Goal: Communication & Community: Answer question/provide support

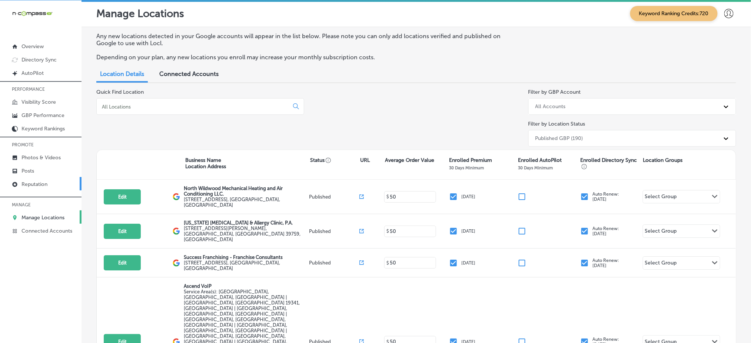
click at [51, 180] on link "Reputation" at bounding box center [41, 183] width 82 height 13
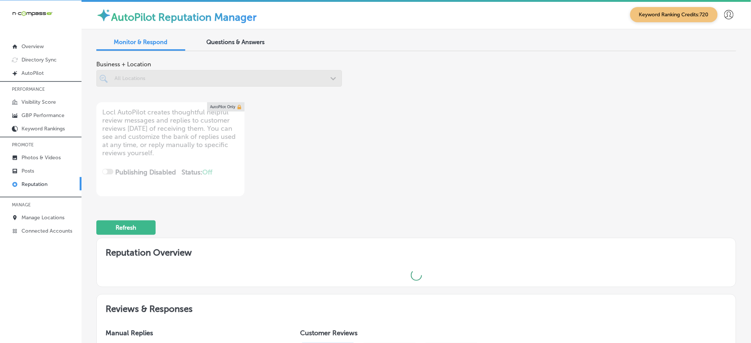
click at [221, 39] on span "Questions & Answers" at bounding box center [236, 42] width 58 height 7
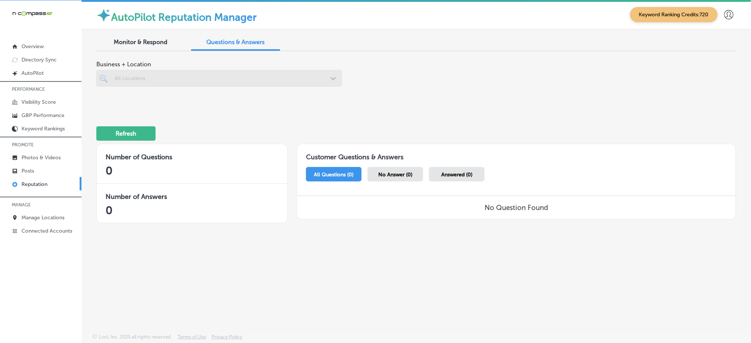
click at [210, 82] on div at bounding box center [219, 78] width 246 height 17
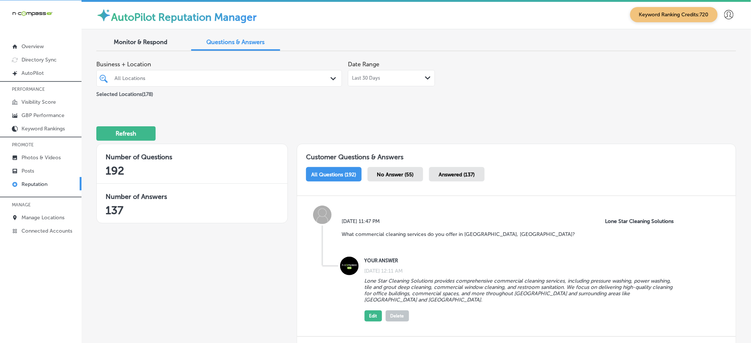
click at [398, 172] on span "No Answer (55)" at bounding box center [395, 175] width 37 height 6
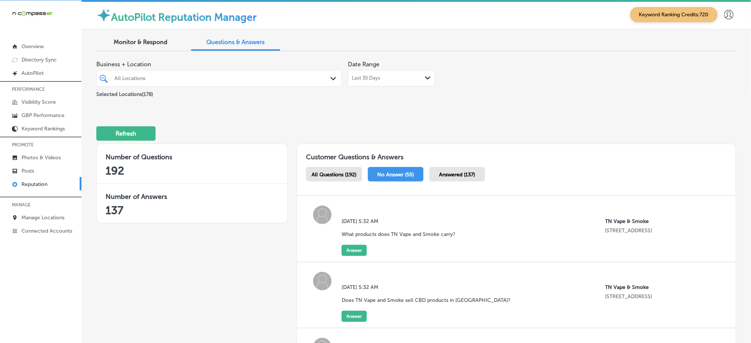
click at [172, 76] on div "All Locations" at bounding box center [223, 78] width 217 height 6
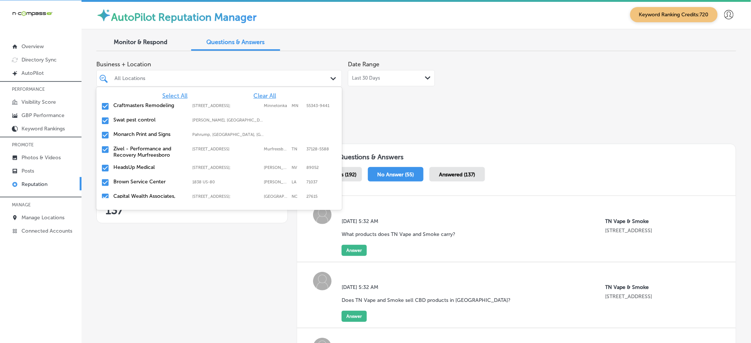
click at [263, 96] on span "Clear All" at bounding box center [265, 95] width 23 height 7
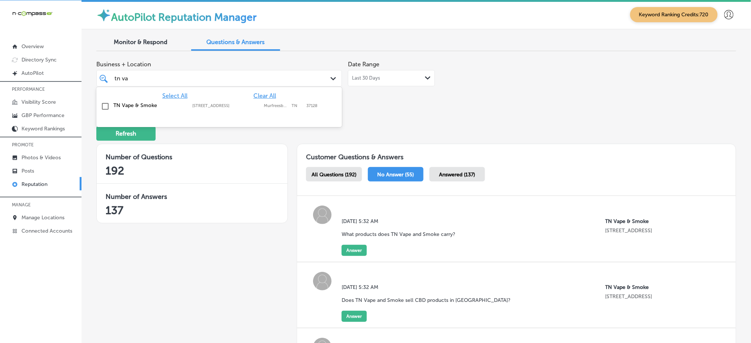
click at [269, 104] on label "Murfreesboro" at bounding box center [276, 105] width 24 height 5
type input "tn va"
click at [468, 125] on div "Refresh" at bounding box center [416, 130] width 640 height 39
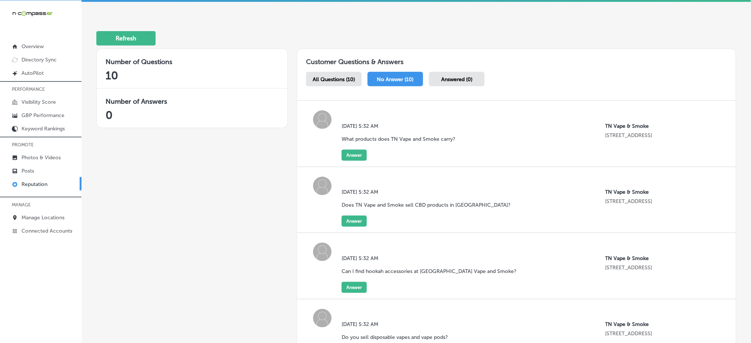
scroll to position [99, 0]
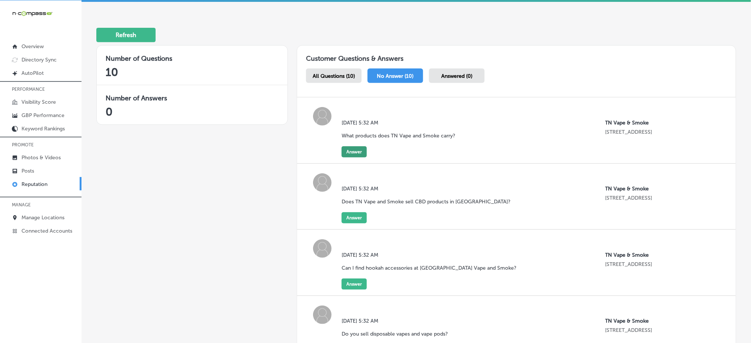
click at [344, 156] on button "Answer" at bounding box center [354, 151] width 25 height 11
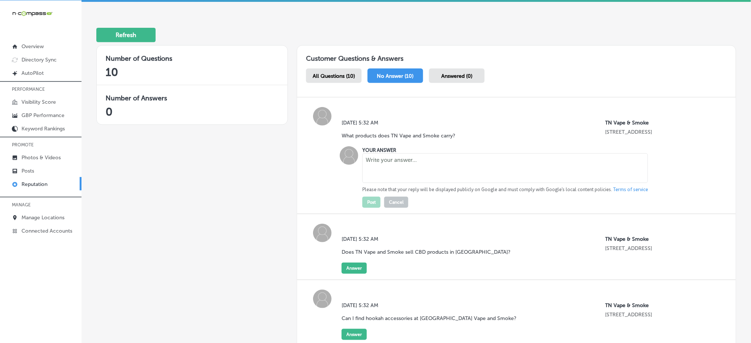
click at [395, 156] on textarea at bounding box center [506, 168] width 286 height 30
paste textarea "We carry a wide range of products including vape pens, disposable vapes, premiu…"
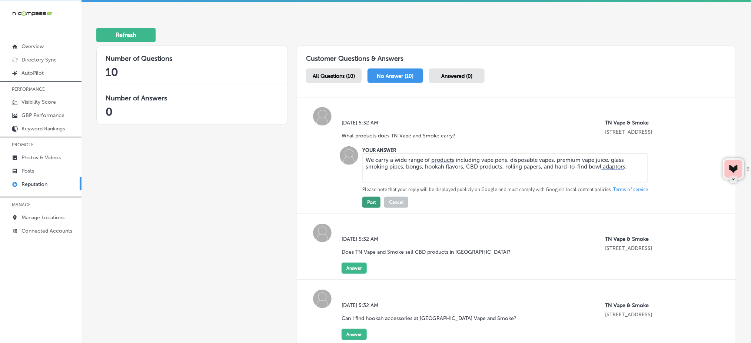
type textarea "We carry a wide range of products including vape pens, disposable vapes, premiu…"
click at [371, 198] on button "Post" at bounding box center [372, 202] width 18 height 11
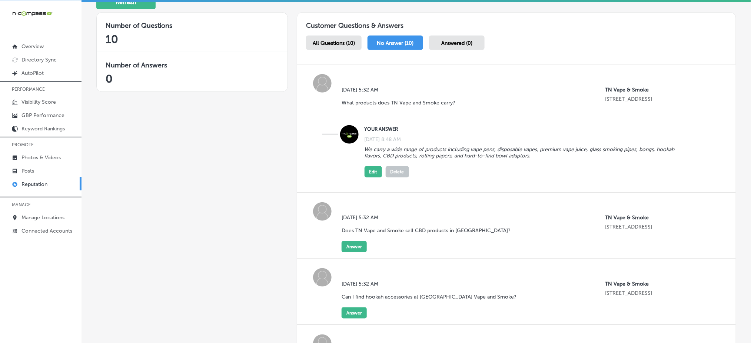
scroll to position [148, 0]
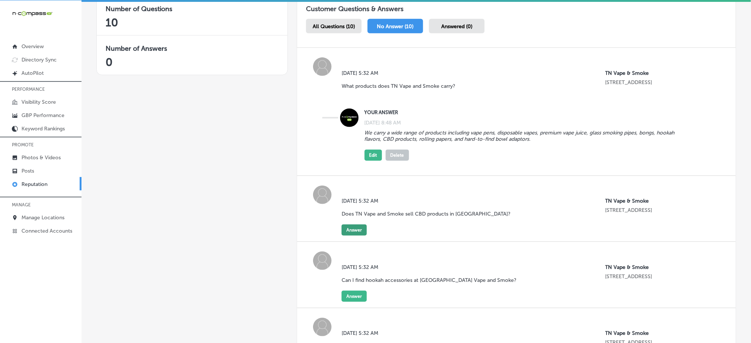
click at [343, 231] on button "Answer" at bounding box center [354, 230] width 25 height 11
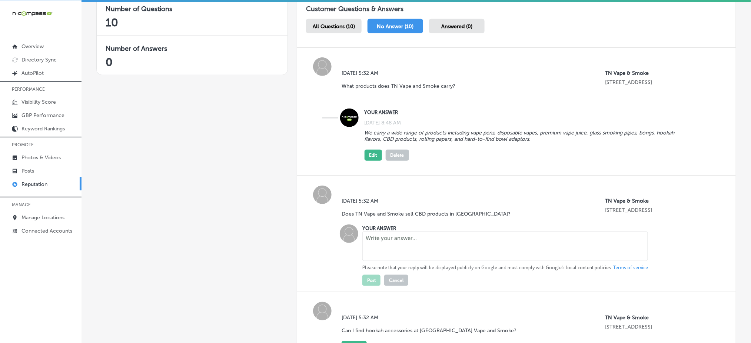
click at [365, 240] on textarea at bounding box center [506, 247] width 286 height 30
paste textarea "Yes! We offer a variety of CBD products including gummies, oils, and cartridges…"
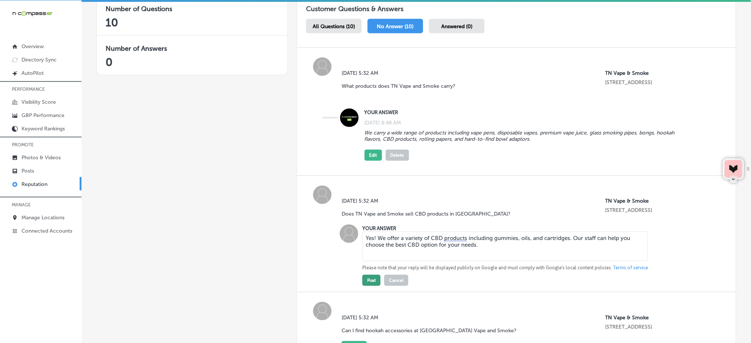
type textarea "Yes! We offer a variety of CBD products including gummies, oils, and cartridges…"
click at [375, 275] on button "Post" at bounding box center [372, 280] width 18 height 11
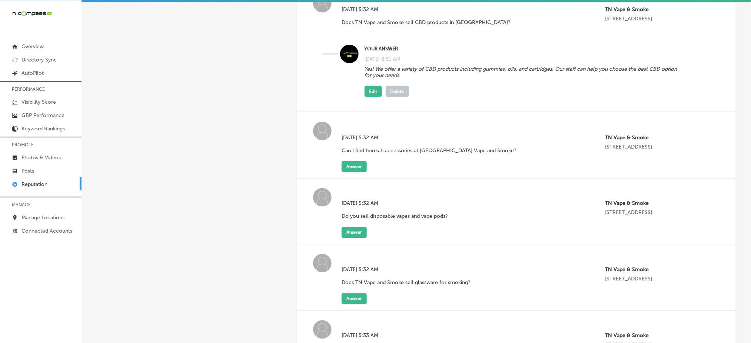
scroll to position [346, 0]
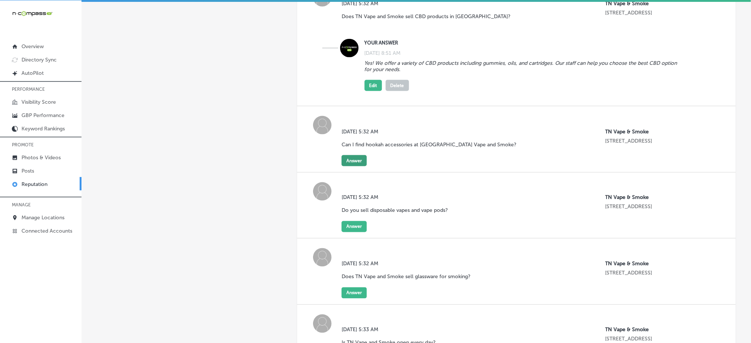
click at [349, 155] on button "Answer" at bounding box center [354, 160] width 25 height 11
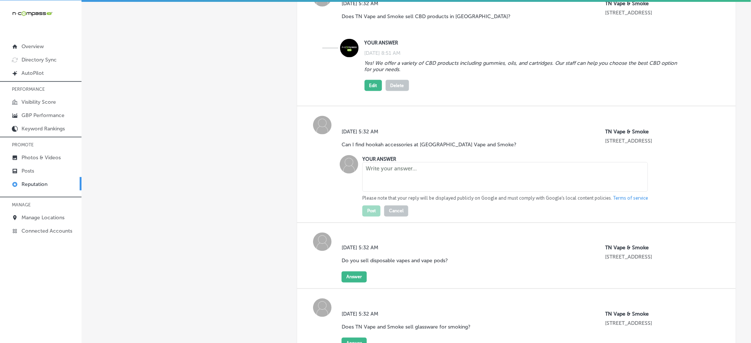
click at [398, 177] on textarea at bounding box center [506, 177] width 286 height 30
paste textarea "Absolutely. We stock hookah accessories like coals, shisha flavors, hoses, mout…"
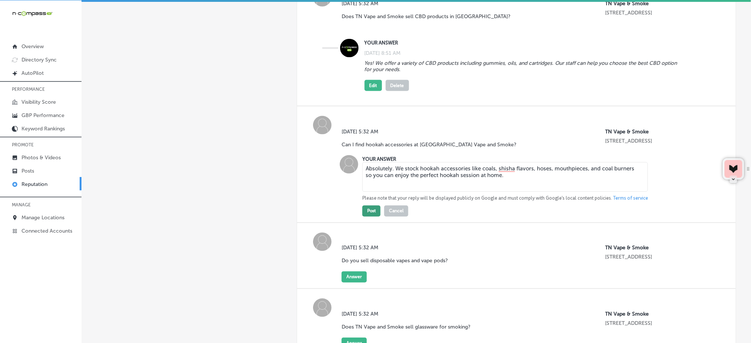
type textarea "Absolutely. We stock hookah accessories like coals, shisha flavors, hoses, mout…"
click at [371, 206] on button "Post" at bounding box center [372, 211] width 18 height 11
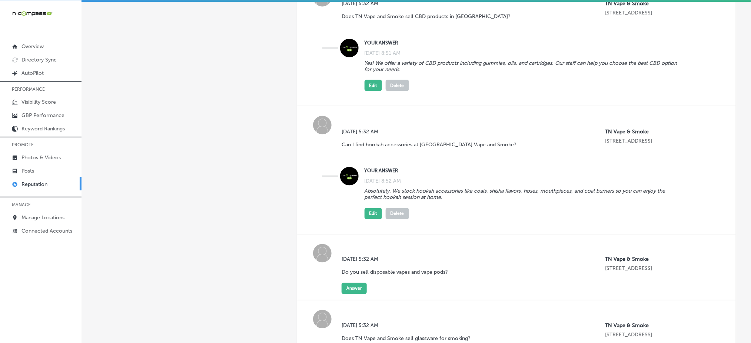
click at [509, 195] on p "Absolutely. We stock hookah accessories like coals, shisha flavors, hoses, mout…" at bounding box center [521, 194] width 313 height 13
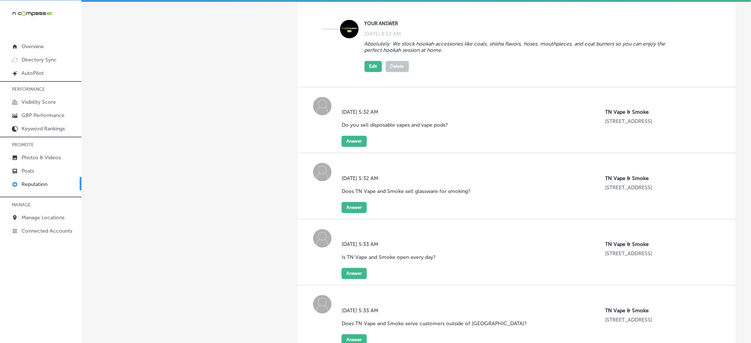
scroll to position [494, 0]
click at [356, 139] on button "Answer" at bounding box center [354, 140] width 25 height 11
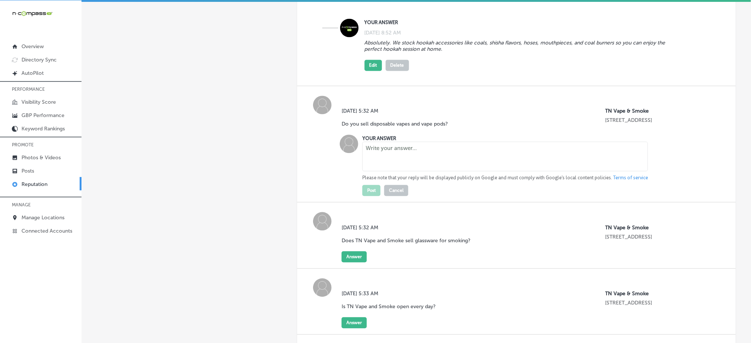
click at [384, 165] on textarea at bounding box center [506, 157] width 286 height 30
paste textarea "Yes, we have a large selection of disposable vapes, vape pods, and popular bran…"
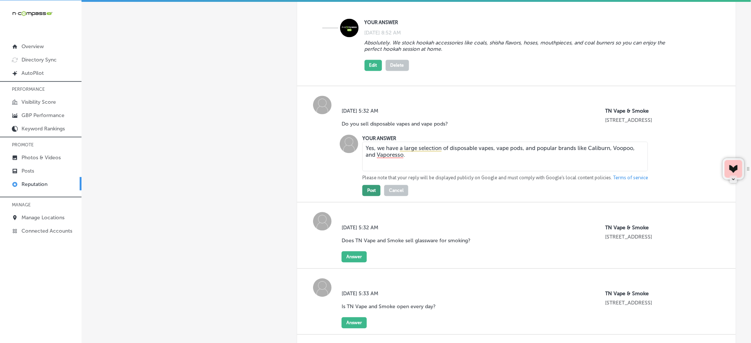
type textarea "Yes, we have a large selection of disposable vapes, vape pods, and popular bran…"
click at [369, 187] on button "Post" at bounding box center [372, 190] width 18 height 11
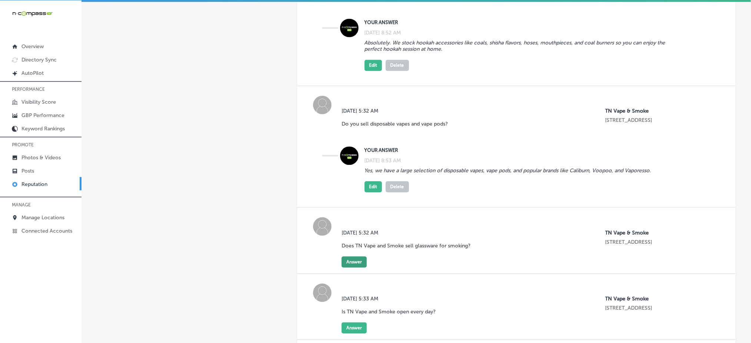
click at [342, 257] on button "Answer" at bounding box center [354, 262] width 25 height 11
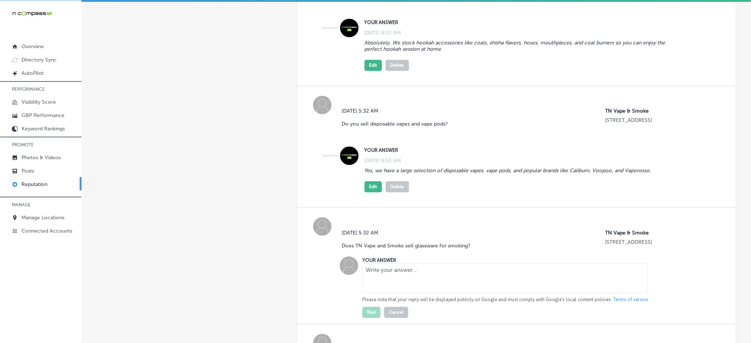
click at [369, 272] on textarea at bounding box center [506, 279] width 286 height 30
paste textarea "We do! Our selection includes glass pipes, rigs, water pipes, and unique smokin…"
type textarea "We do! Our selection includes glass pipes, rigs, water pipes, and unique smokin…"
click at [365, 307] on button "Post" at bounding box center [372, 312] width 18 height 11
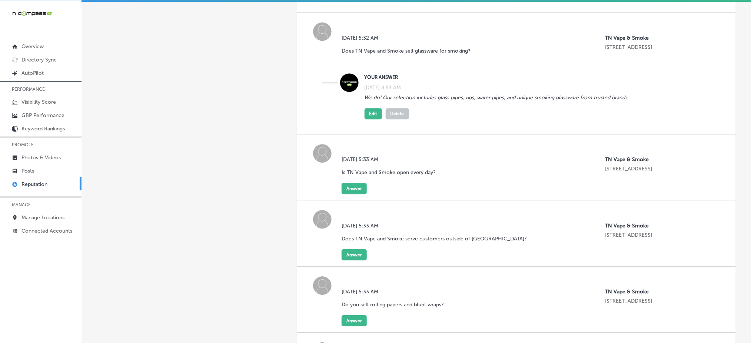
scroll to position [692, 0]
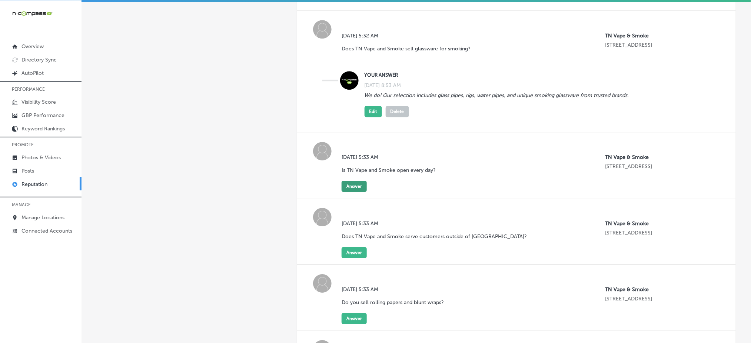
click at [349, 181] on button "Answer" at bounding box center [354, 186] width 25 height 11
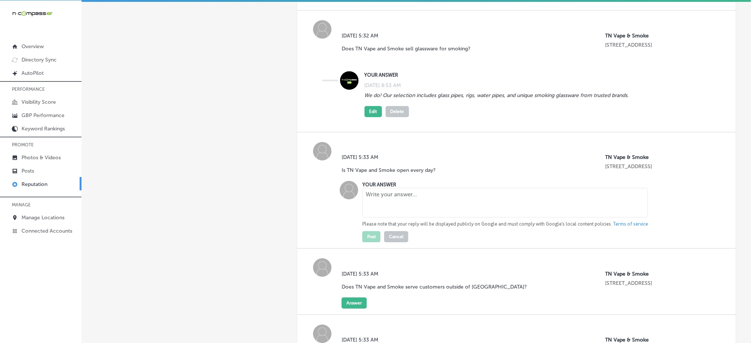
click at [365, 190] on textarea at bounding box center [506, 203] width 286 height 30
paste textarea "Yes, we are open daily to make shopping convenient for you. Our hours are desig…"
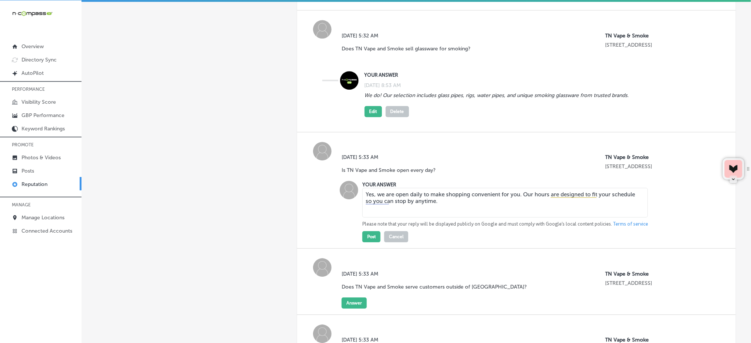
click at [465, 190] on textarea "Yes, we are open daily to make shopping convenient for you. Our hours are desig…" at bounding box center [506, 203] width 286 height 30
type textarea "Yes, we are open daily to make shopping convenient for you. Our hours are desig…"
click at [371, 231] on button "Post" at bounding box center [372, 236] width 18 height 11
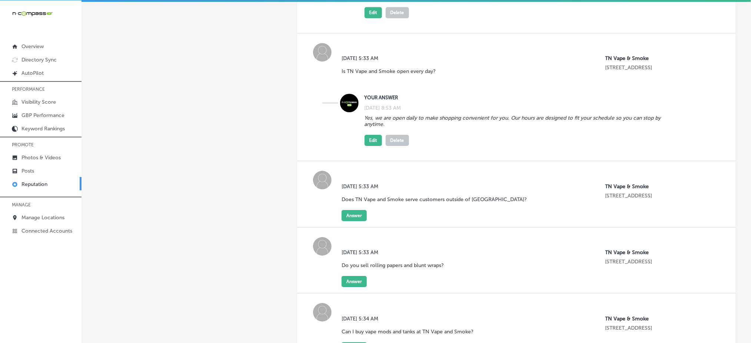
scroll to position [840, 0]
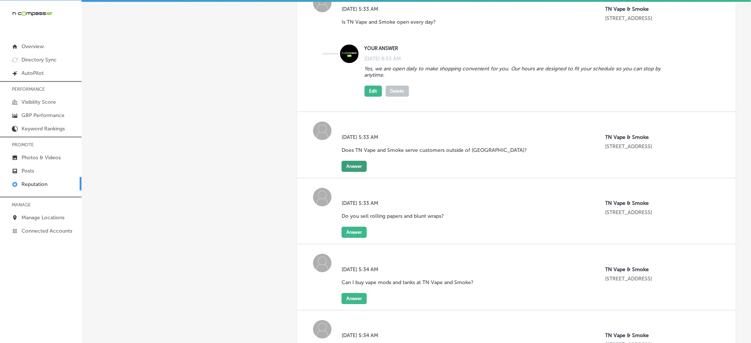
click at [359, 161] on button "Answer" at bounding box center [354, 166] width 25 height 11
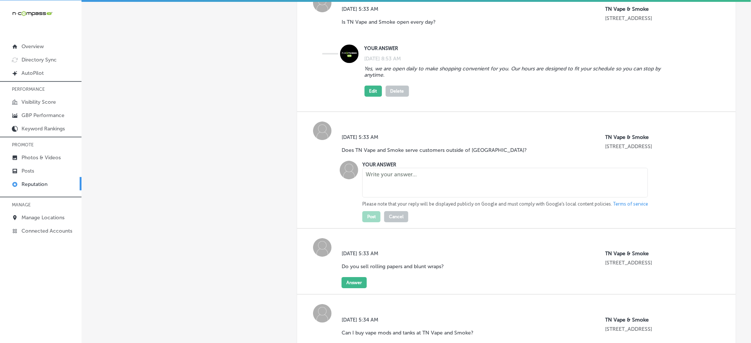
click at [372, 184] on textarea at bounding box center [506, 183] width 286 height 30
paste textarea "Yes, we serve customers from nearby areas including [GEOGRAPHIC_DATA], [GEOGRAP…"
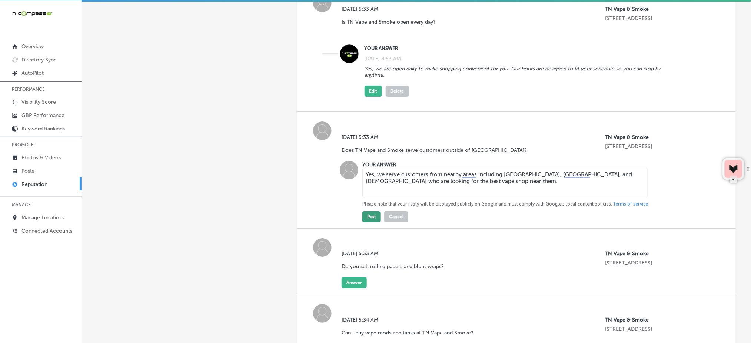
type textarea "Yes, we serve customers from nearby areas including [GEOGRAPHIC_DATA], [GEOGRAP…"
click at [371, 211] on button "Post" at bounding box center [372, 216] width 18 height 11
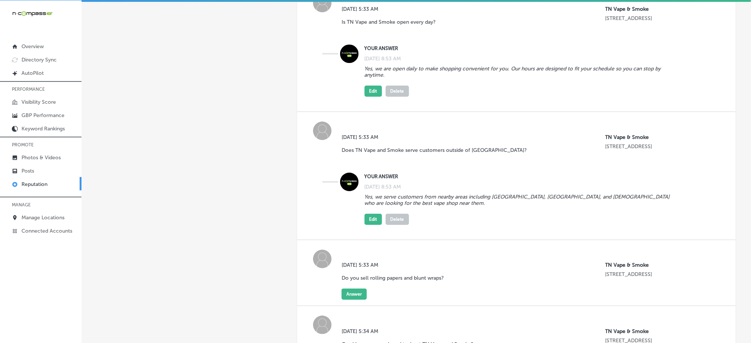
scroll to position [939, 0]
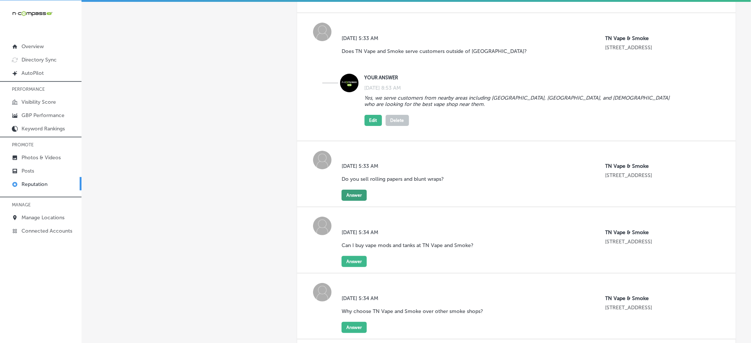
click at [350, 190] on button "Answer" at bounding box center [354, 195] width 25 height 11
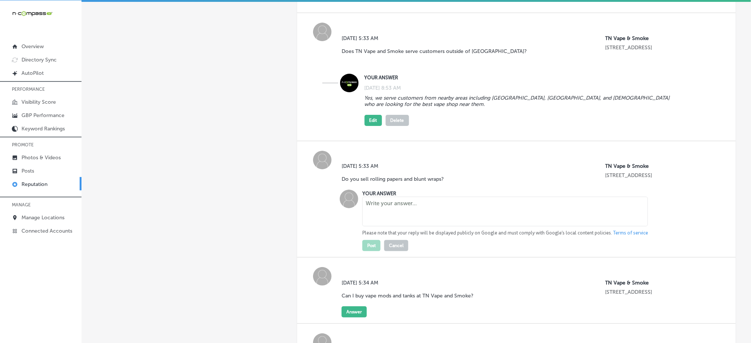
click at [371, 207] on textarea at bounding box center [506, 212] width 286 height 30
paste textarea "Yes, we carry a variety of rolling papers, hemp wraps, and cones from popular b…"
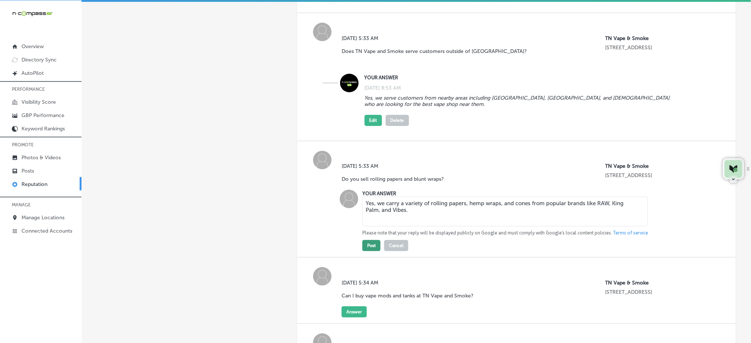
type textarea "Yes, we carry a variety of rolling papers, hemp wraps, and cones from popular b…"
click at [373, 240] on button "Post" at bounding box center [372, 245] width 18 height 11
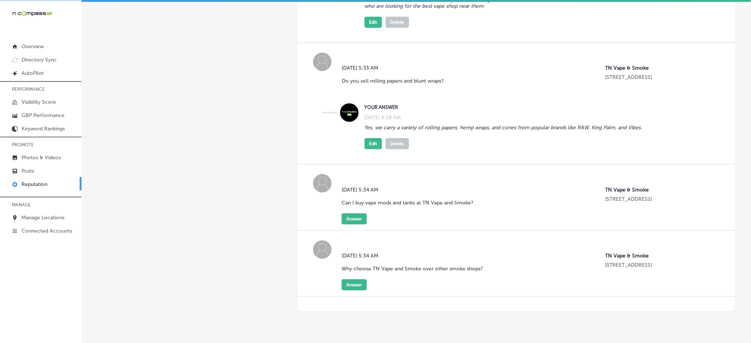
scroll to position [1038, 0]
click at [348, 213] on button "Answer" at bounding box center [354, 218] width 25 height 11
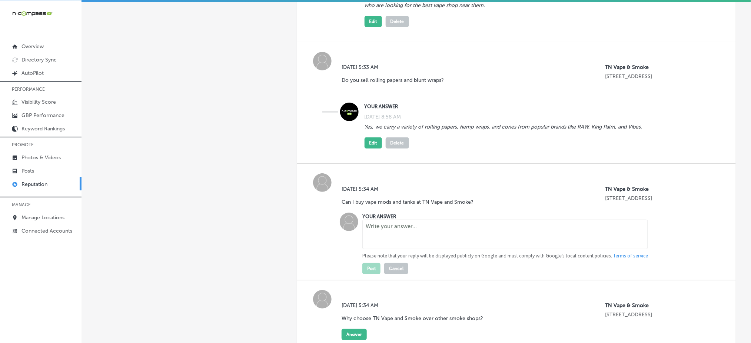
click at [375, 228] on textarea at bounding box center [506, 235] width 286 height 30
paste textarea "Definitely! We carry mods, coils, and tanks in different styles and brands to s…"
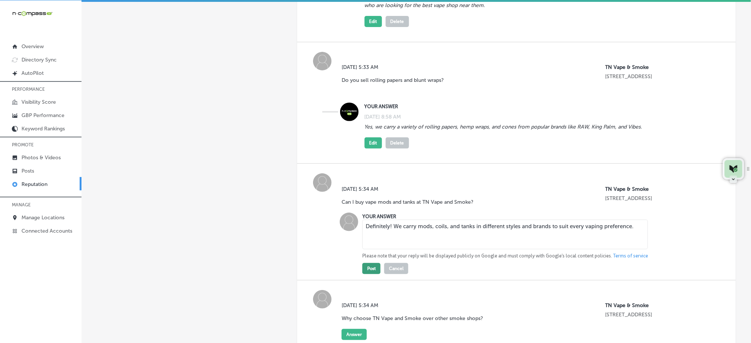
type textarea "Definitely! We carry mods, coils, and tanks in different styles and brands to s…"
click at [364, 263] on button "Post" at bounding box center [372, 268] width 18 height 11
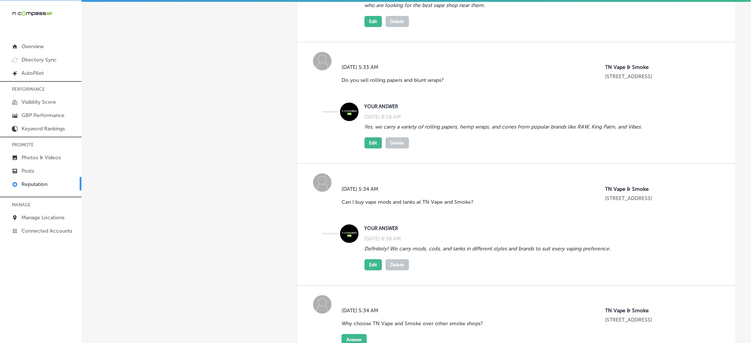
scroll to position [1110, 0]
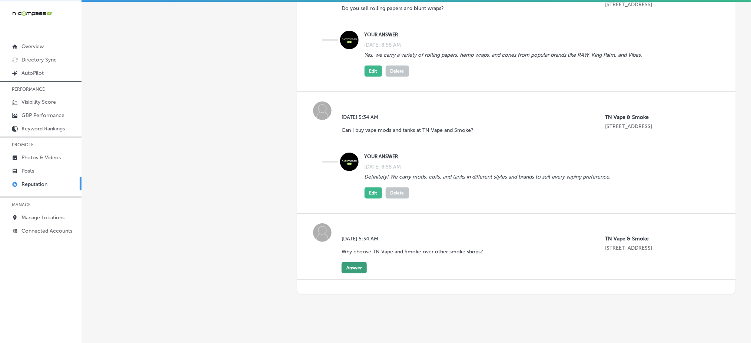
click at [349, 262] on button "Answer" at bounding box center [354, 267] width 25 height 11
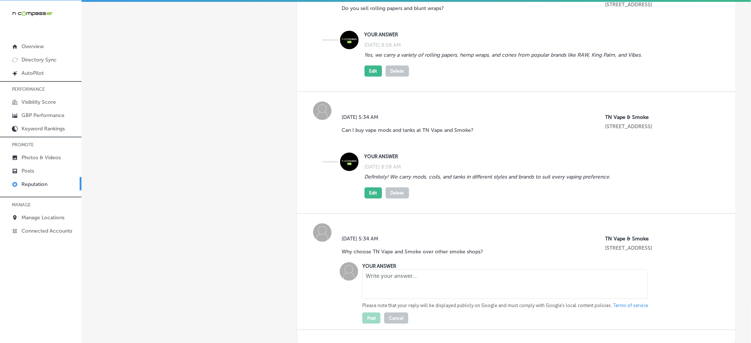
click at [371, 269] on textarea at bounding box center [506, 284] width 286 height 30
paste textarea "We’re more than just a smoke shop—we’re a friendly, professional team in [GEOGR…"
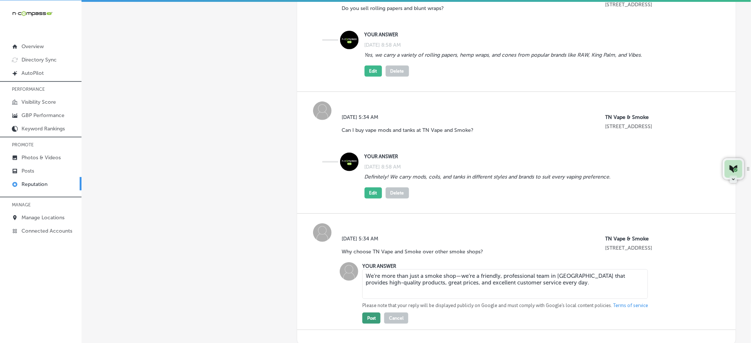
type textarea "We’re more than just a smoke shop—we’re a friendly, professional team in [GEOGR…"
click at [373, 313] on button "Post" at bounding box center [372, 318] width 18 height 11
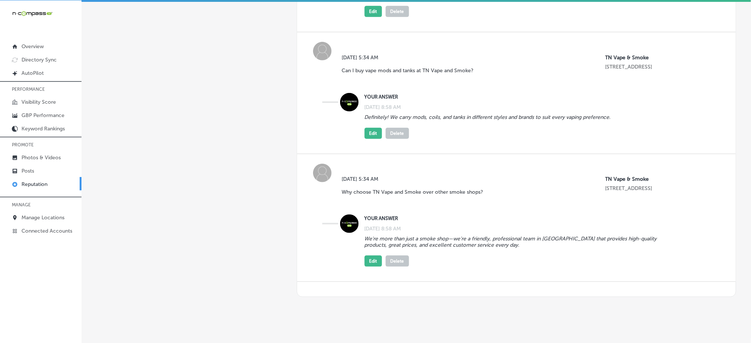
scroll to position [1171, 0]
click at [44, 215] on p "Manage Locations" at bounding box center [42, 218] width 43 height 6
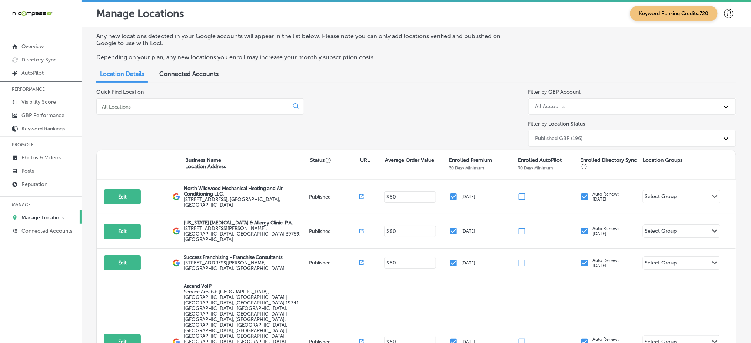
click at [155, 106] on input at bounding box center [194, 106] width 186 height 7
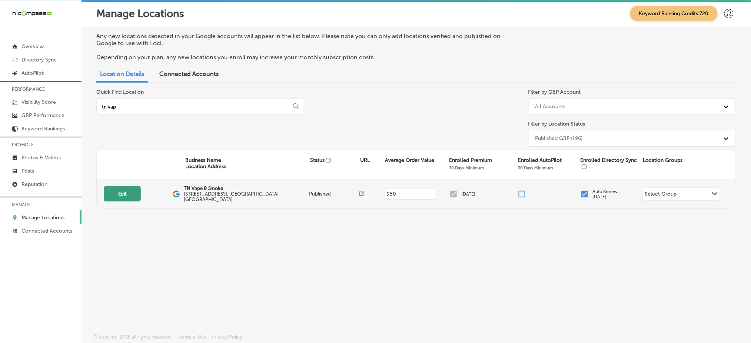
type input "tn vap"
click at [133, 192] on button "Edit" at bounding box center [122, 193] width 37 height 15
select select "US"
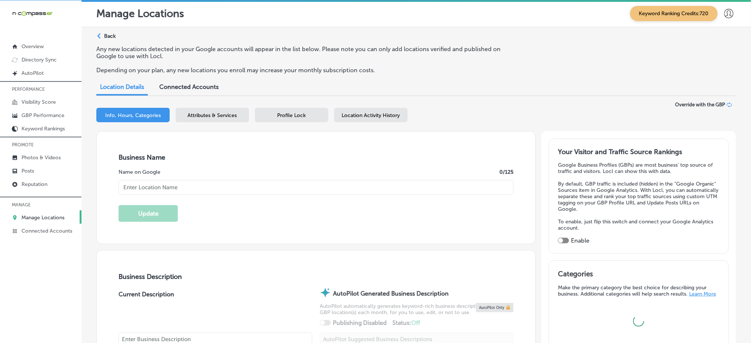
type input "TN Vape & Smoke"
type input "[STREET_ADDRESS]"
type input "Suite P"
type input "Murfreesboro"
type input "37128"
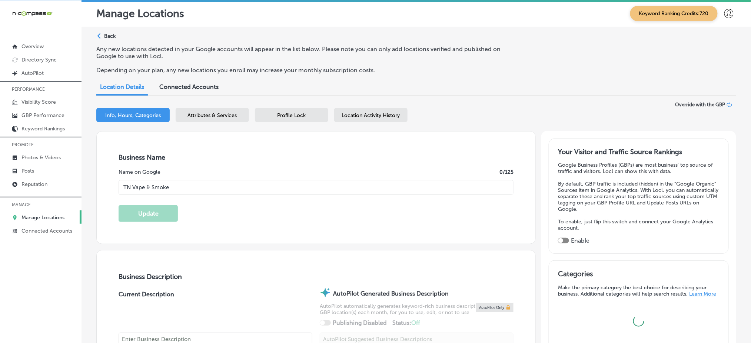
type input "US"
type textarea "At [GEOGRAPHIC_DATA] Vape and Smoke in [GEOGRAPHIC_DATA], [GEOGRAPHIC_DATA], we…"
type input "[PHONE_NUMBER]"
click at [220, 115] on span "Attributes & Services" at bounding box center [212, 115] width 49 height 6
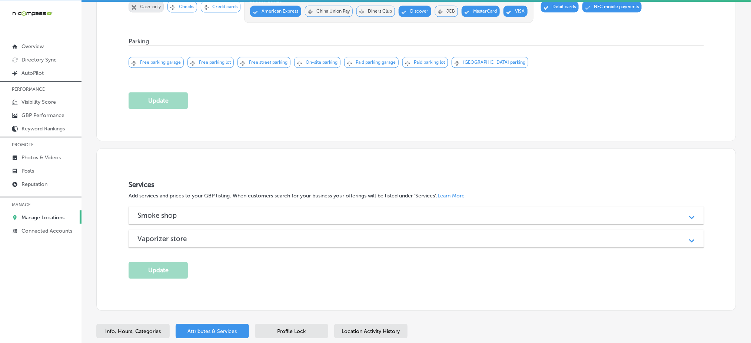
scroll to position [647, 0]
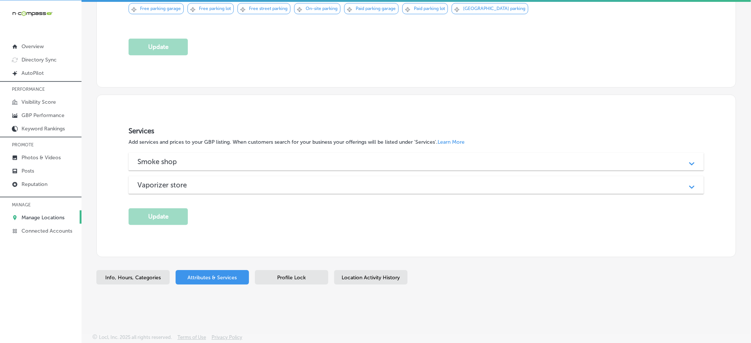
click at [157, 159] on h3 "Smoke shop" at bounding box center [163, 162] width 51 height 9
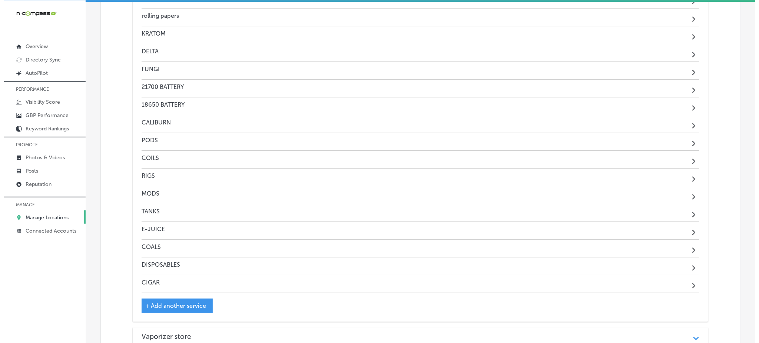
scroll to position [894, 0]
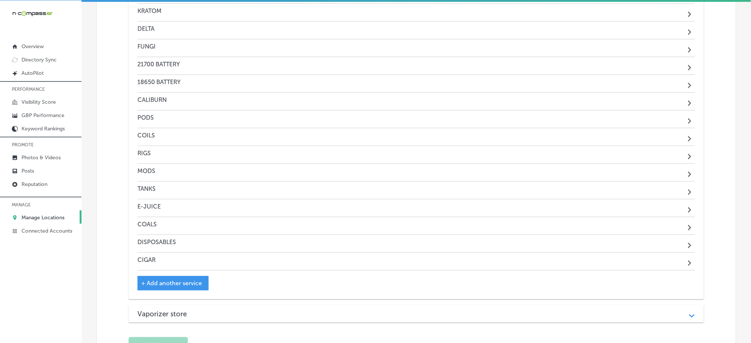
click at [160, 282] on span "+ Add another service" at bounding box center [171, 283] width 61 height 7
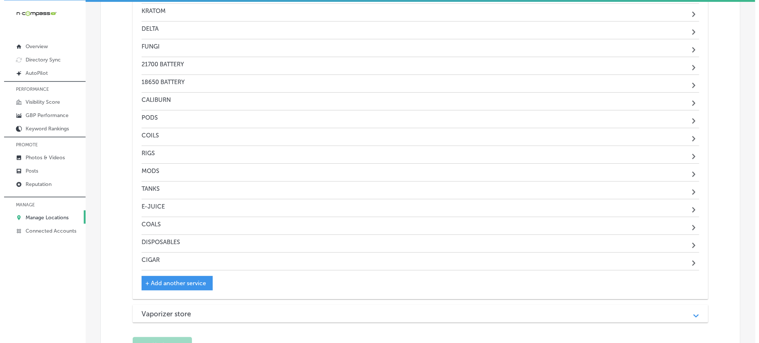
scroll to position [897, 0]
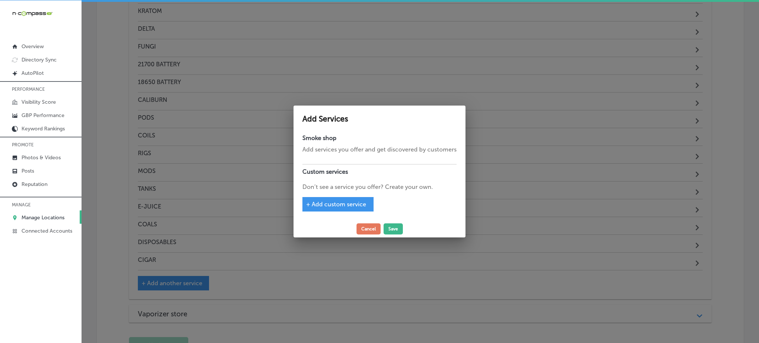
click at [318, 203] on span "+ Add custom service" at bounding box center [336, 204] width 60 height 7
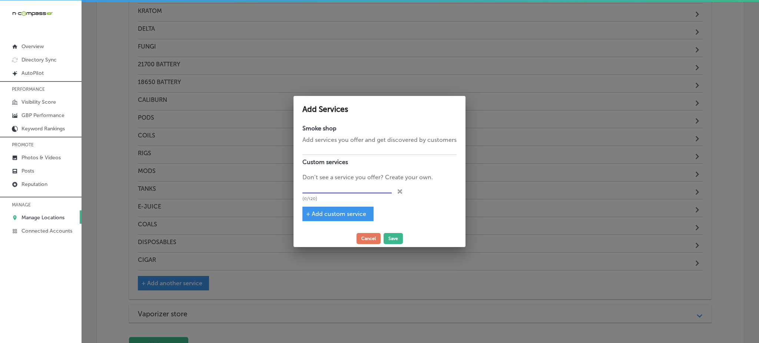
click at [323, 193] on input "text" at bounding box center [346, 187] width 89 height 11
paste input "[PERSON_NAME]"
type input "[PERSON_NAME]"
click at [318, 218] on div "+ Add custom service" at bounding box center [337, 214] width 71 height 14
click at [322, 214] on span "+ Add custom service" at bounding box center [336, 214] width 60 height 7
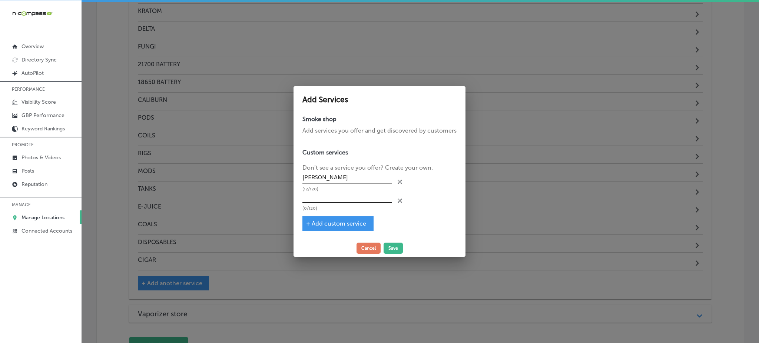
click at [330, 195] on input "text" at bounding box center [346, 197] width 89 height 11
paste input "ACID"
type input "ACID"
click at [322, 223] on span "+ Add custom service" at bounding box center [336, 223] width 60 height 7
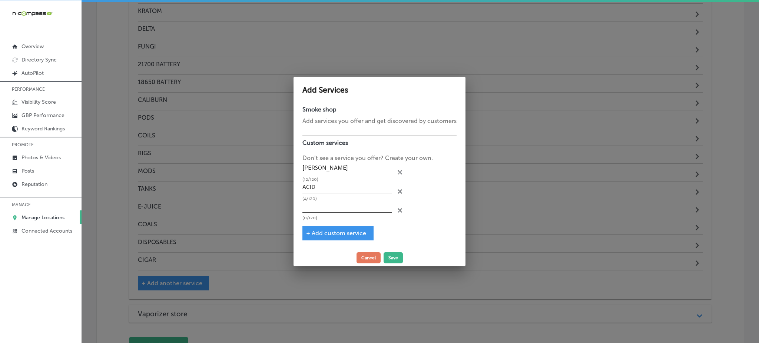
click at [324, 208] on input "text" at bounding box center [346, 206] width 89 height 11
paste input "ADJUST"
type input "ADJUST"
click at [324, 232] on span "+ Add custom service" at bounding box center [336, 233] width 60 height 7
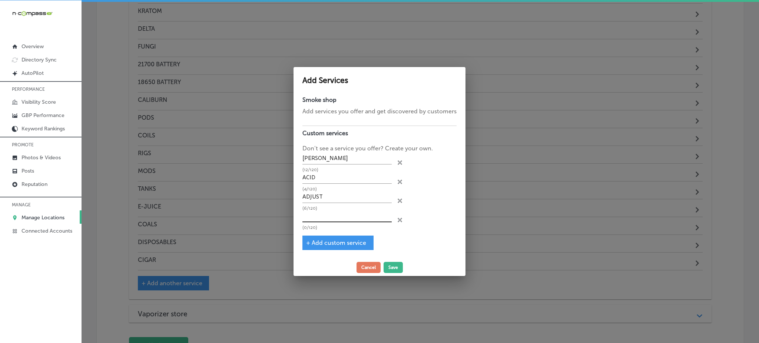
click at [325, 215] on input "text" at bounding box center [346, 216] width 89 height 11
paste input "AEROSPACE"
type input "AEROSPACE"
click at [325, 245] on span "+ Add custom service" at bounding box center [336, 242] width 60 height 7
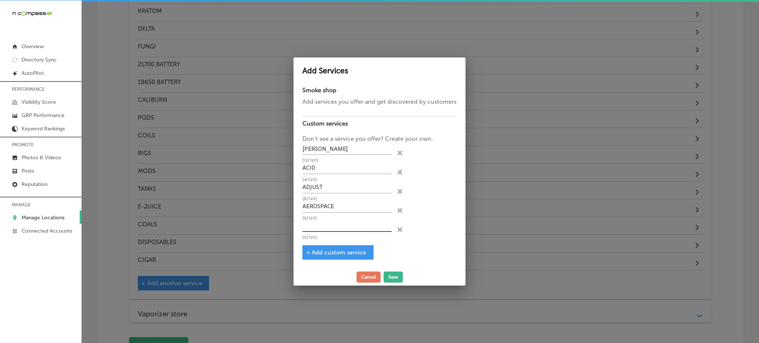
click at [327, 227] on input "text" at bounding box center [346, 226] width 89 height 11
paste input "AL FAKHER"
type input "AL FAKHER"
click at [333, 253] on span "+ Add custom service" at bounding box center [336, 252] width 60 height 7
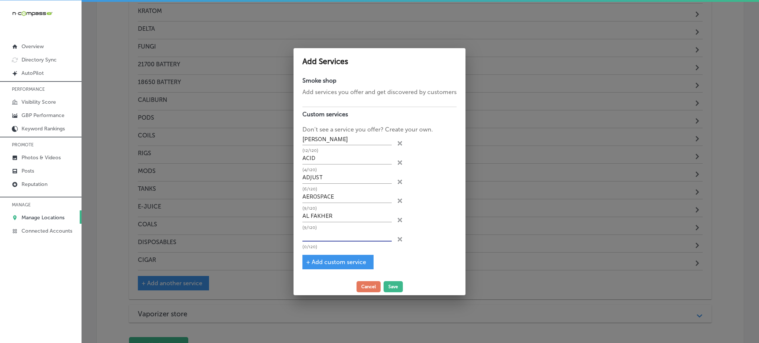
click at [354, 235] on input "text" at bounding box center [346, 235] width 89 height 11
paste input "[PERSON_NAME]"
type input "[PERSON_NAME]"
click at [324, 259] on span "+ Add custom service" at bounding box center [336, 262] width 60 height 7
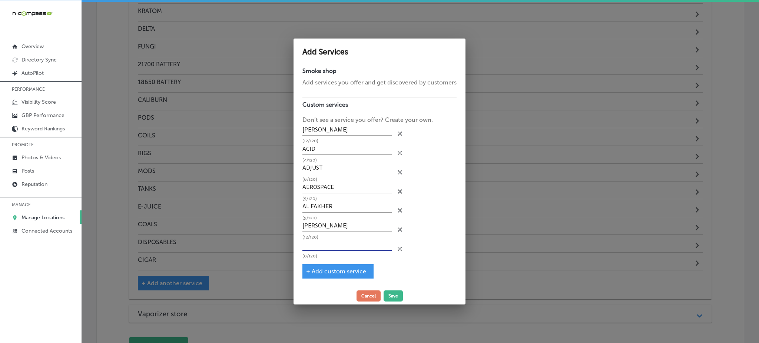
click at [328, 244] on input "text" at bounding box center [346, 245] width 89 height 11
paste input "[PERSON_NAME]"
type input "[PERSON_NAME]"
click at [331, 271] on span "+ Add custom service" at bounding box center [336, 271] width 60 height 7
click at [343, 247] on input "text" at bounding box center [346, 245] width 89 height 11
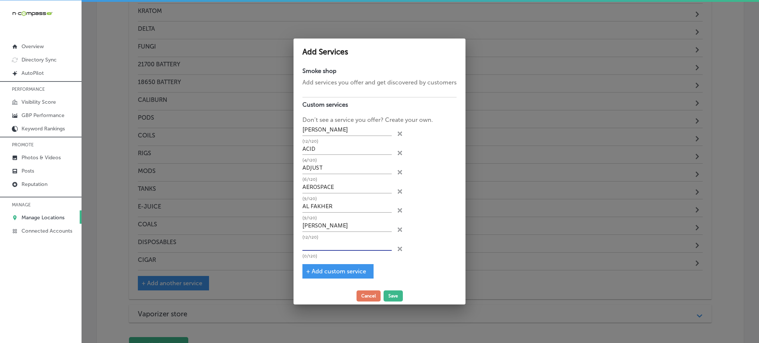
paste input "ALIEN APE"
type input "ALIEN APE"
click at [331, 266] on div "+ Add custom service" at bounding box center [337, 271] width 71 height 14
click at [330, 266] on div "+ Add custom service" at bounding box center [337, 271] width 71 height 14
click at [330, 270] on span "+ Add custom service" at bounding box center [336, 271] width 60 height 7
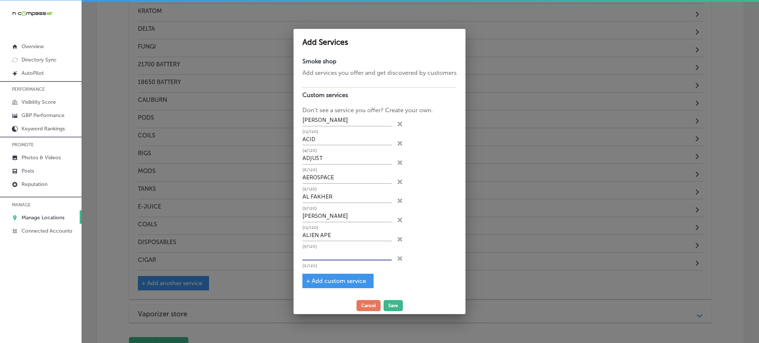
click at [335, 257] on input "text" at bounding box center [346, 254] width 89 height 11
paste input "ALT ZERO"
type input "ALT ZERO"
click at [324, 281] on span "+ Add custom service" at bounding box center [336, 281] width 60 height 7
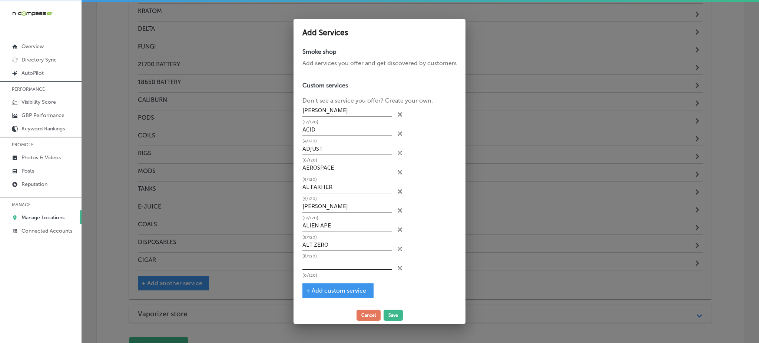
click at [333, 261] on input "text" at bounding box center [346, 264] width 89 height 11
paste input "ARIZER"
type input "ARIZER"
click at [333, 287] on span "+ Add custom service" at bounding box center [336, 290] width 60 height 7
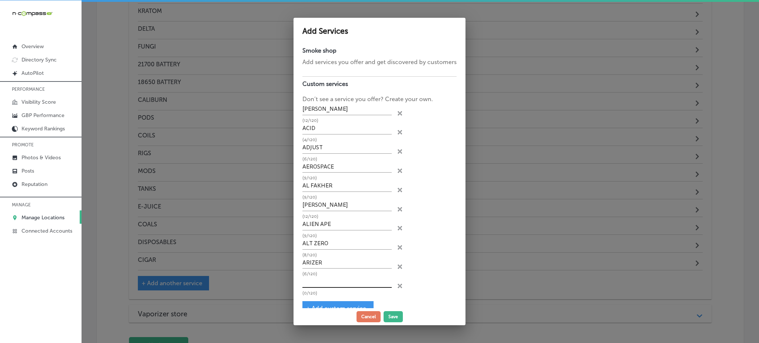
click at [335, 278] on input "text" at bounding box center [346, 282] width 89 height 11
paste input "[PERSON_NAME]"
type input "[PERSON_NAME]"
click at [331, 301] on div "+ Add custom service" at bounding box center [337, 308] width 71 height 14
click at [332, 301] on div "+ Add custom service" at bounding box center [337, 308] width 71 height 14
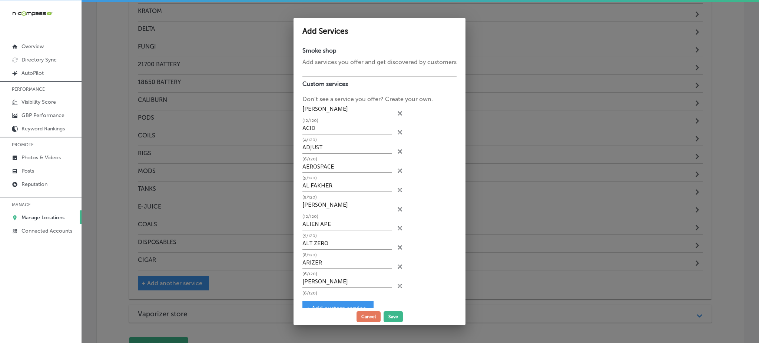
click at [333, 305] on span "+ Add custom service" at bounding box center [336, 308] width 60 height 7
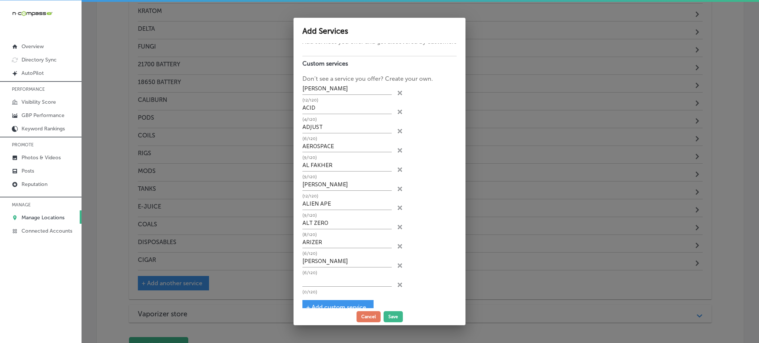
scroll to position [32, 0]
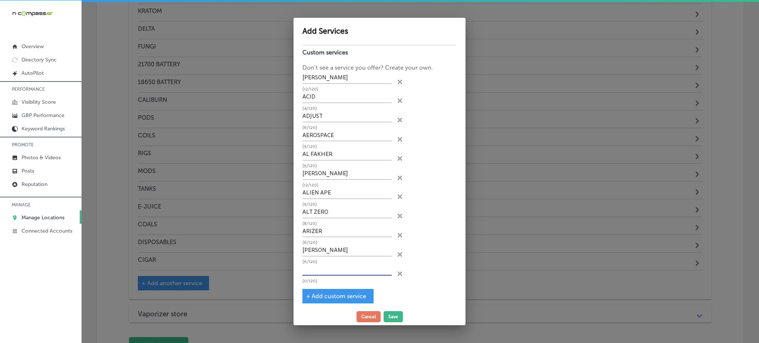
click at [341, 269] on input "text" at bounding box center [346, 269] width 89 height 11
paste input "ASPIRE"
type input "ASPIRE"
click at [321, 293] on span "+ Add custom service" at bounding box center [336, 296] width 60 height 7
click at [321, 290] on input "text" at bounding box center [346, 289] width 89 height 11
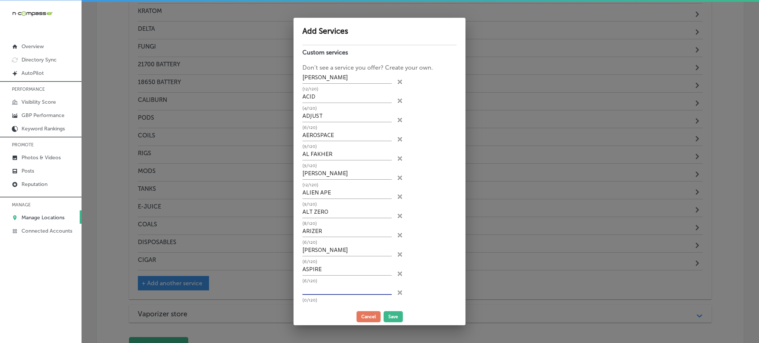
paste input "ASTRAL PROJECT"
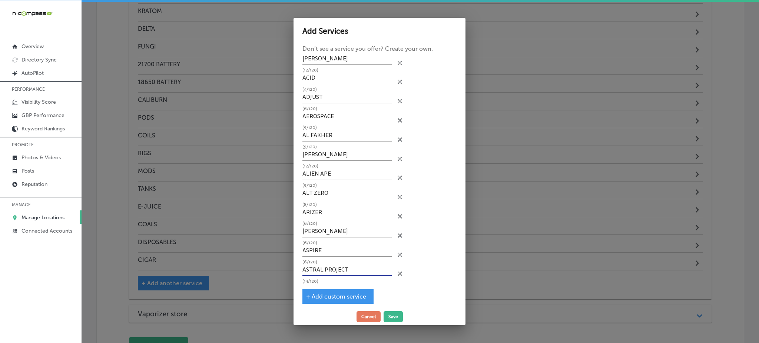
type input "ASTRAL PROJECT"
click at [328, 295] on span "+ Add custom service" at bounding box center [336, 296] width 60 height 7
click at [329, 284] on input "text" at bounding box center [346, 289] width 89 height 11
paste input "AVO"
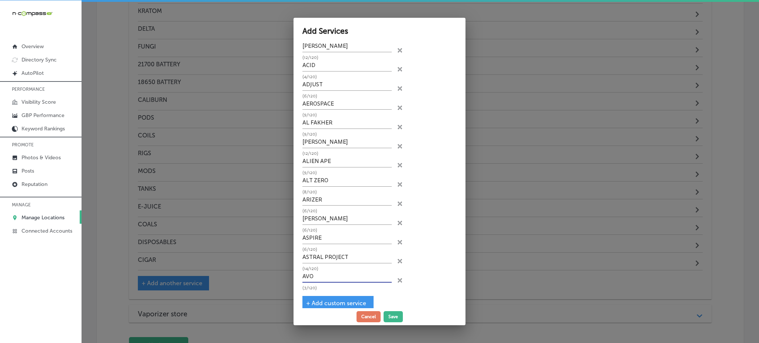
scroll to position [69, 0]
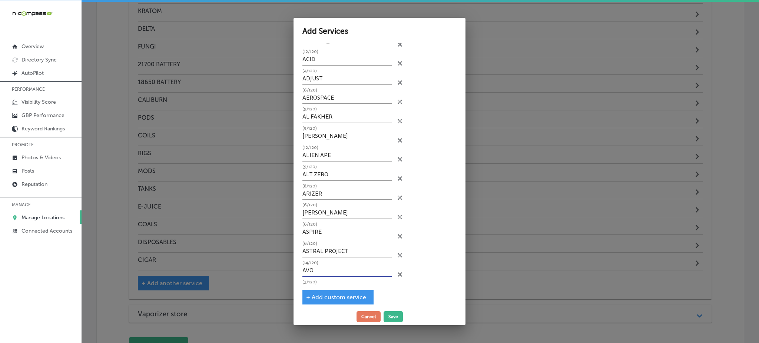
type input "AVO"
click at [333, 294] on span "+ Add custom service" at bounding box center [336, 297] width 60 height 7
click at [333, 285] on input "text" at bounding box center [346, 290] width 89 height 11
paste input "LEAF [DEMOGRAPHIC_DATA]"
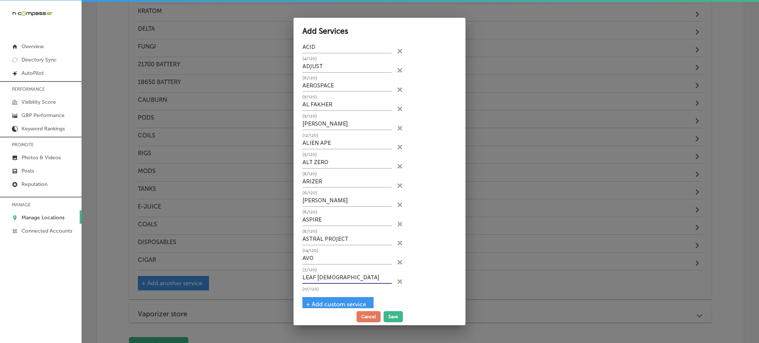
scroll to position [88, 0]
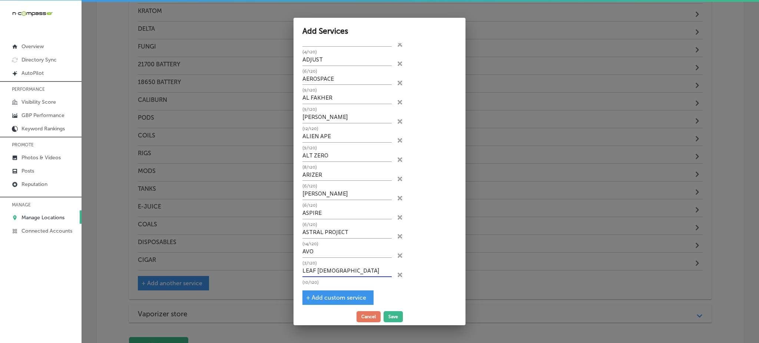
type input "LEAF [DEMOGRAPHIC_DATA]"
click at [334, 294] on span "+ Add custom service" at bounding box center [336, 297] width 60 height 7
click at [334, 290] on input "text" at bounding box center [346, 290] width 89 height 11
paste input "LEATHER ROSE"
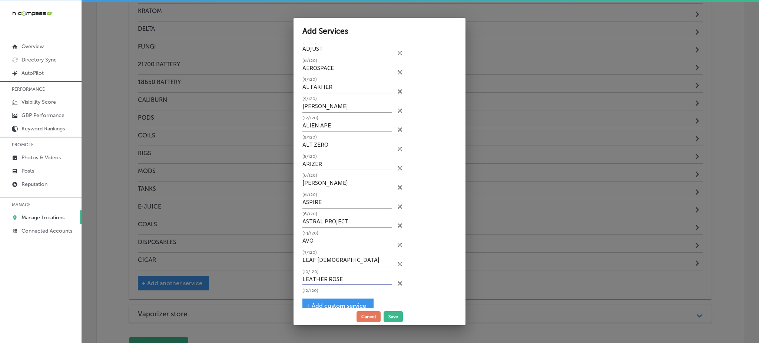
scroll to position [107, 0]
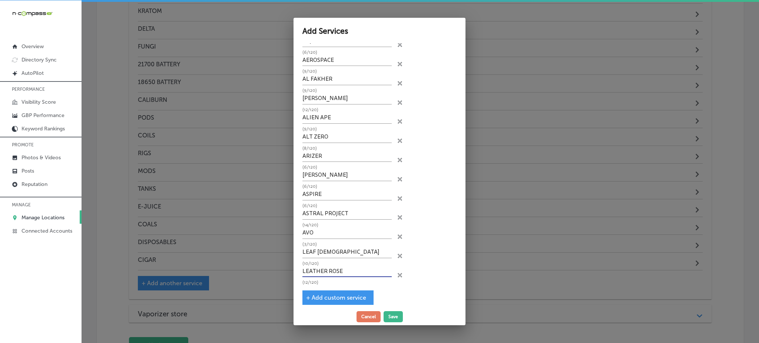
type input "LEATHER ROSE"
click at [319, 294] on span "+ Add custom service" at bounding box center [336, 297] width 60 height 7
click at [320, 287] on input "text" at bounding box center [346, 290] width 89 height 11
paste input "[PERSON_NAME]"
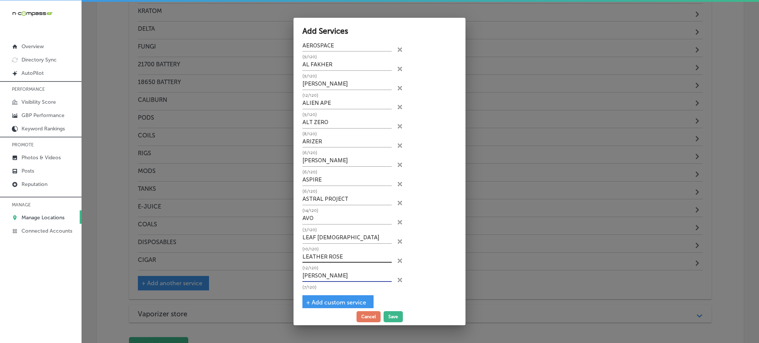
scroll to position [126, 0]
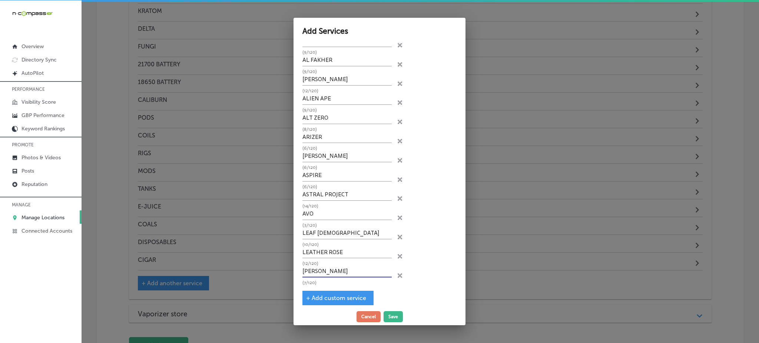
type input "[PERSON_NAME]"
click at [328, 295] on span "+ Add custom service" at bounding box center [336, 298] width 60 height 7
click at [327, 285] on input "text" at bounding box center [346, 290] width 89 height 11
paste input "MONSTER LABS"
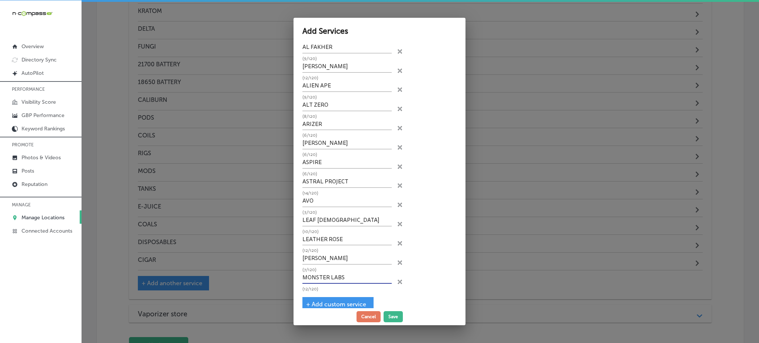
scroll to position [145, 0]
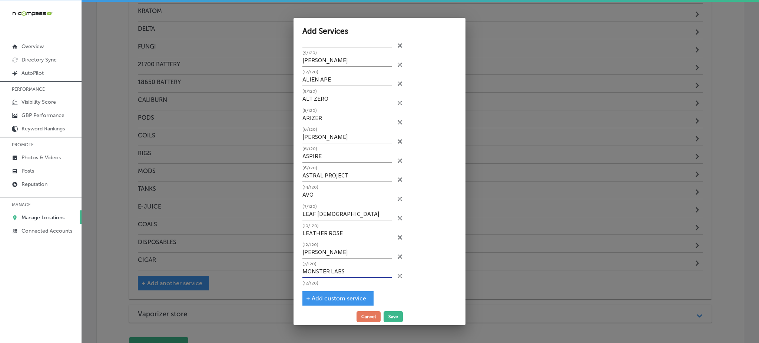
type input "MONSTER LABS"
click at [327, 295] on span "+ Add custom service" at bounding box center [336, 298] width 60 height 7
click at [330, 286] on input "text" at bounding box center [346, 291] width 89 height 11
paste input "LIGA"
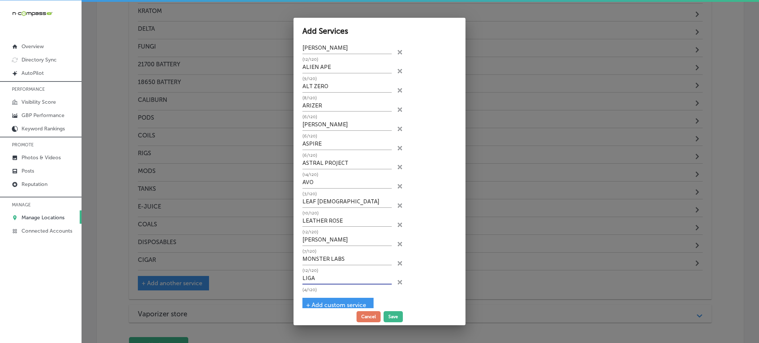
scroll to position [163, 0]
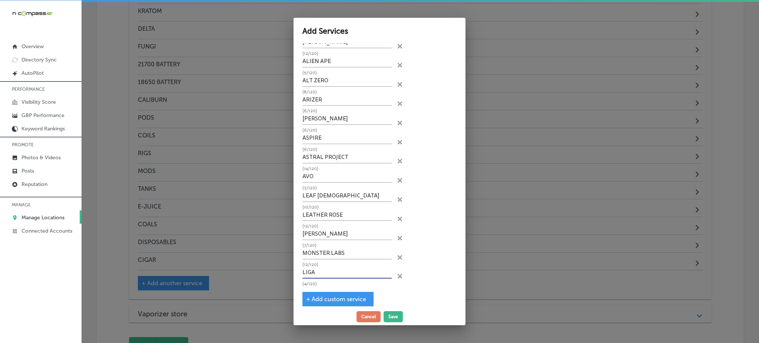
type input "LIGA"
click at [324, 296] on span "+ Add custom service" at bounding box center [336, 299] width 60 height 7
click at [324, 289] on input "text" at bounding box center [346, 292] width 89 height 11
paste input "LIL MF'S"
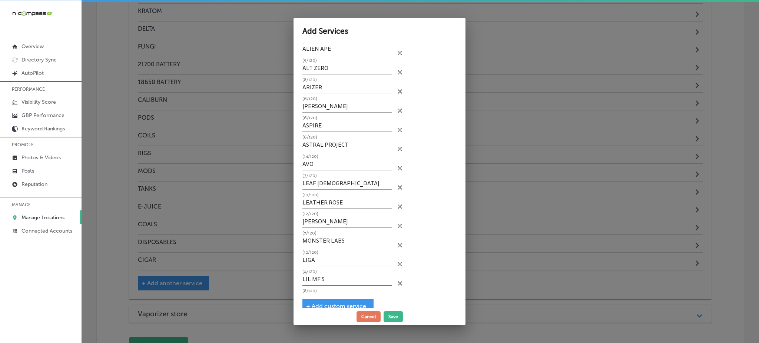
scroll to position [182, 0]
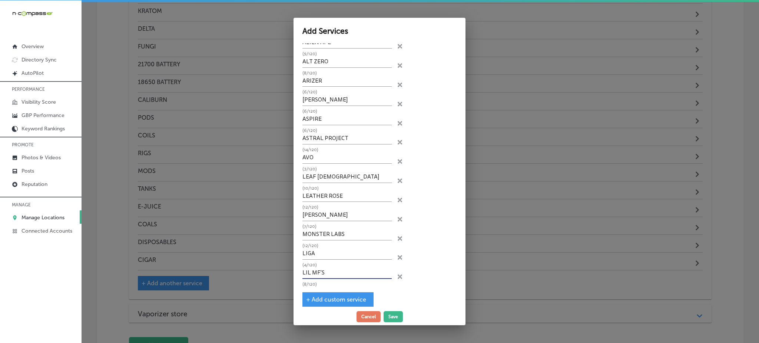
type input "LIL MF'S"
click at [331, 296] on span "+ Add custom service" at bounding box center [336, 299] width 60 height 7
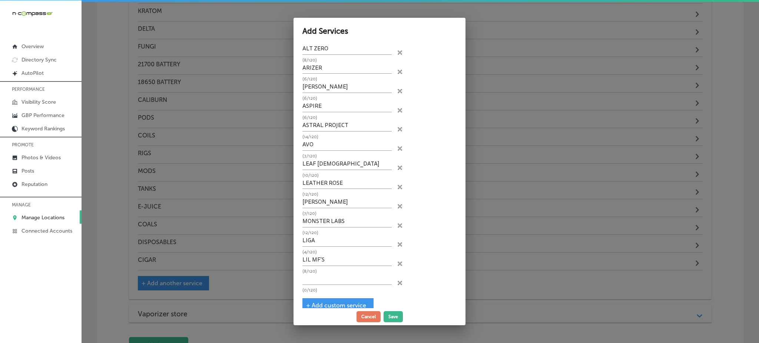
scroll to position [201, 0]
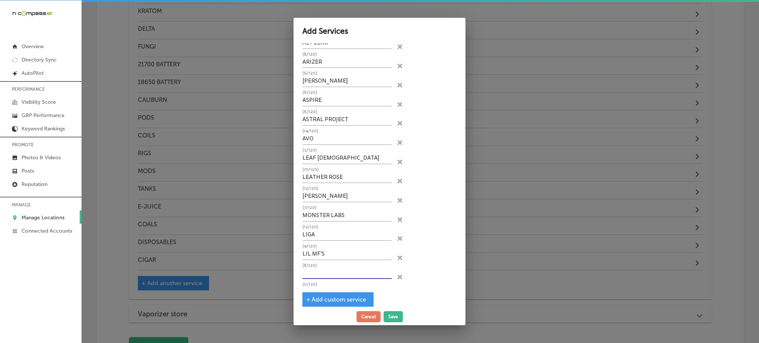
click at [337, 268] on input "text" at bounding box center [346, 273] width 89 height 11
paste input "LOOKAH"
type input "LOOKAH"
click at [322, 296] on span "+ Add custom service" at bounding box center [336, 299] width 60 height 7
click at [324, 287] on input "text" at bounding box center [346, 292] width 89 height 11
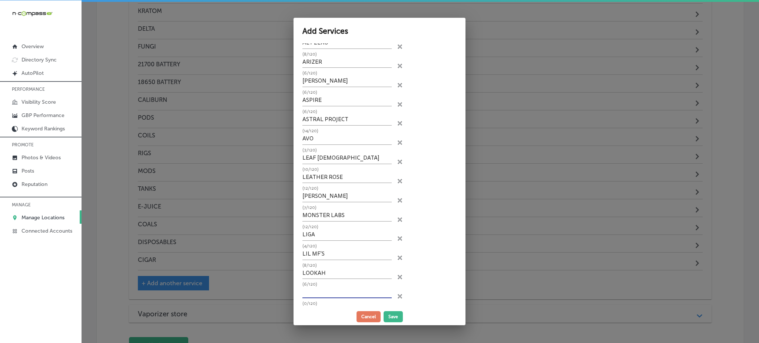
paste input "[PERSON_NAME]"
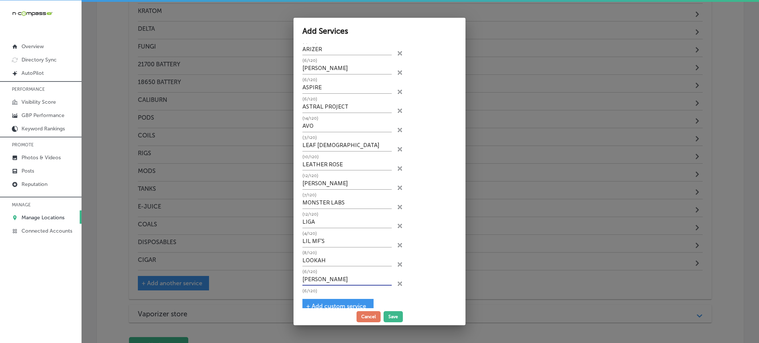
scroll to position [220, 0]
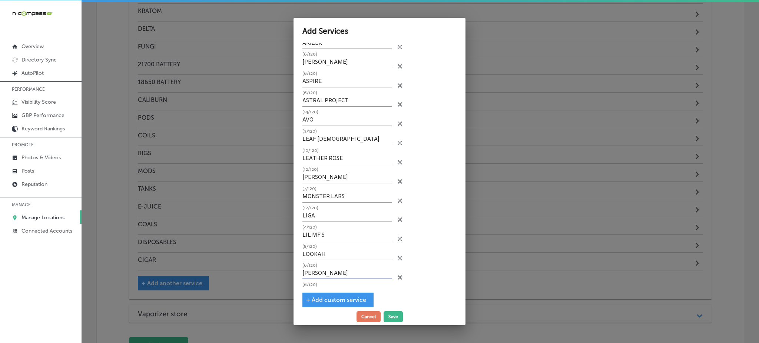
type input "[PERSON_NAME]"
click at [320, 297] on span "+ Add custom service" at bounding box center [336, 300] width 60 height 7
click at [321, 287] on input "text" at bounding box center [346, 292] width 89 height 11
paste input "LOOSE LEAF"
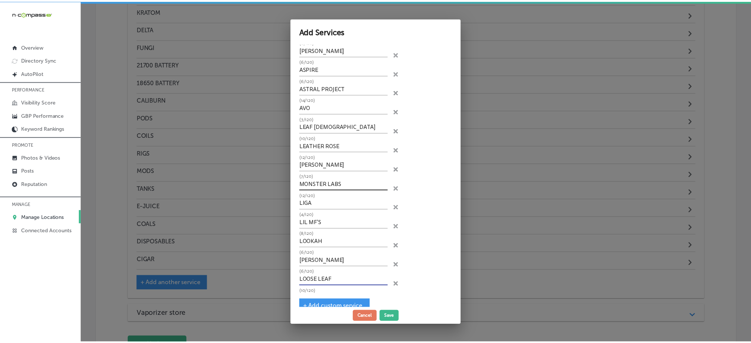
scroll to position [239, 0]
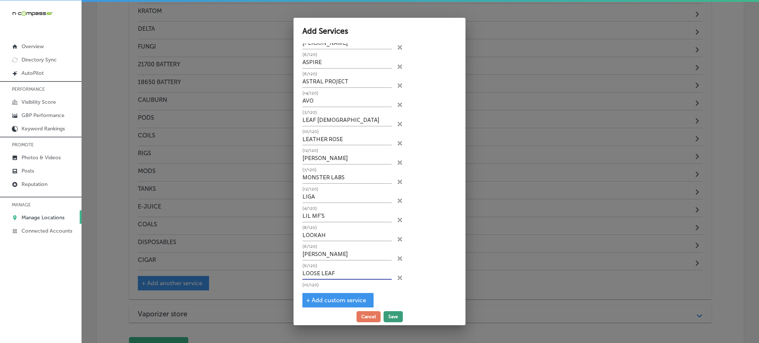
type input "LOOSE LEAF"
click at [394, 317] on button "Save" at bounding box center [393, 316] width 19 height 11
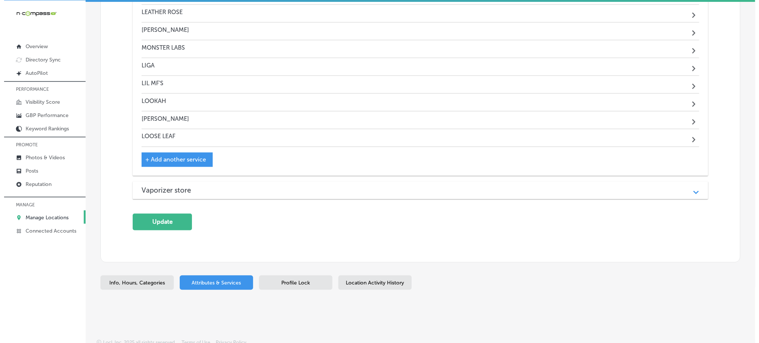
scroll to position [1418, 0]
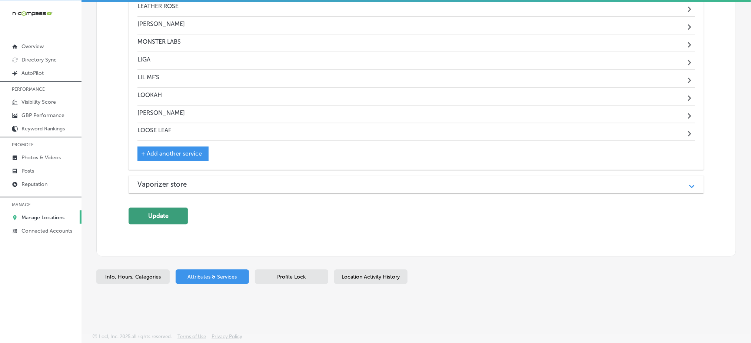
click at [168, 219] on button "Update" at bounding box center [158, 216] width 59 height 17
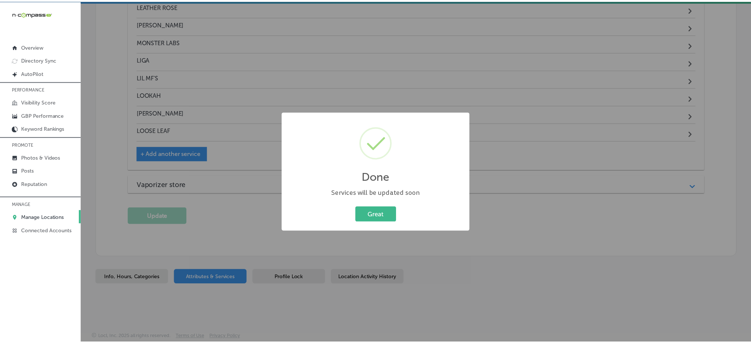
scroll to position [1422, 0]
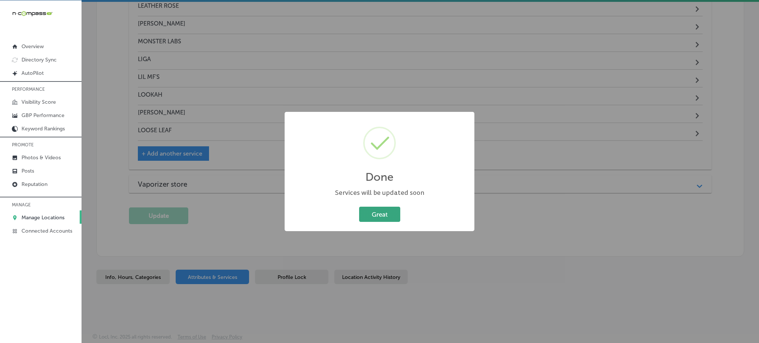
click at [376, 213] on button "Great" at bounding box center [379, 214] width 41 height 15
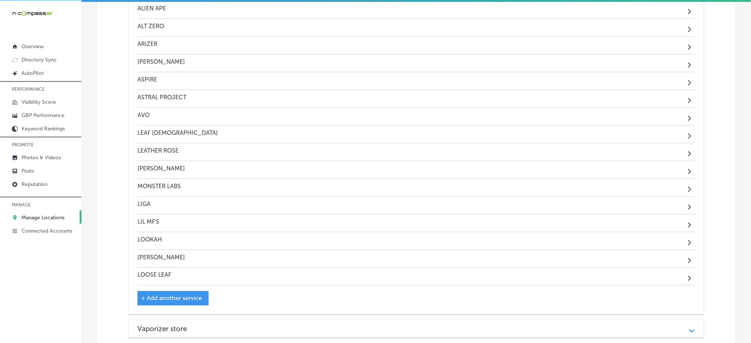
scroll to position [1418, 0]
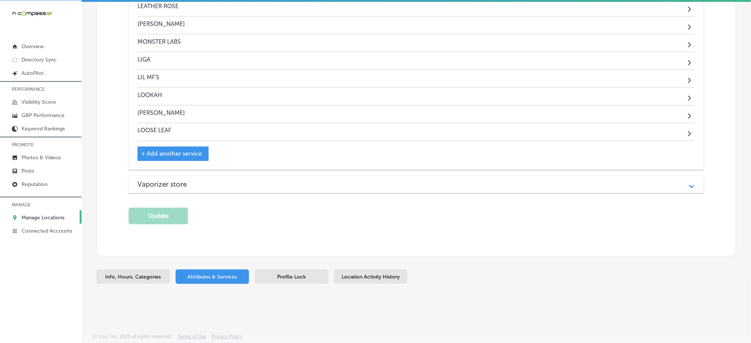
click at [191, 188] on h3 "Vaporizer store" at bounding box center [168, 185] width 61 height 9
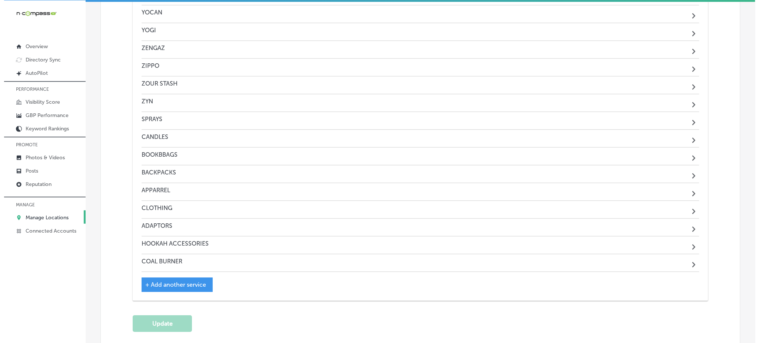
scroll to position [1778, 0]
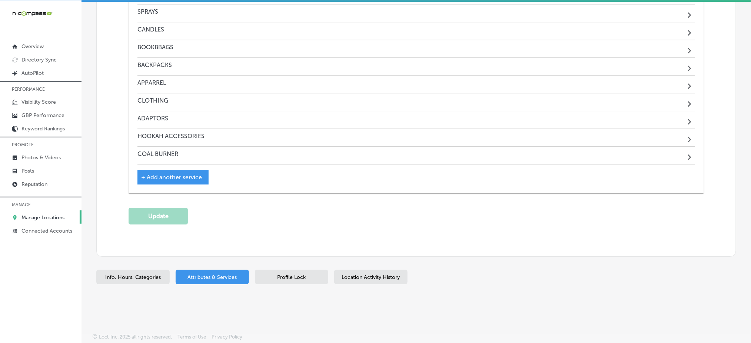
drag, startPoint x: 196, startPoint y: 171, endPoint x: 182, endPoint y: 186, distance: 20.2
click at [182, 186] on div "XIKAR Path Created with Sketch. XSTREAM Path Created with Sketch. XITE Path Cre…" at bounding box center [417, 17] width 576 height 352
click at [182, 181] on span "+ Add another service" at bounding box center [171, 177] width 61 height 7
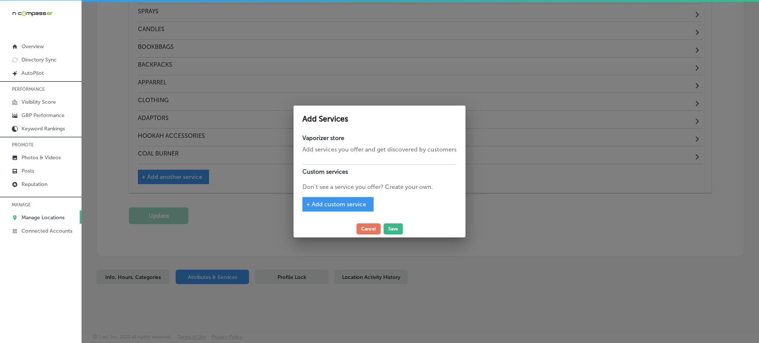
scroll to position [1781, 0]
click at [345, 207] on span "+ Add custom service" at bounding box center [336, 204] width 60 height 7
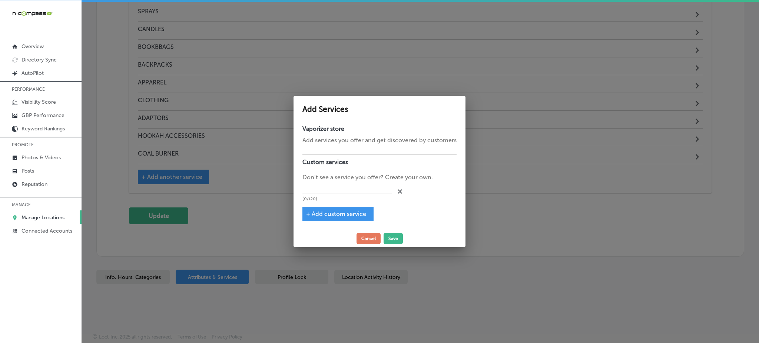
click at [345, 207] on div "+ Add custom service" at bounding box center [337, 214] width 71 height 14
click at [322, 192] on input "text" at bounding box center [346, 187] width 89 height 11
paste input "MARVOS"
type input "MARVOS"
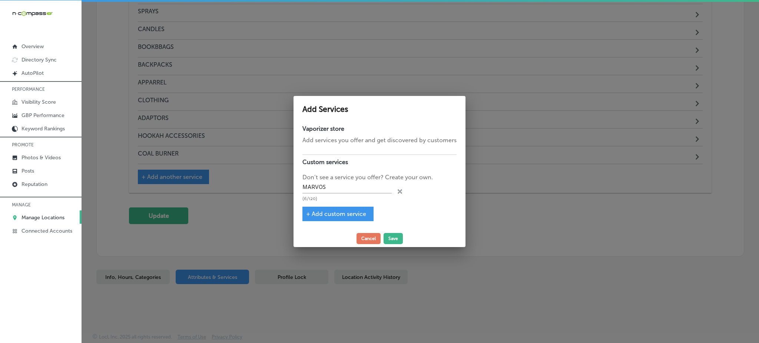
click at [333, 214] on span "+ Add custom service" at bounding box center [336, 214] width 60 height 7
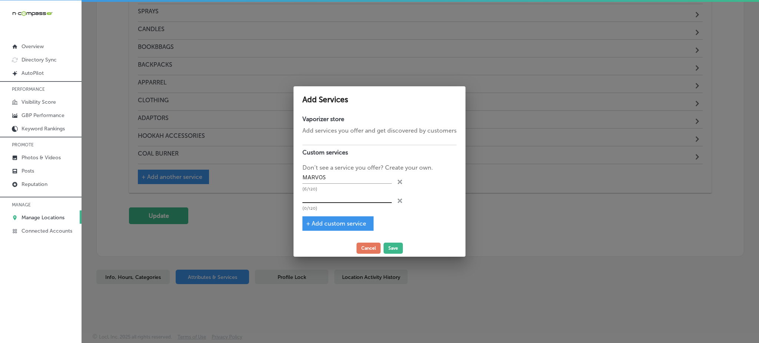
click at [331, 196] on input "text" at bounding box center [346, 197] width 89 height 11
click at [354, 198] on input "text" at bounding box center [346, 197] width 89 height 11
paste input "CHEECH"
type input "CHEECH"
click at [322, 226] on span "+ Add custom service" at bounding box center [336, 223] width 60 height 7
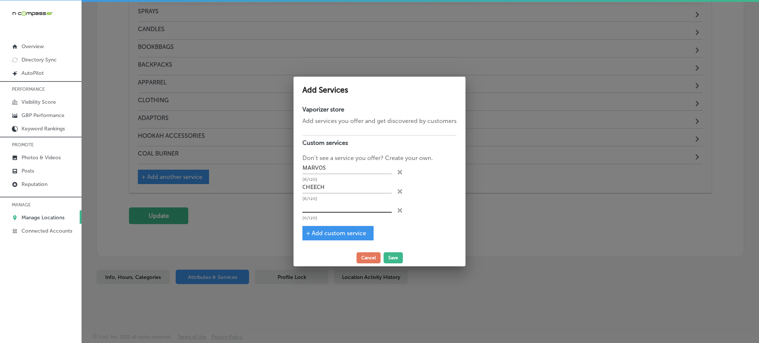
click at [328, 208] on input "text" at bounding box center [346, 206] width 89 height 11
paste input "CLAWS"
type input "CLAWS"
click at [334, 230] on span "+ Add custom service" at bounding box center [336, 233] width 60 height 7
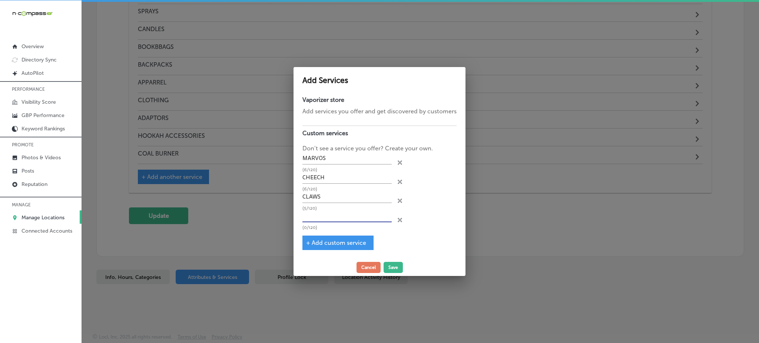
click at [333, 215] on input "text" at bounding box center [346, 216] width 89 height 11
paste input "CLAYMORE"
type input "CLAYMORE"
click at [329, 242] on span "+ Add custom service" at bounding box center [336, 242] width 60 height 7
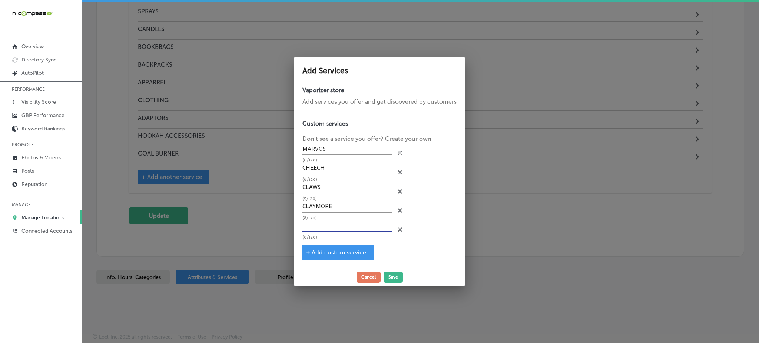
click at [335, 225] on input "text" at bounding box center [346, 226] width 89 height 11
paste input "CLOUD NURDZ"
type input "CLOUD NURDZ"
click at [340, 250] on span "+ Add custom service" at bounding box center [336, 252] width 60 height 7
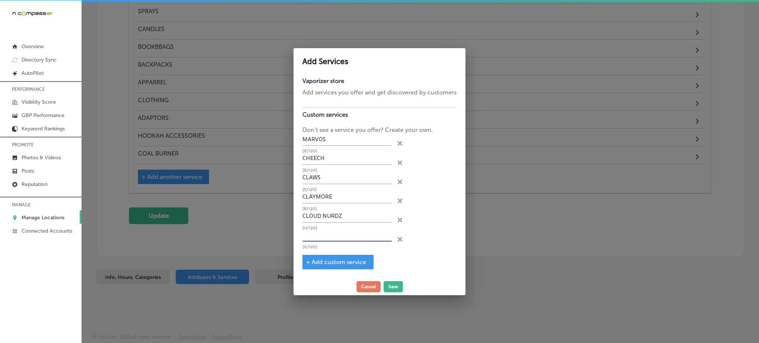
click at [340, 234] on input "text" at bounding box center [346, 235] width 89 height 11
paste input "COASTAL CLOUDS"
type input "COASTAL CLOUDS"
click at [335, 259] on span "+ Add custom service" at bounding box center [336, 262] width 60 height 7
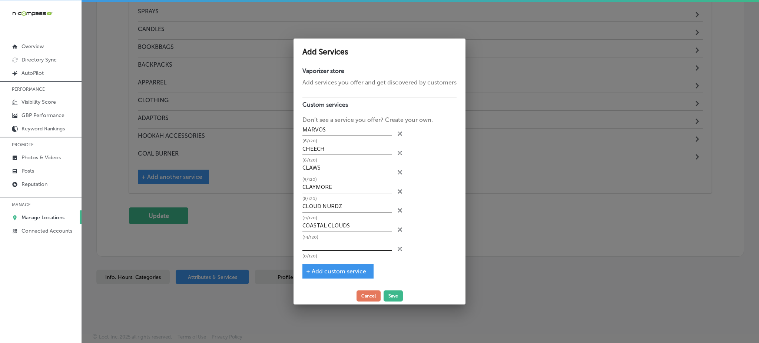
click at [346, 246] on input "text" at bounding box center [346, 245] width 89 height 11
paste input "[PERSON_NAME]"
type input "[PERSON_NAME]"
click at [337, 272] on span "+ Add custom service" at bounding box center [336, 271] width 60 height 7
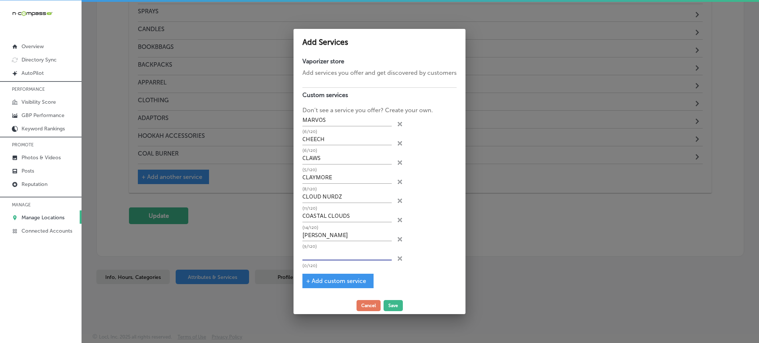
click at [337, 253] on input "text" at bounding box center [346, 254] width 89 height 11
paste input "COCO VAPOR"
type input "COCO VAPOR"
click at [334, 282] on span "+ Add custom service" at bounding box center [336, 281] width 60 height 7
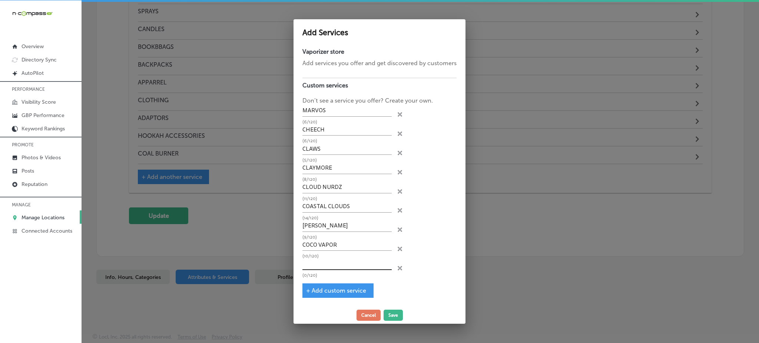
click at [332, 261] on input "text" at bounding box center [346, 264] width 89 height 11
paste input "COCOUS"
type input "COCOUS"
click at [333, 294] on div "+ Add custom service" at bounding box center [337, 291] width 71 height 14
click at [331, 287] on span "+ Add custom service" at bounding box center [336, 290] width 60 height 7
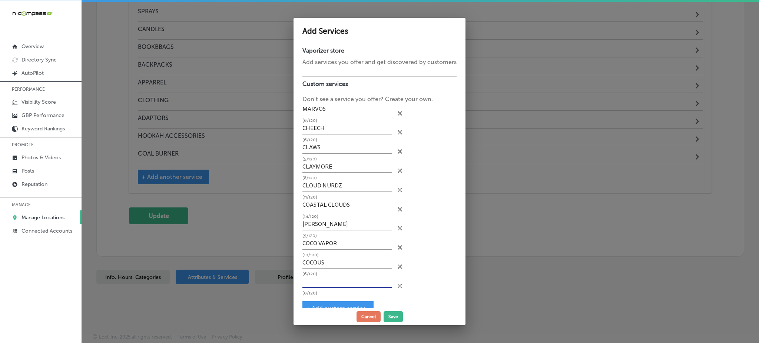
click at [330, 278] on input "text" at bounding box center [346, 282] width 89 height 11
paste input "COCOUS"
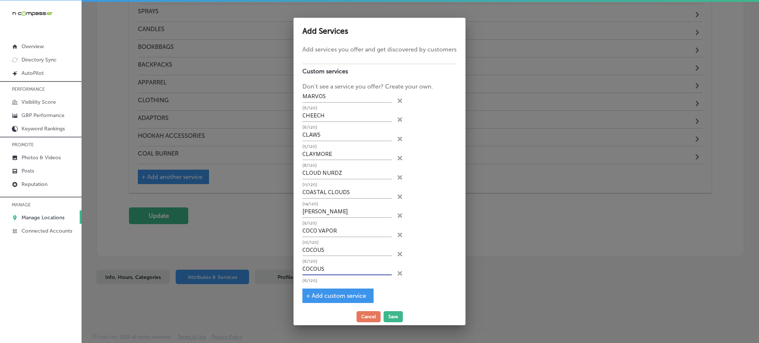
click at [353, 265] on input "COCOUS" at bounding box center [346, 269] width 89 height 11
paste input "HIBA"
type input "COHIBA"
click at [331, 292] on span "+ Add custom service" at bounding box center [336, 295] width 60 height 7
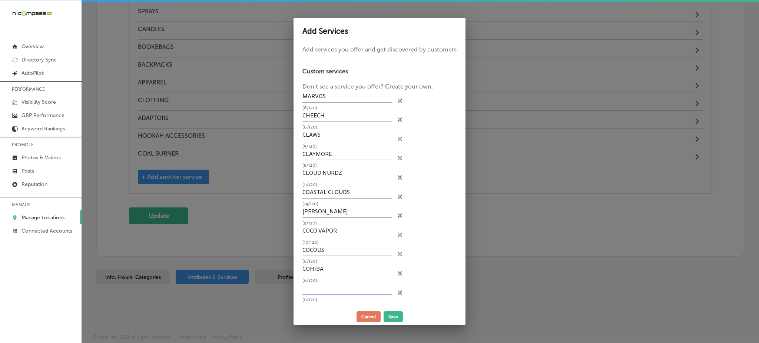
click at [331, 283] on input "text" at bounding box center [346, 288] width 89 height 11
paste input "COLIBRI"
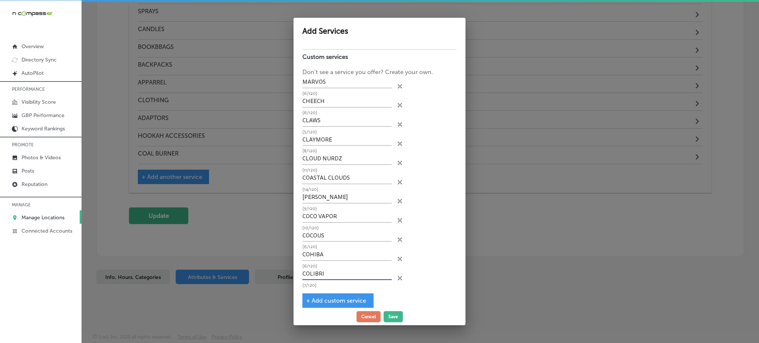
scroll to position [32, 0]
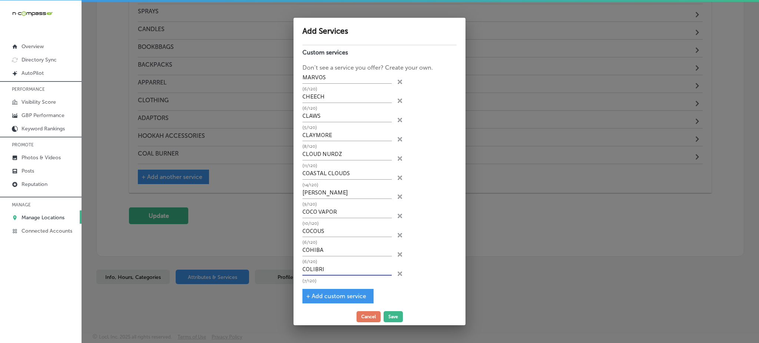
type input "COLIBRI"
click at [335, 293] on span "+ Add custom service" at bounding box center [336, 296] width 60 height 7
click at [333, 284] on input "text" at bounding box center [346, 289] width 89 height 11
paste input "COMET"
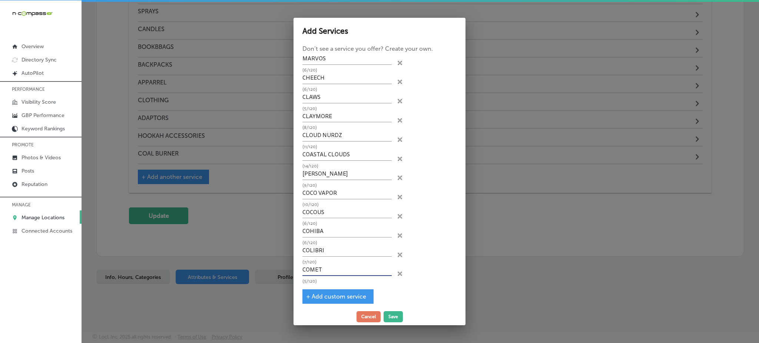
type input "COMET"
click at [331, 293] on span "+ Add custom service" at bounding box center [336, 296] width 60 height 7
click at [331, 284] on input "text" at bounding box center [346, 289] width 89 height 11
paste input "CONVENTRATE TOOL"
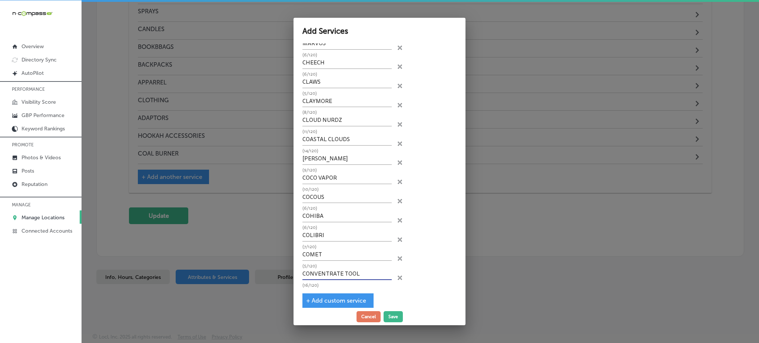
scroll to position [69, 0]
type input "CONVENTRATE TOOL"
click at [335, 294] on span "+ Add custom service" at bounding box center [336, 297] width 60 height 7
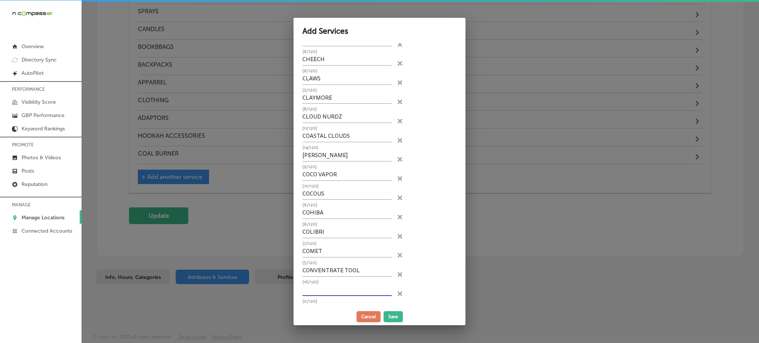
click at [335, 285] on input "text" at bounding box center [346, 290] width 89 height 11
paste input "CORE"
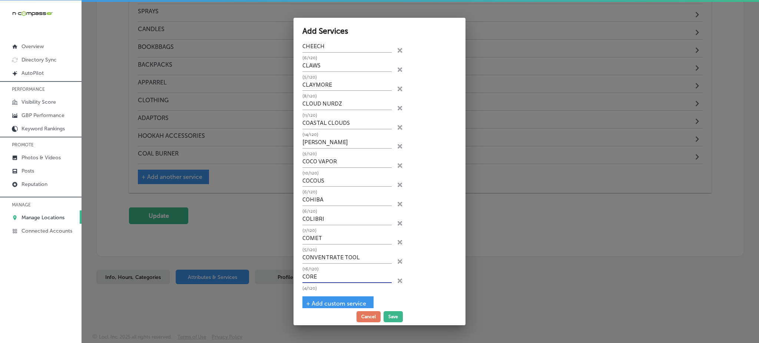
scroll to position [88, 0]
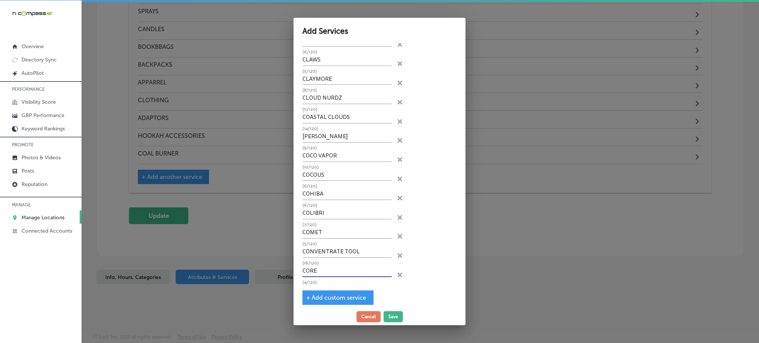
type input "CORE"
click at [328, 294] on span "+ Add custom service" at bounding box center [336, 297] width 60 height 7
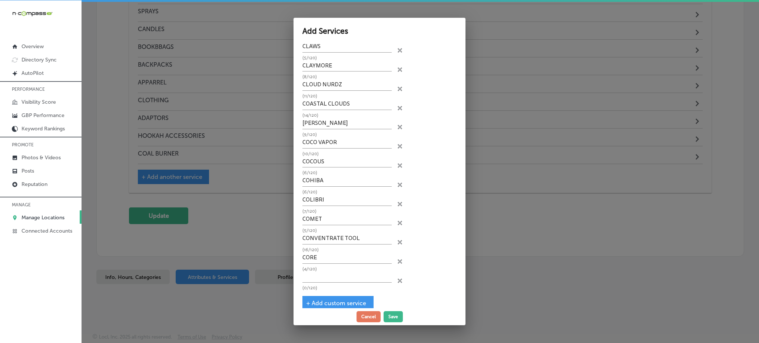
scroll to position [107, 0]
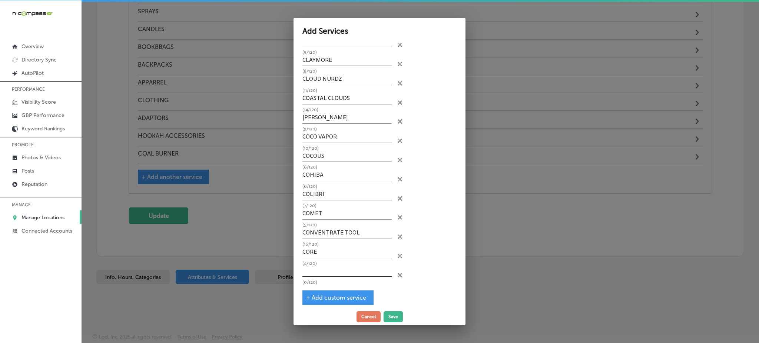
click at [330, 269] on input "text" at bounding box center [346, 271] width 89 height 11
paste input "COTTON BACON"
type input "COTTON BACON"
click at [314, 294] on span "+ Add custom service" at bounding box center [336, 297] width 60 height 7
click at [317, 285] on input "text" at bounding box center [346, 290] width 89 height 11
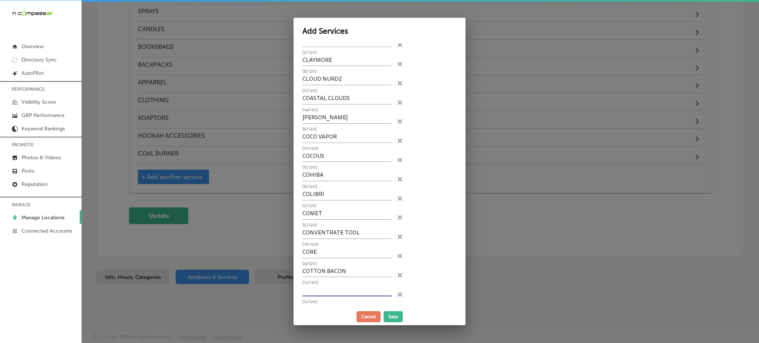
paste input "CRESCENT"
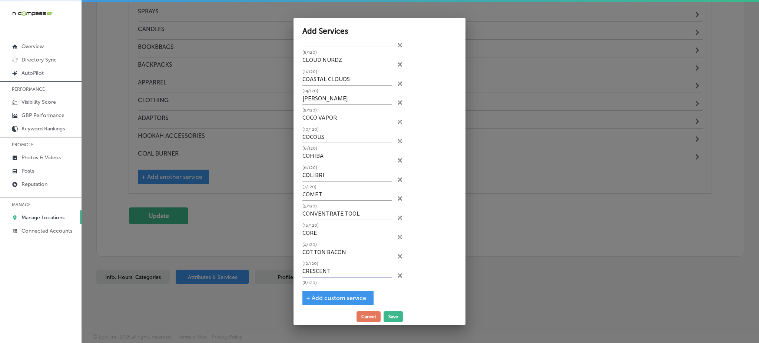
type input "CRESCENT"
click at [314, 295] on span "+ Add custom service" at bounding box center [336, 298] width 60 height 7
click at [314, 285] on input "text" at bounding box center [346, 290] width 89 height 11
paste input "CRUMBZ"
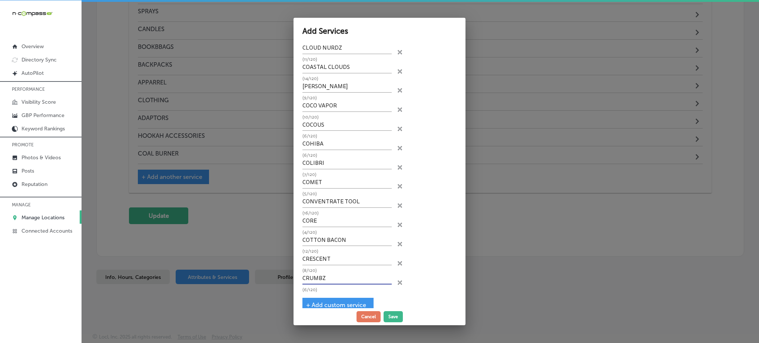
scroll to position [145, 0]
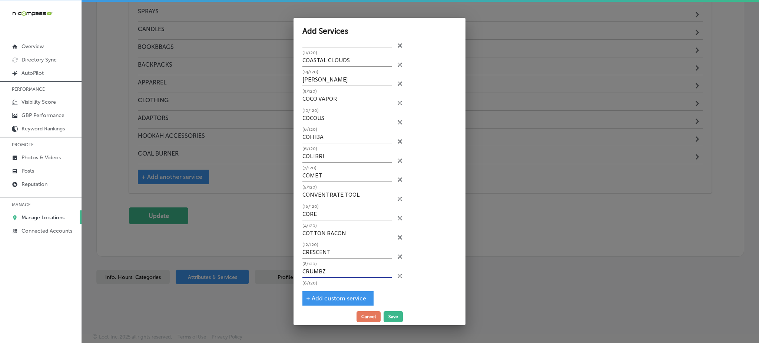
type input "CRUMBZ"
click at [337, 295] on span "+ Add custom service" at bounding box center [336, 298] width 60 height 7
click at [337, 286] on input "text" at bounding box center [346, 291] width 89 height 11
paste input "CUSTARD MONSTER"
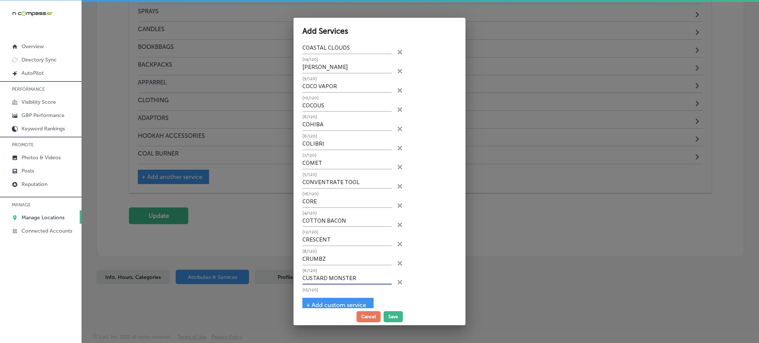
scroll to position [163, 0]
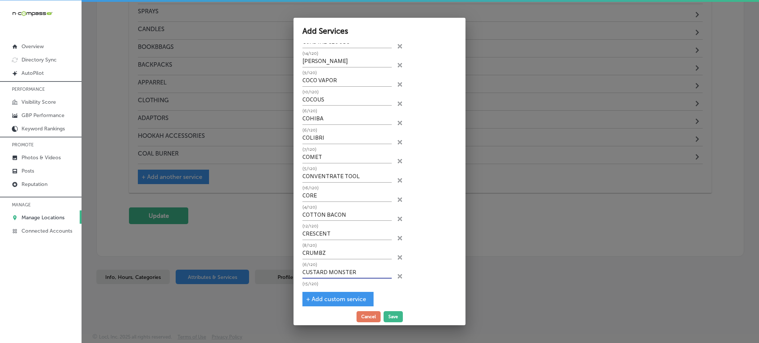
type input "CUSTARD MONSTER"
click at [346, 296] on span "+ Add custom service" at bounding box center [336, 299] width 60 height 7
click at [345, 287] on input "text" at bounding box center [346, 292] width 89 height 11
paste input "CUTLEAF"
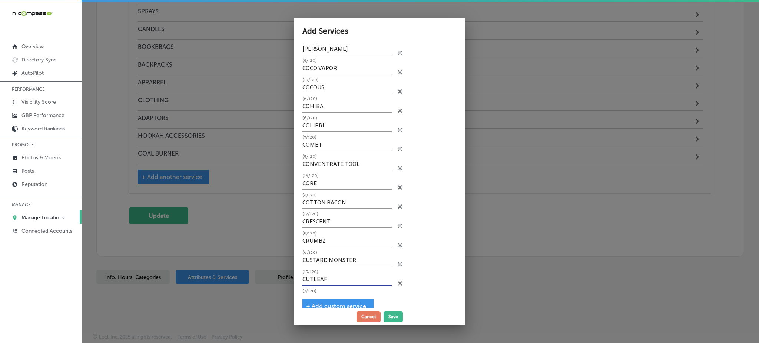
scroll to position [182, 0]
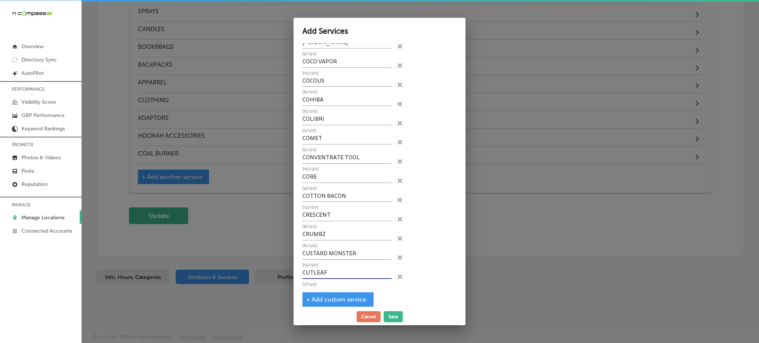
type input "CUTLEAF"
click at [325, 292] on div "+ Add custom service" at bounding box center [337, 299] width 71 height 14
click at [322, 296] on span "+ Add custom service" at bounding box center [336, 299] width 60 height 7
click at [323, 287] on input "text" at bounding box center [346, 292] width 89 height 11
paste input "CYCLONES"
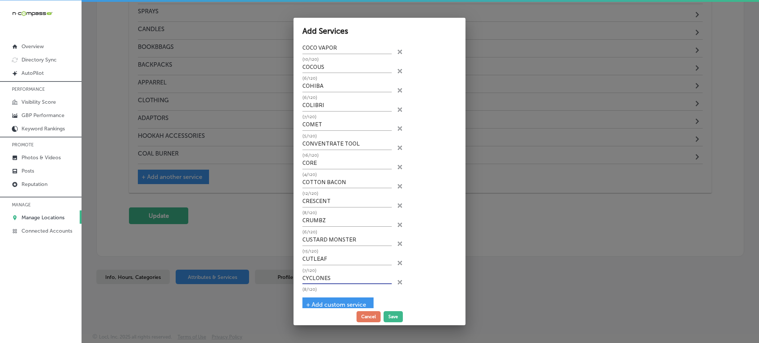
scroll to position [201, 0]
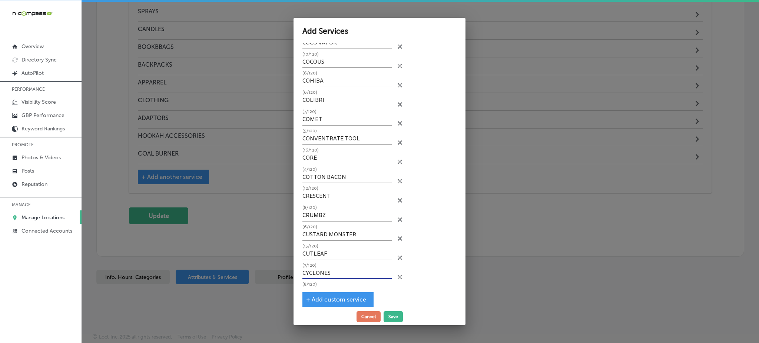
type input "CYCLONES"
click at [315, 296] on span "+ Add custom service" at bounding box center [336, 299] width 60 height 7
click at [315, 287] on input "text" at bounding box center [346, 292] width 89 height 11
paste input "DAB PUCK"
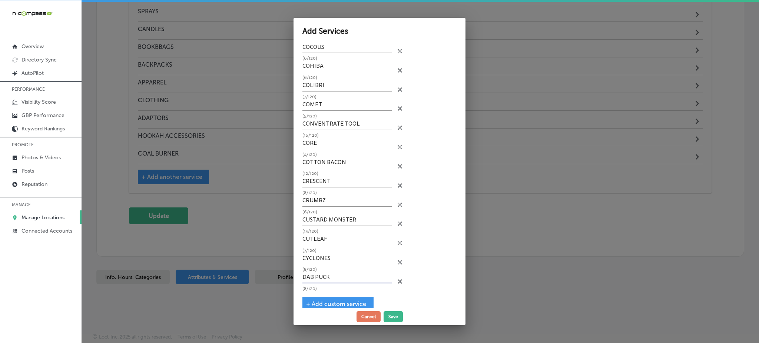
scroll to position [220, 0]
type input "DAB PUCK"
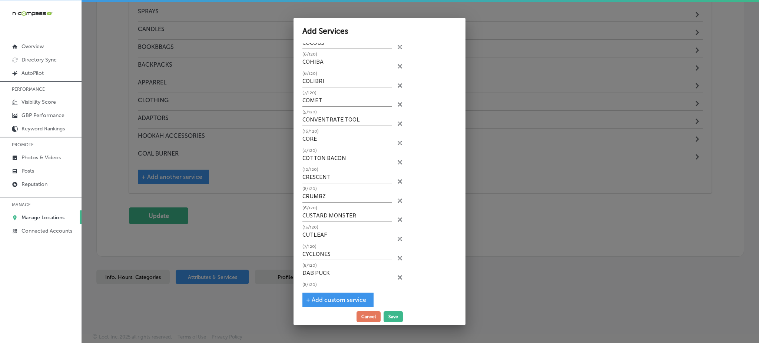
click at [324, 297] on span "+ Add custom service" at bounding box center [336, 300] width 60 height 7
click at [324, 287] on input "text" at bounding box center [346, 292] width 89 height 11
paste input "DAILY MEDS"
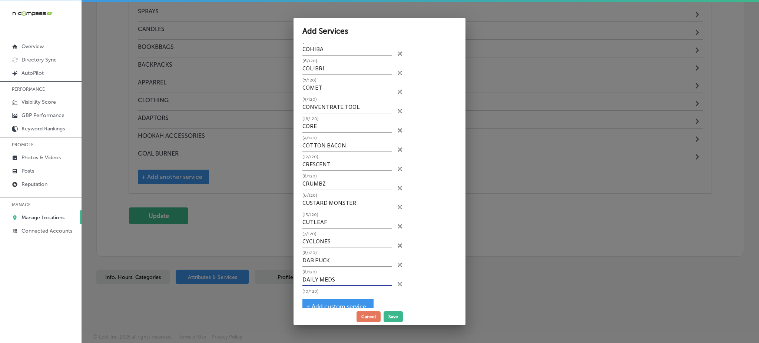
scroll to position [239, 0]
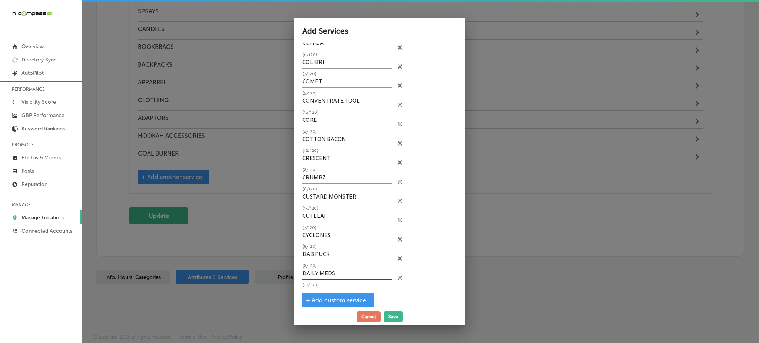
type input "DAILY MEDS"
click at [317, 297] on span "+ Add custom service" at bounding box center [336, 300] width 60 height 7
click at [319, 288] on input "text" at bounding box center [346, 293] width 89 height 11
paste input "DAMN VAPE"
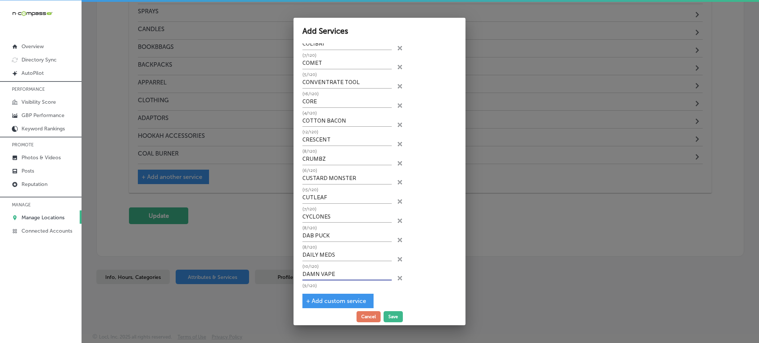
click at [334, 269] on input "DAMN VAPE" at bounding box center [346, 274] width 89 height 11
paste input "NK TANK"
type input "DANK TANK"
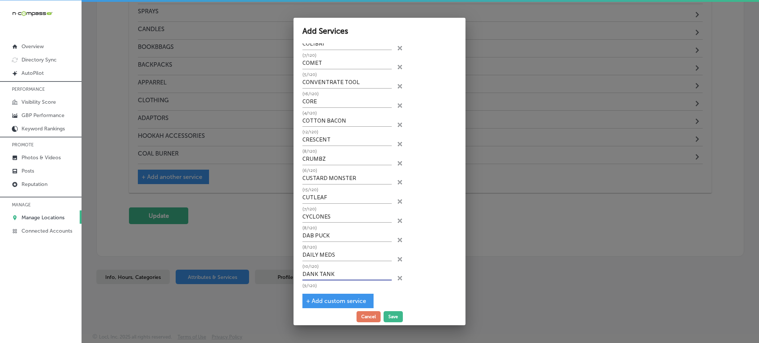
click at [313, 298] on span "+ Add custom service" at bounding box center [336, 301] width 60 height 7
click at [318, 288] on input "text" at bounding box center [346, 293] width 89 height 11
paste input "DAVINCI"
type input "DAVINCI"
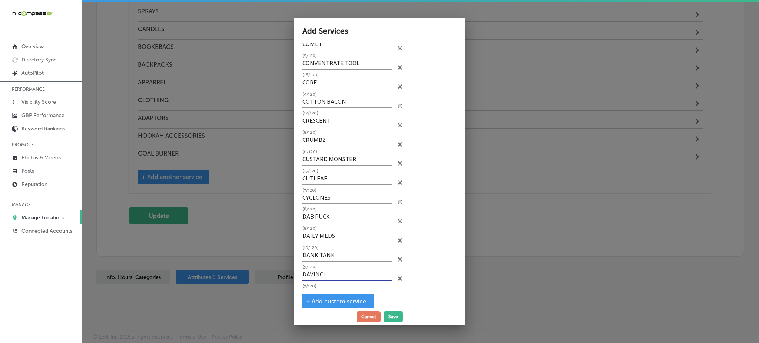
click at [322, 298] on span "+ Add custom service" at bounding box center [336, 301] width 60 height 7
click at [322, 289] on input "text" at bounding box center [346, 294] width 89 height 11
paste input "DAZED 8"
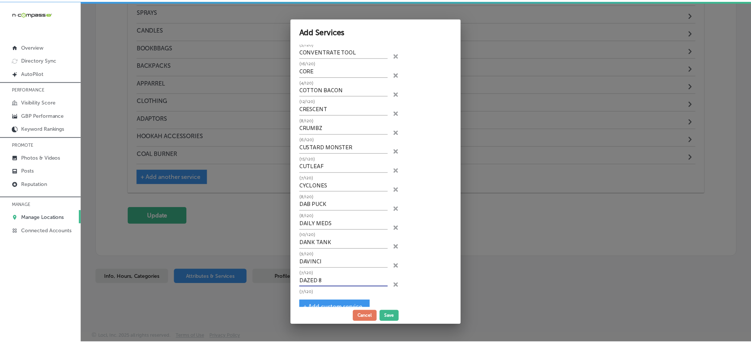
scroll to position [295, 0]
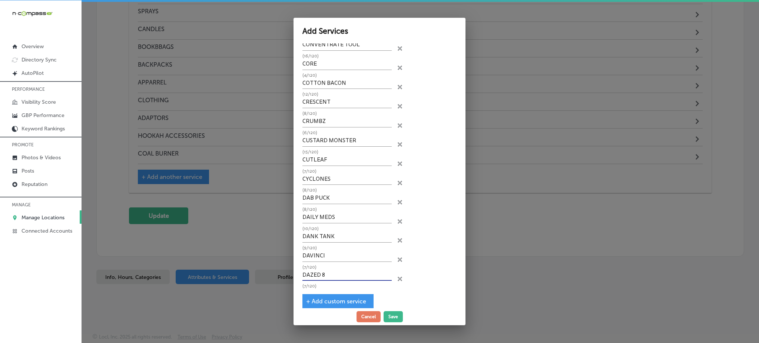
type input "DAZED 8"
click at [322, 298] on span "+ Add custom service" at bounding box center [336, 301] width 60 height 7
click at [322, 289] on input "text" at bounding box center [346, 294] width 89 height 11
click at [428, 155] on div "CUTLEAF (7/120) close Created with Sketch." at bounding box center [379, 164] width 154 height 19
click at [398, 296] on icon "close Created with Sketch." at bounding box center [400, 298] width 4 height 4
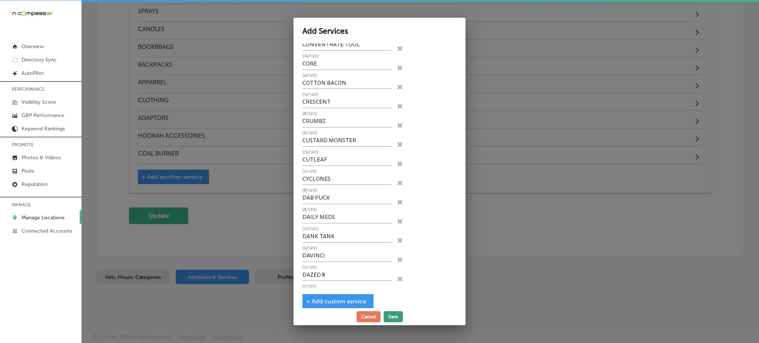
click at [388, 315] on button "Save" at bounding box center [393, 316] width 19 height 11
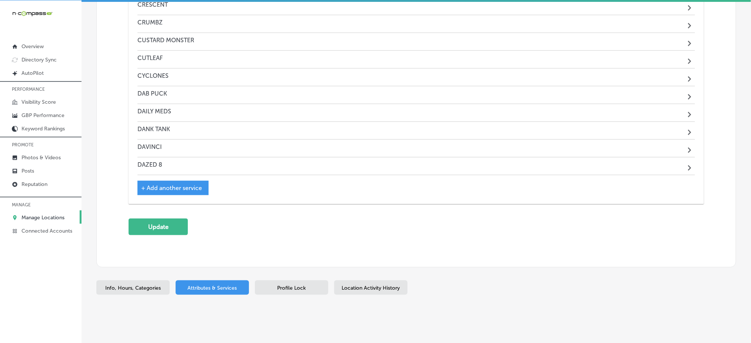
scroll to position [2223, 0]
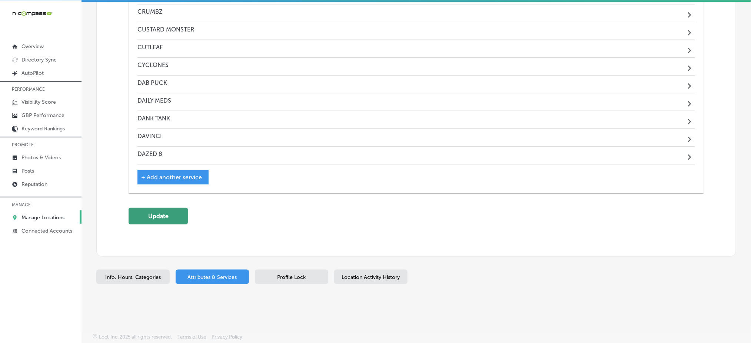
click at [168, 225] on button "Update" at bounding box center [158, 216] width 59 height 17
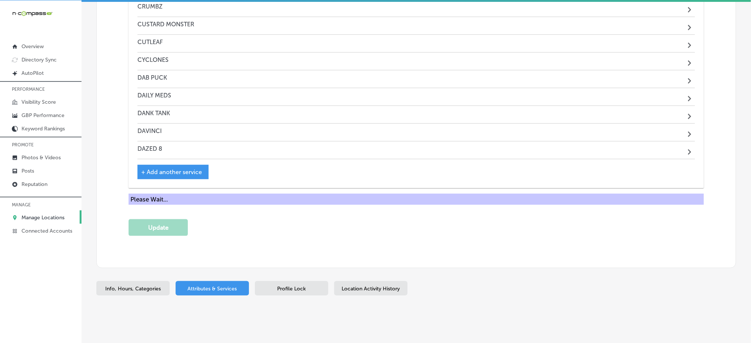
scroll to position [2226, 0]
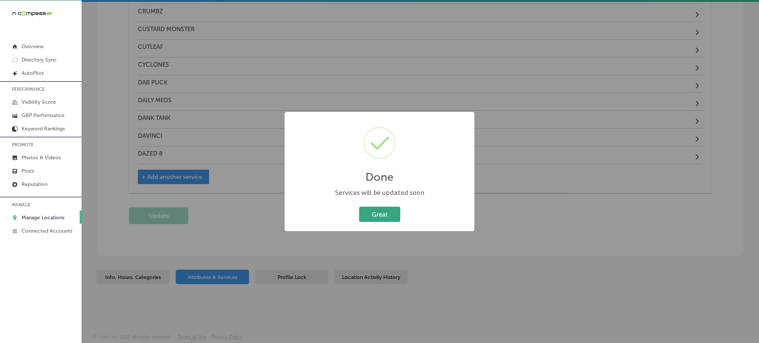
click at [370, 212] on button "Great" at bounding box center [379, 214] width 41 height 15
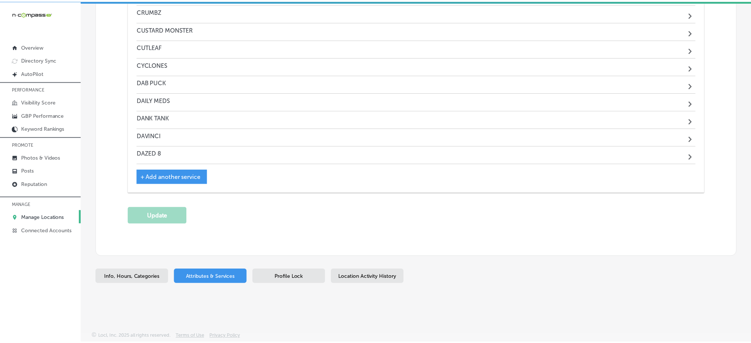
scroll to position [2223, 0]
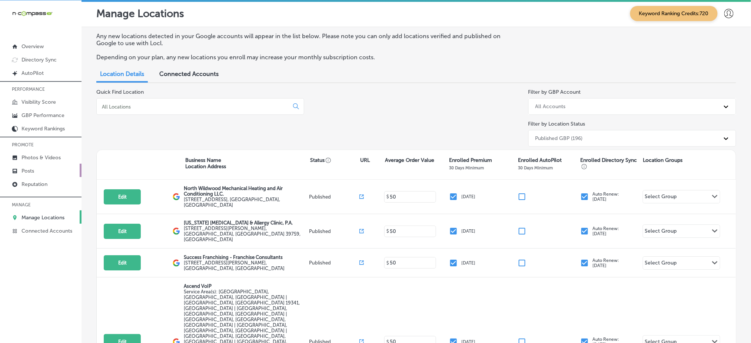
click at [46, 172] on link "Posts" at bounding box center [41, 170] width 82 height 13
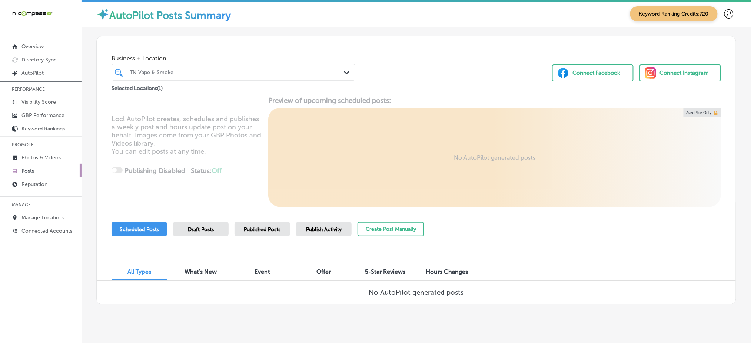
click at [251, 230] on span "Published Posts" at bounding box center [262, 229] width 37 height 6
click at [268, 69] on div at bounding box center [223, 72] width 188 height 10
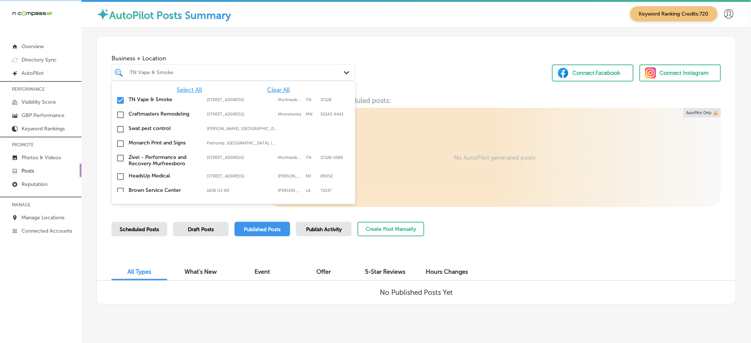
click at [193, 87] on span "Select All" at bounding box center [189, 89] width 25 height 7
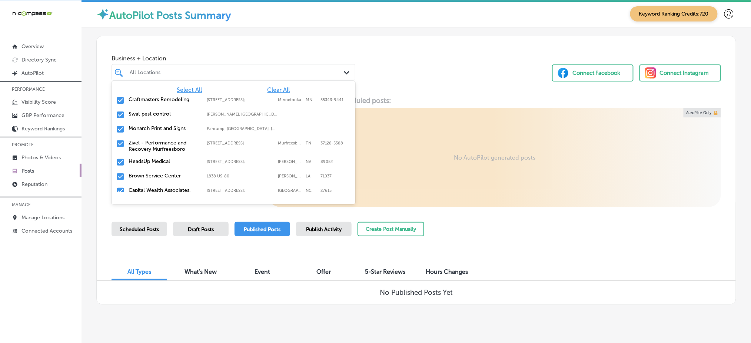
click at [418, 79] on div "Business + Location option [STREET_ADDRESS]. 179 results available. Use Up and …" at bounding box center [416, 64] width 639 height 56
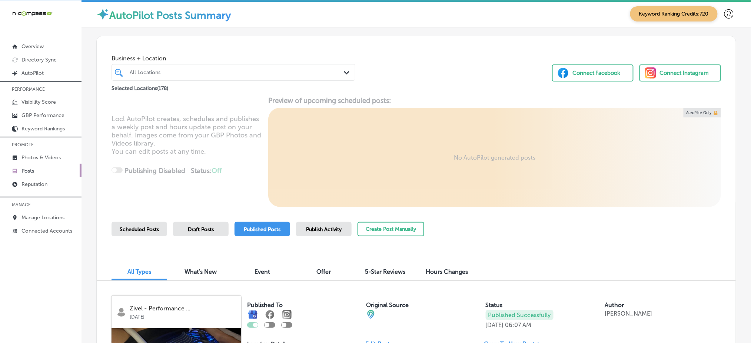
click at [306, 224] on div "Publish Activity" at bounding box center [324, 229] width 56 height 14
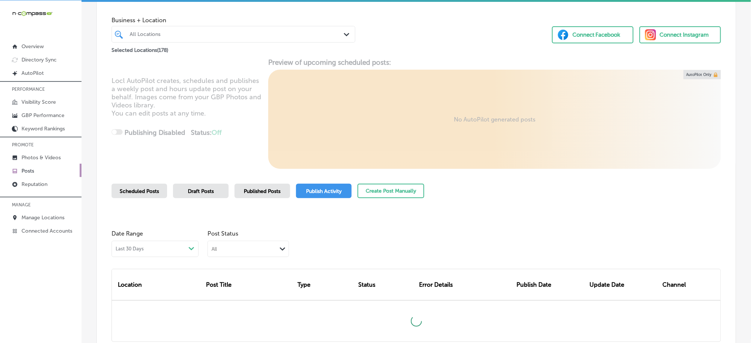
scroll to position [99, 0]
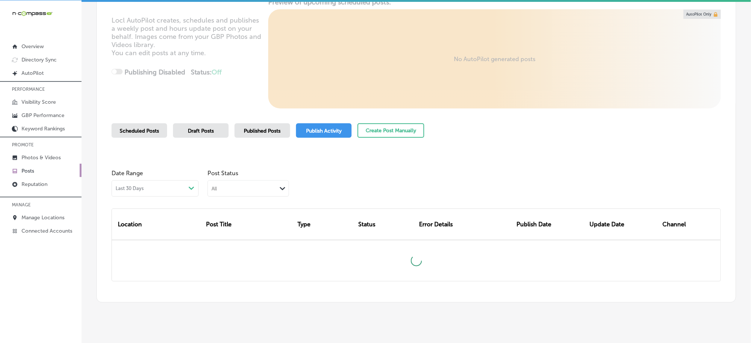
click at [262, 189] on div "All" at bounding box center [242, 188] width 69 height 7
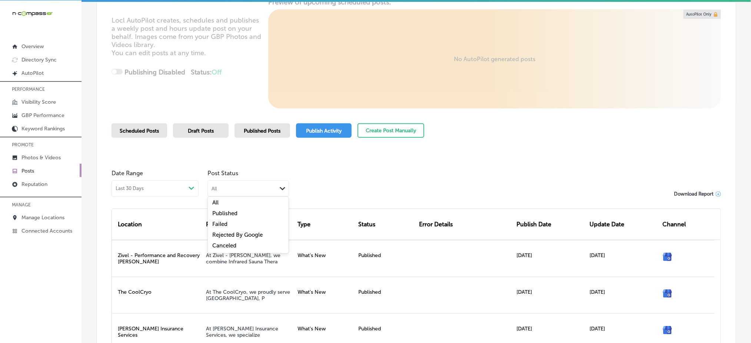
click at [256, 231] on div "Rejected By Google" at bounding box center [248, 236] width 81 height 11
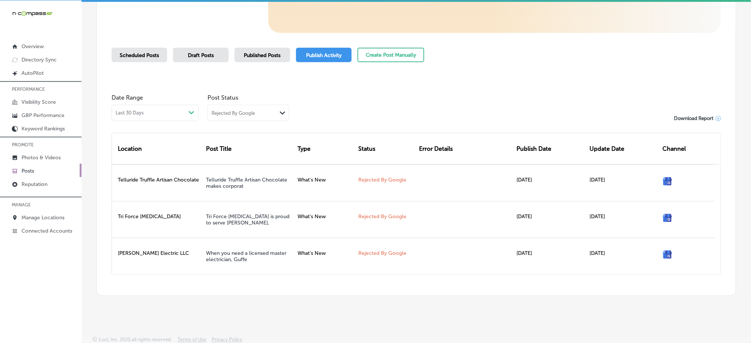
scroll to position [175, 0]
click at [281, 116] on div "Path Created with Sketch." at bounding box center [283, 112] width 12 height 10
click at [244, 148] on div "Failed" at bounding box center [248, 148] width 81 height 11
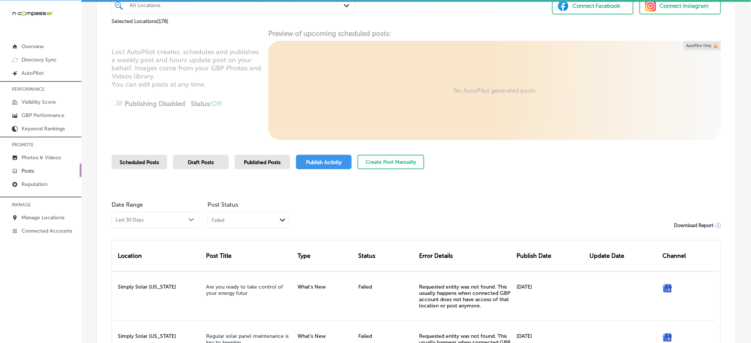
scroll to position [61, 0]
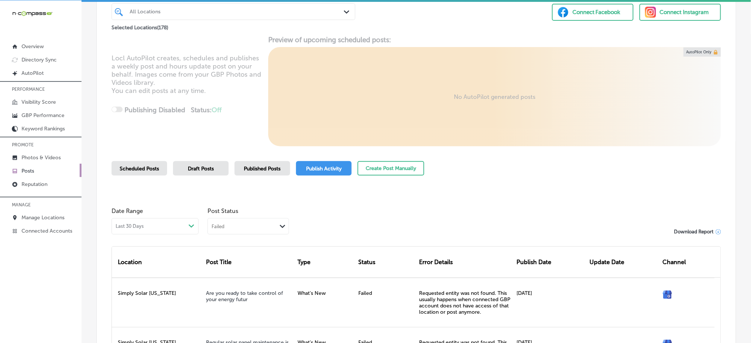
click at [149, 168] on span "Scheduled Posts" at bounding box center [139, 169] width 39 height 6
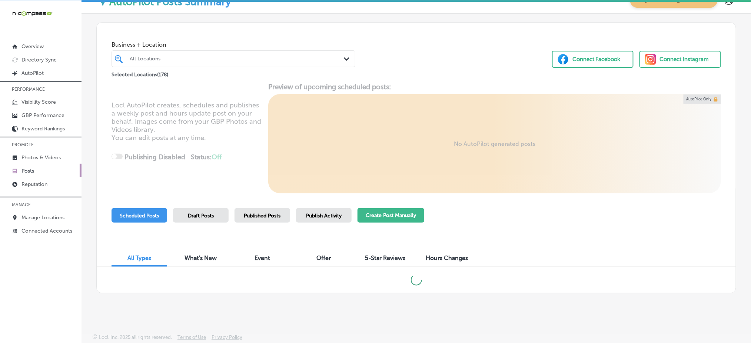
click at [380, 221] on button "Create Post Manually" at bounding box center [391, 215] width 67 height 14
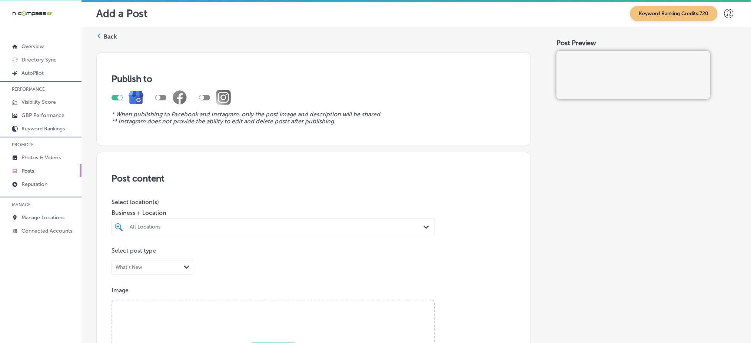
click at [248, 229] on div "All Locations Path Created with Sketch." at bounding box center [274, 227] width 324 height 17
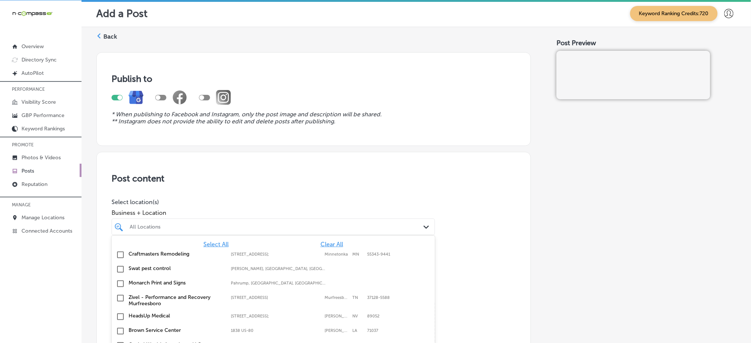
scroll to position [18, 0]
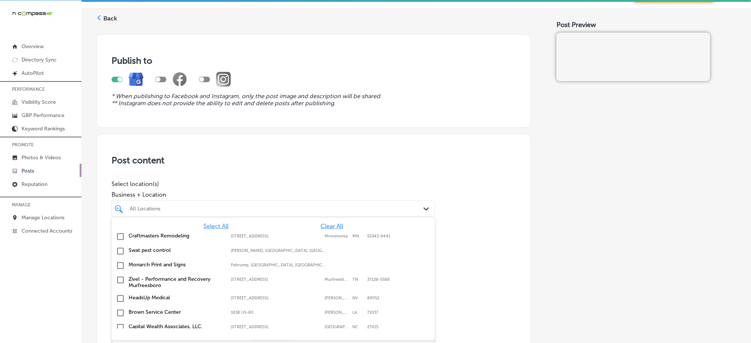
click at [324, 226] on span "Clear All" at bounding box center [332, 226] width 23 height 7
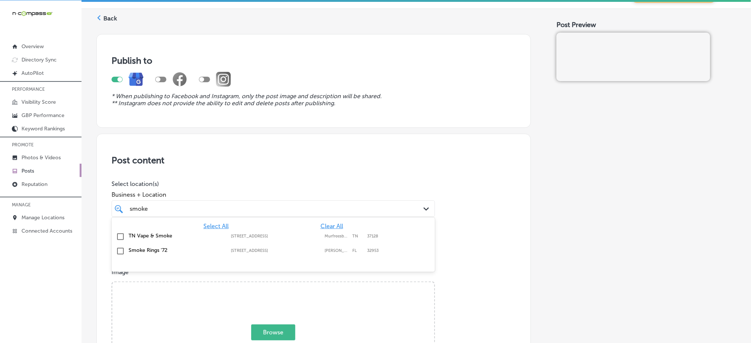
click at [179, 255] on div "Smoke Rings '72 [STREET_ADDRESS][GEOGRAPHIC_DATA][STREET_ADDRESS]" at bounding box center [274, 251] width 318 height 11
click at [199, 206] on div "smoke smoke" at bounding box center [259, 209] width 260 height 10
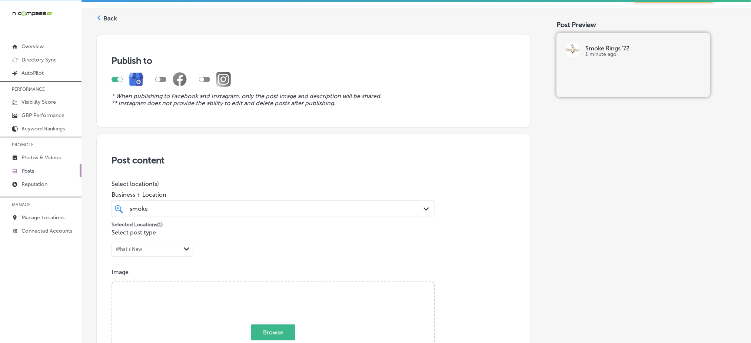
click at [199, 206] on div "smoke smoke" at bounding box center [259, 209] width 260 height 10
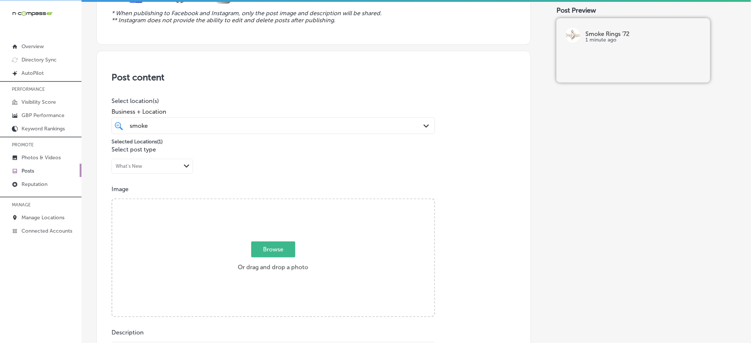
scroll to position [117, 0]
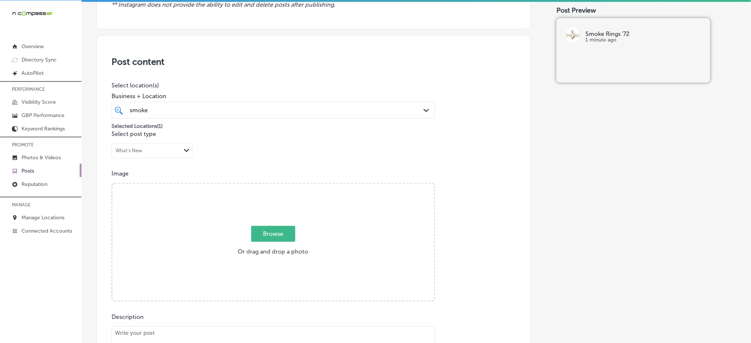
type input "smoke"
click at [620, 159] on div "Post Preview Smoke Rings '72 1 minute ago" at bounding box center [647, 309] width 180 height 759
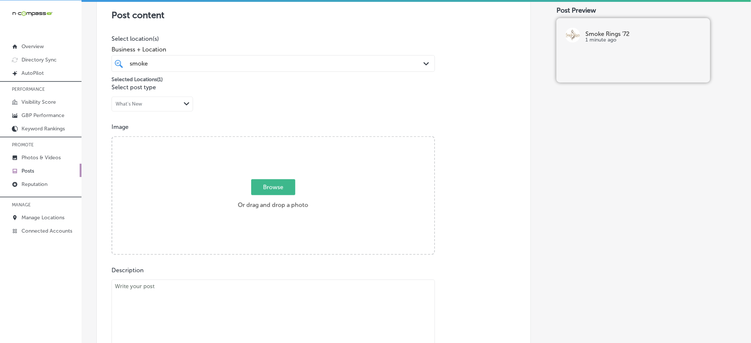
scroll to position [166, 0]
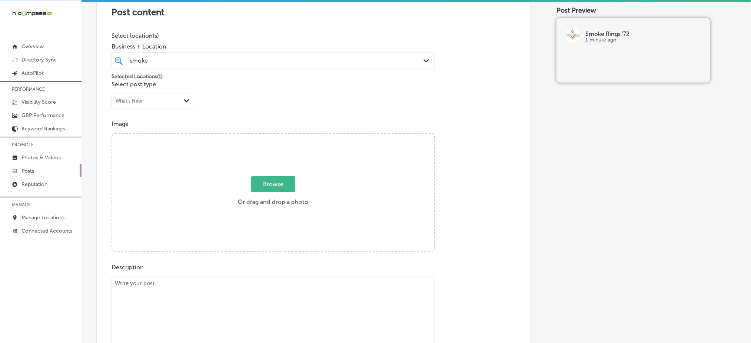
click at [271, 181] on span "Browse" at bounding box center [273, 184] width 44 height 16
click at [271, 136] on input "Browse Or drag and drop a photo" at bounding box center [273, 135] width 322 height 2
type input "C:\fakepath\image (74).png"
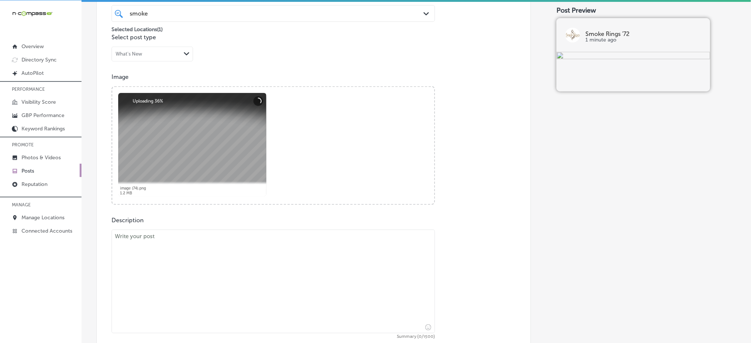
scroll to position [265, 0]
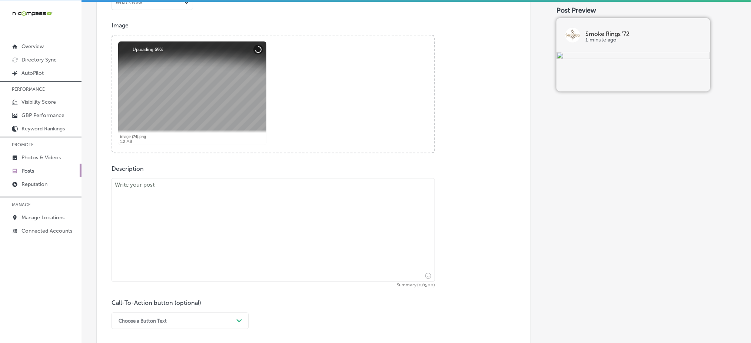
click at [214, 190] on textarea at bounding box center [274, 230] width 324 height 104
paste textarea "At Smoke Rings '72, we offer a premium selection of cigars that caters to all t…"
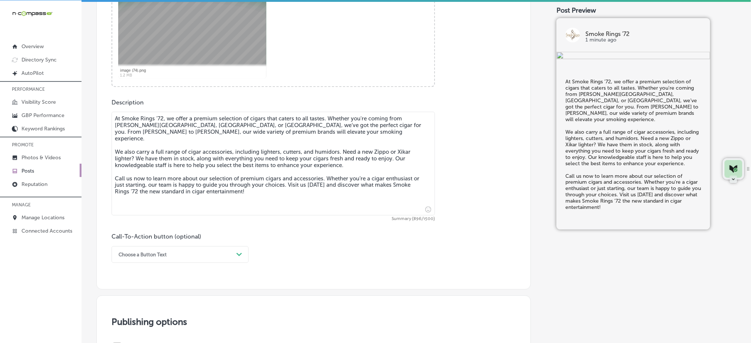
scroll to position [364, 0]
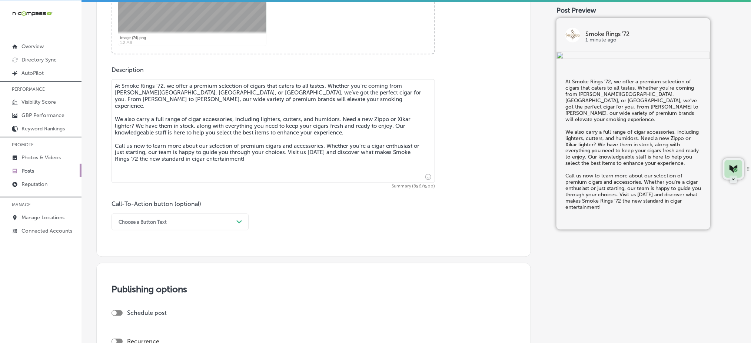
type textarea "At Smoke Rings '72, we offer a premium selection of cigars that caters to all t…"
click at [180, 222] on div "Choose a Button Text" at bounding box center [174, 221] width 119 height 11
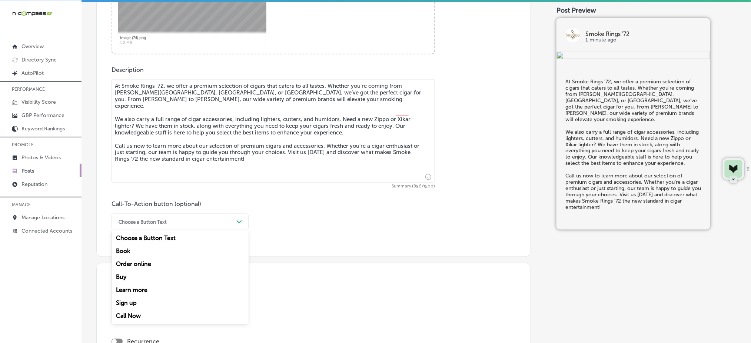
click at [129, 313] on div "Call Now" at bounding box center [180, 316] width 137 height 13
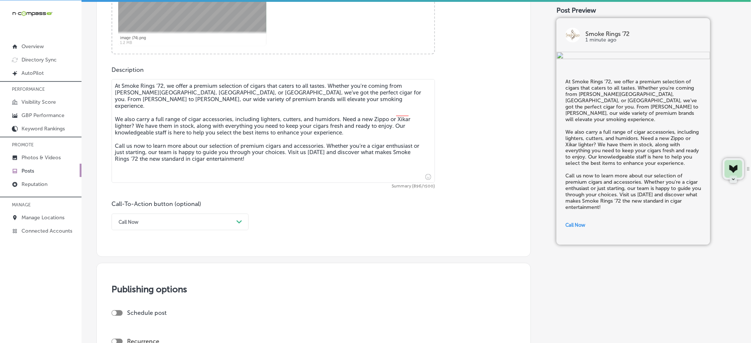
click at [267, 159] on textarea "At Smoke Rings '72, we offer a premium selection of cigars that caters to all t…" at bounding box center [274, 131] width 324 height 104
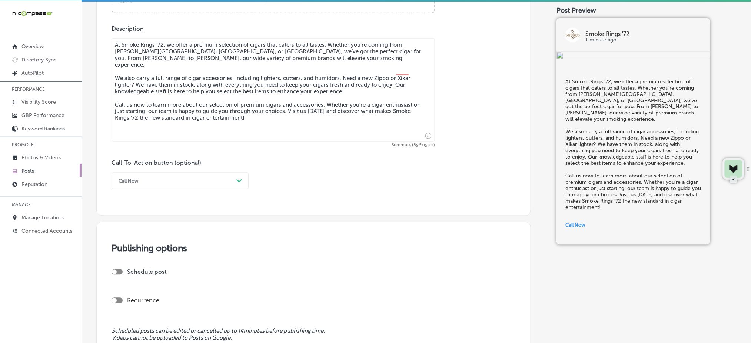
scroll to position [413, 0]
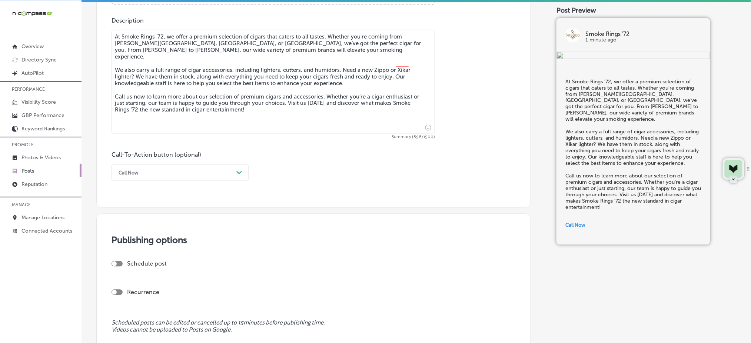
click at [164, 176] on div "Call Now" at bounding box center [174, 172] width 119 height 11
click at [139, 265] on div "Call Now" at bounding box center [180, 267] width 137 height 13
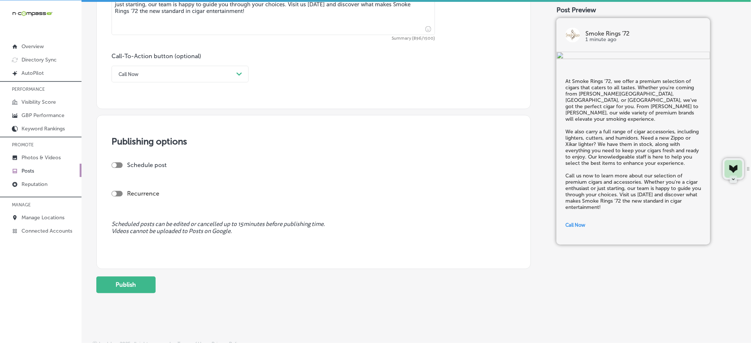
scroll to position [512, 0]
click at [113, 163] on div at bounding box center [114, 165] width 5 height 5
checkbox input "true"
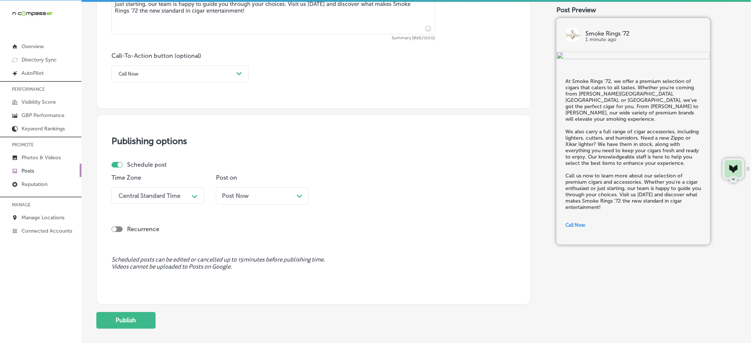
click at [126, 193] on div "Central Standard Time" at bounding box center [150, 195] width 62 height 7
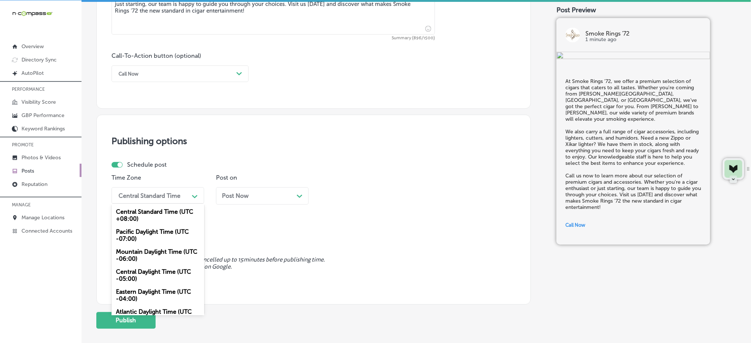
drag, startPoint x: 136, startPoint y: 252, endPoint x: 269, endPoint y: 199, distance: 143.0
click at [136, 253] on div "Mountain Daylight Time (UTC -06:00)" at bounding box center [158, 256] width 93 height 20
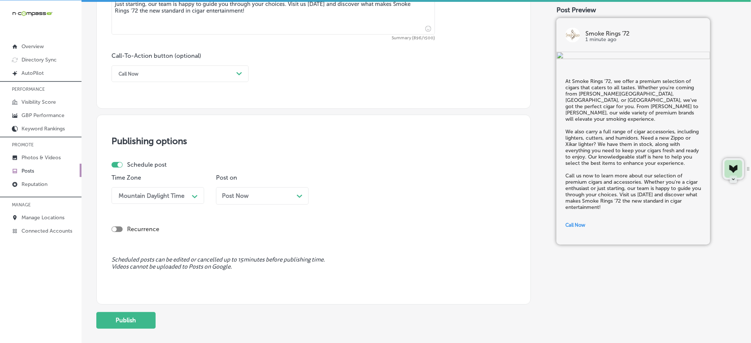
click at [293, 188] on div "Post Now Path Created with Sketch." at bounding box center [262, 196] width 93 height 17
click at [351, 196] on div "08:15 PM" at bounding box center [341, 195] width 26 height 7
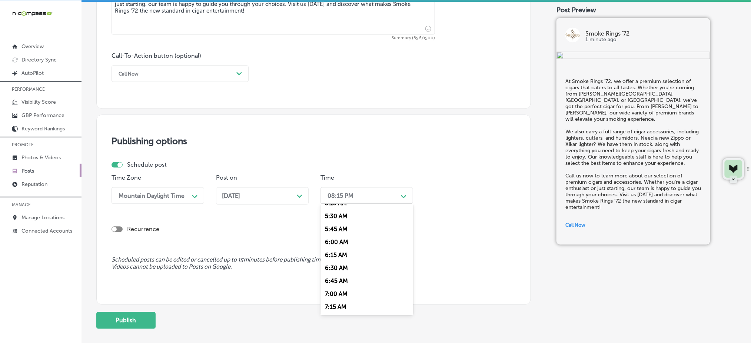
scroll to position [297, 0]
click at [348, 277] on div "7:00 AM" at bounding box center [367, 278] width 93 height 13
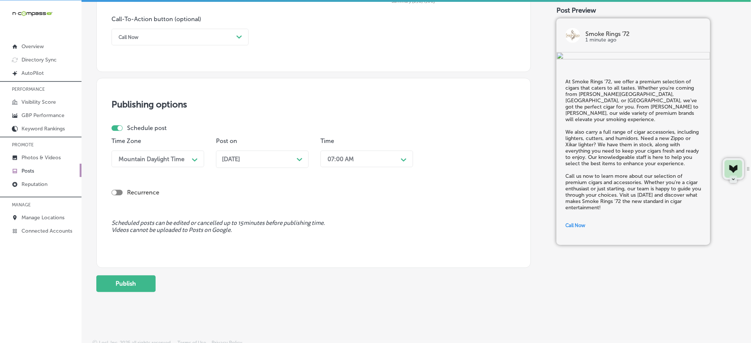
scroll to position [555, 0]
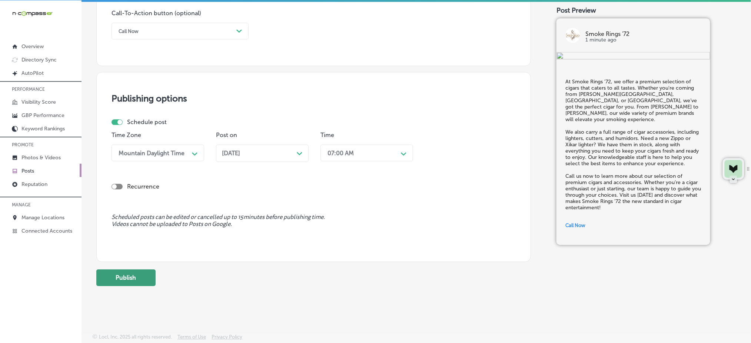
click at [143, 280] on button "Publish" at bounding box center [125, 277] width 59 height 17
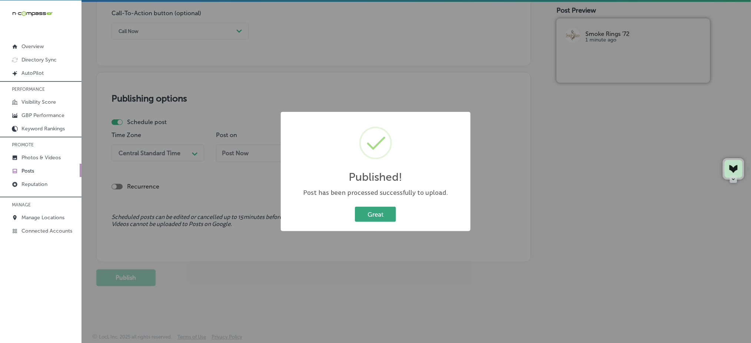
click at [383, 215] on button "Great" at bounding box center [375, 214] width 41 height 15
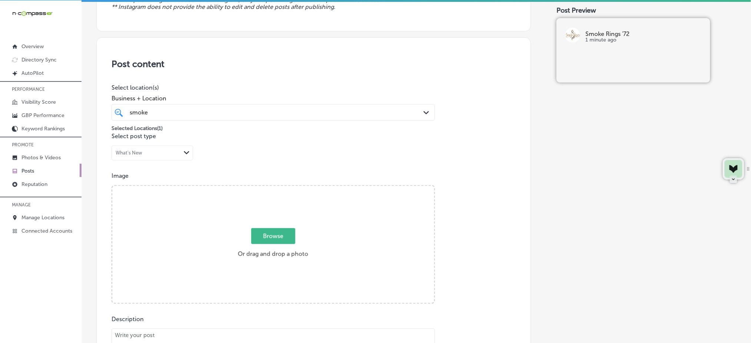
scroll to position [61, 0]
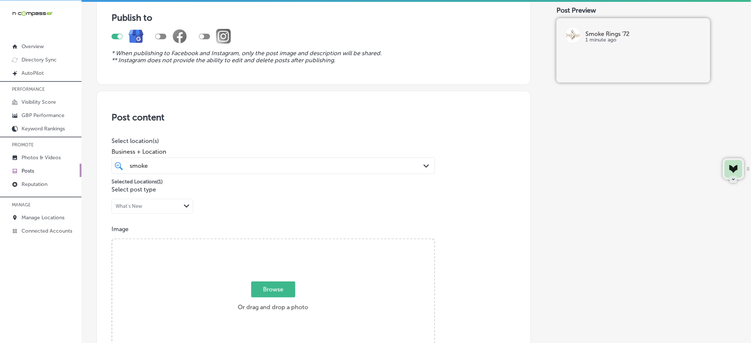
click at [265, 284] on span "Browse" at bounding box center [273, 290] width 44 height 16
click at [265, 242] on input "Browse Or drag and drop a photo" at bounding box center [273, 240] width 322 height 2
type input "C:\fakepath\image (75).png"
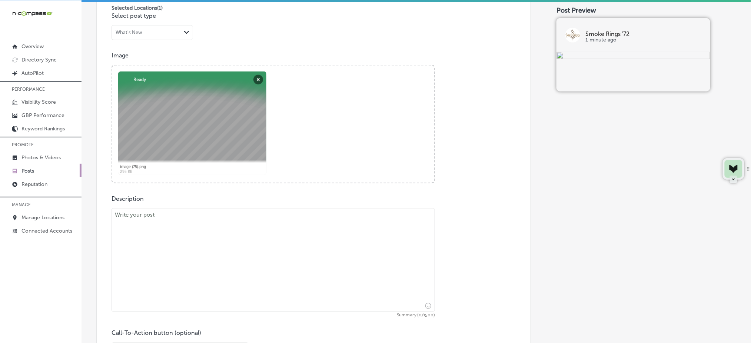
scroll to position [259, 0]
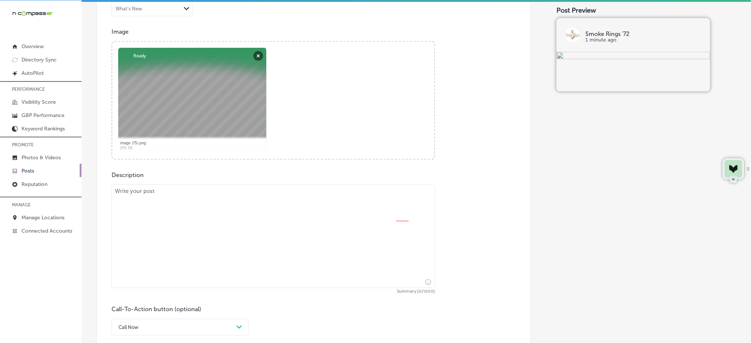
click at [246, 224] on textarea at bounding box center [274, 237] width 324 height 104
paste textarea "For those looking for the ultimate cigar experience, our members-only cigar lou…"
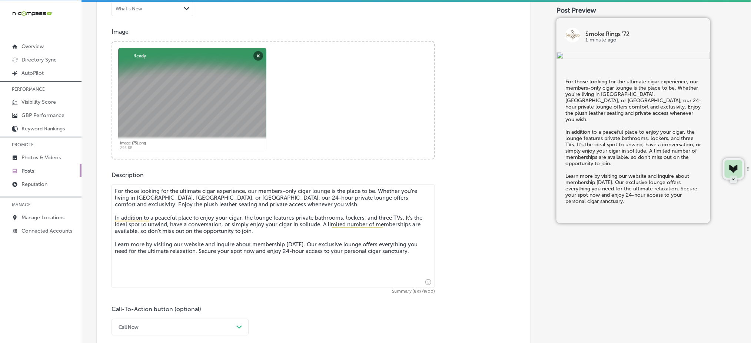
scroll to position [358, 0]
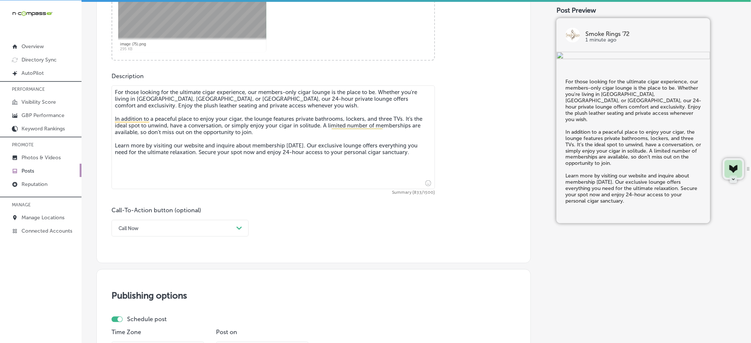
type textarea "For those looking for the ultimate cigar experience, our members-only cigar lou…"
click at [180, 226] on div "Call Now" at bounding box center [174, 228] width 119 height 11
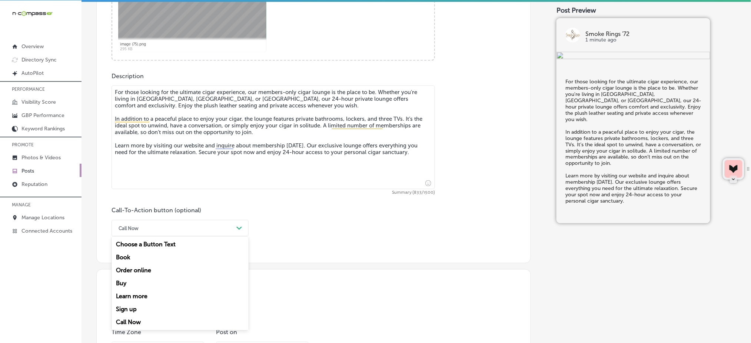
click at [143, 295] on div "Learn more" at bounding box center [180, 296] width 137 height 13
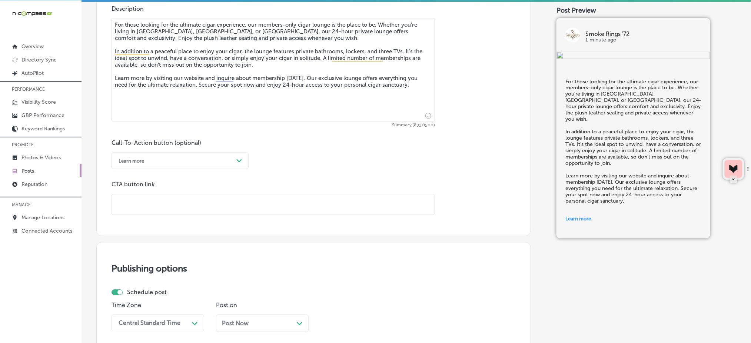
scroll to position [506, 0]
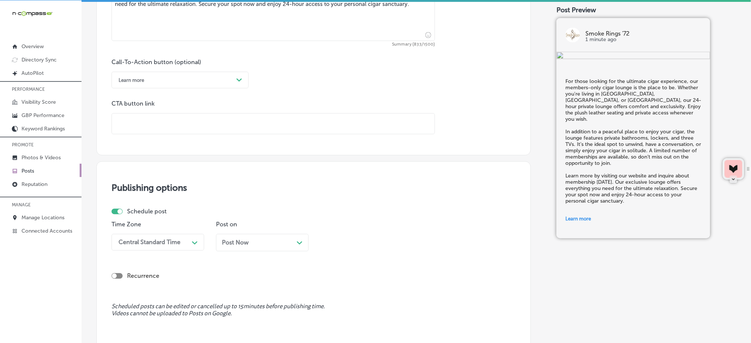
click at [199, 126] on input "text" at bounding box center [273, 124] width 323 height 20
paste input "[URL][DOMAIN_NAME]"
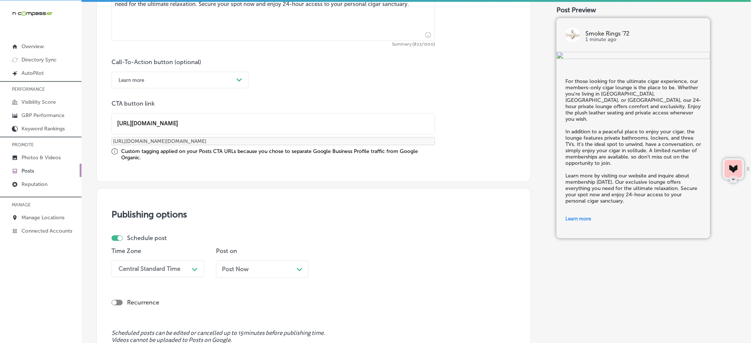
type input "[URL][DOMAIN_NAME]"
click at [166, 248] on p "Time Zone" at bounding box center [158, 251] width 93 height 7
click at [159, 268] on div "Central Standard Time Path Created with Sketch." at bounding box center [158, 269] width 93 height 17
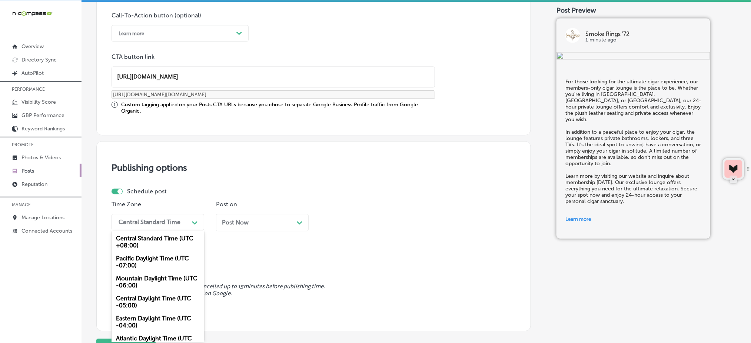
click at [153, 274] on div "Mountain Daylight Time (UTC -06:00)" at bounding box center [158, 282] width 93 height 20
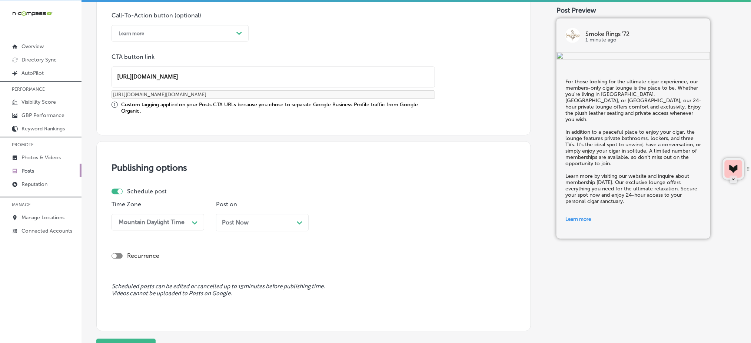
click at [256, 216] on div "Post Now Path Created with Sketch." at bounding box center [262, 222] width 93 height 17
click at [337, 223] on div "08:15 PM" at bounding box center [341, 222] width 26 height 7
click at [341, 303] on div "7:00 AM" at bounding box center [367, 305] width 93 height 13
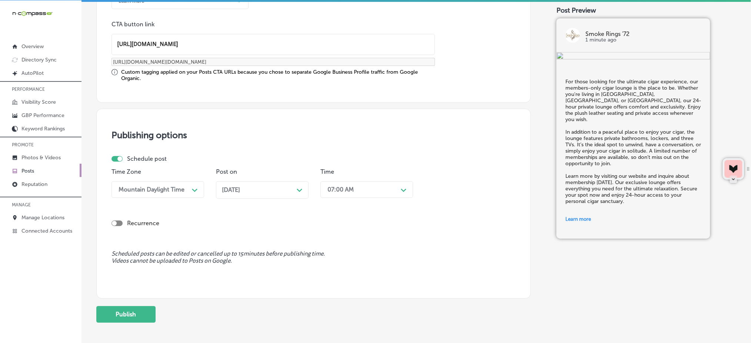
scroll to position [621, 0]
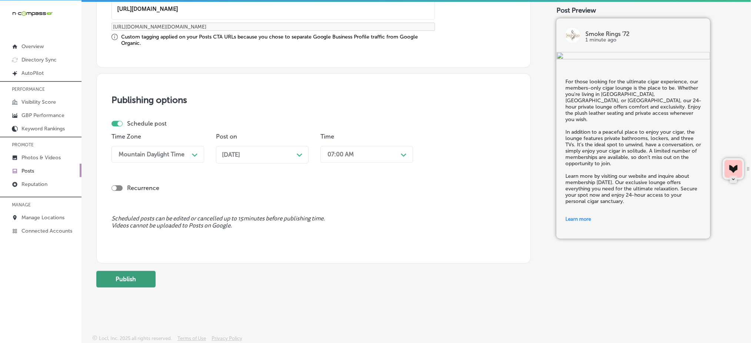
click at [144, 279] on button "Publish" at bounding box center [125, 279] width 59 height 17
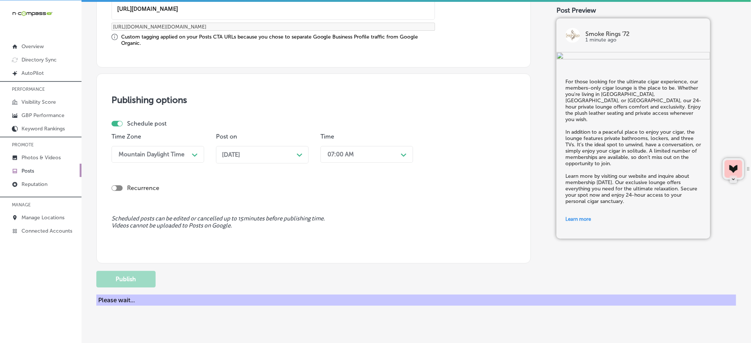
scroll to position [555, 0]
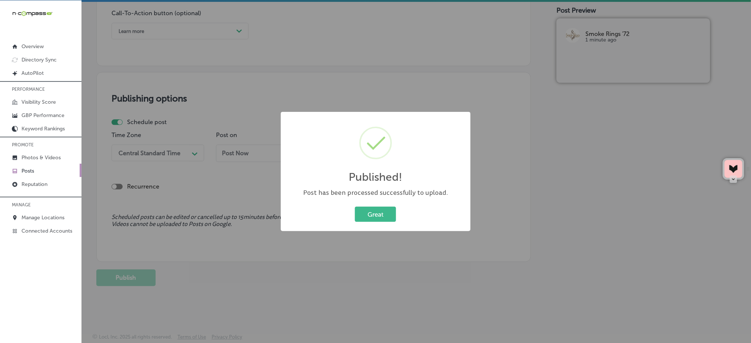
click at [371, 222] on div "Great Cancel" at bounding box center [375, 214] width 175 height 19
click at [372, 216] on button "Great" at bounding box center [375, 214] width 41 height 15
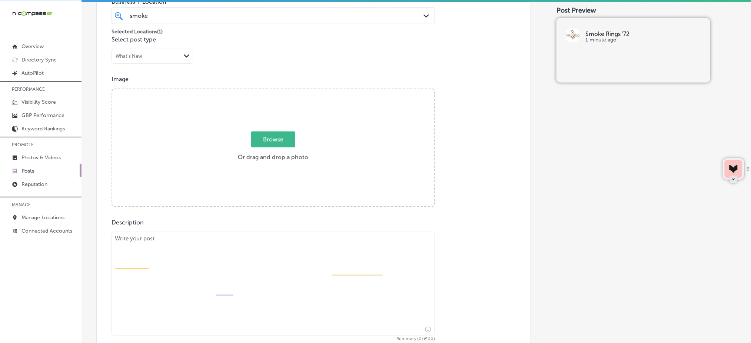
scroll to position [209, 0]
click at [178, 273] on textarea at bounding box center [274, 286] width 324 height 104
paste textarea "At Smoke Rings '72, we offer a broad selection of premium cigars and pipes for …"
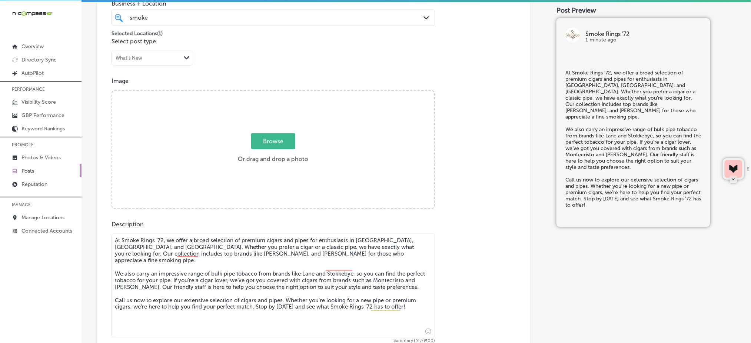
type textarea "At Smoke Rings '72, we offer a broad selection of premium cigars and pipes for …"
click at [264, 140] on span "Browse" at bounding box center [273, 141] width 44 height 16
click at [264, 93] on input "Browse Or drag and drop a photo" at bounding box center [273, 92] width 322 height 2
type input "C:\fakepath\premium-cigars-tobacco-cocoa-beach-smoke-rings-72 (1).JPG"
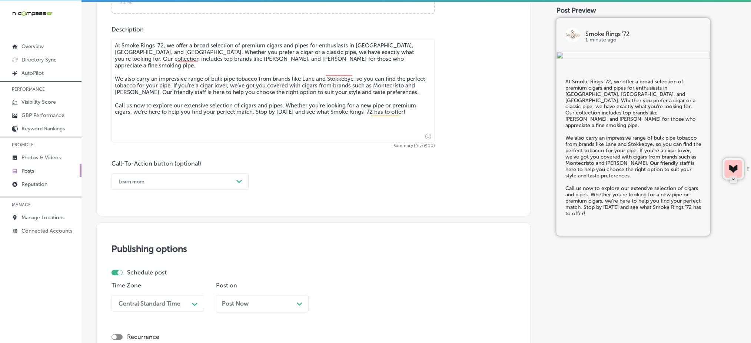
scroll to position [407, 0]
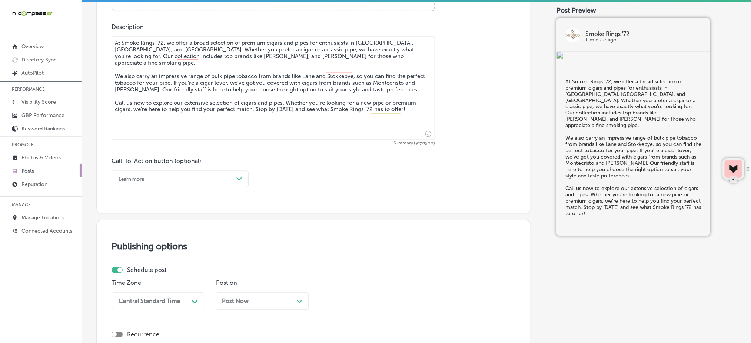
click at [173, 181] on div "Learn more" at bounding box center [174, 178] width 119 height 11
click at [140, 271] on div "Call Now" at bounding box center [180, 273] width 137 height 13
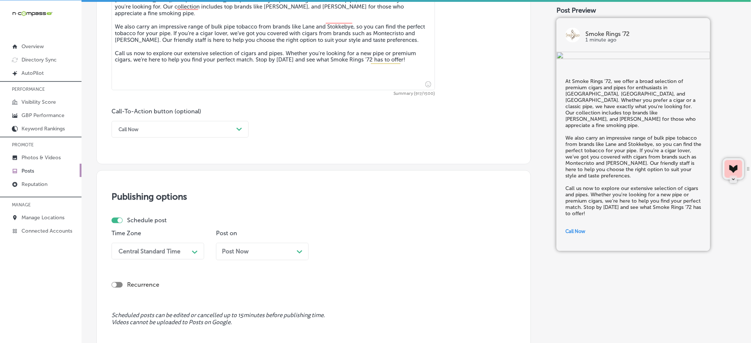
click at [159, 254] on div "Central Standard Time Path Created with Sketch." at bounding box center [158, 251] width 93 height 17
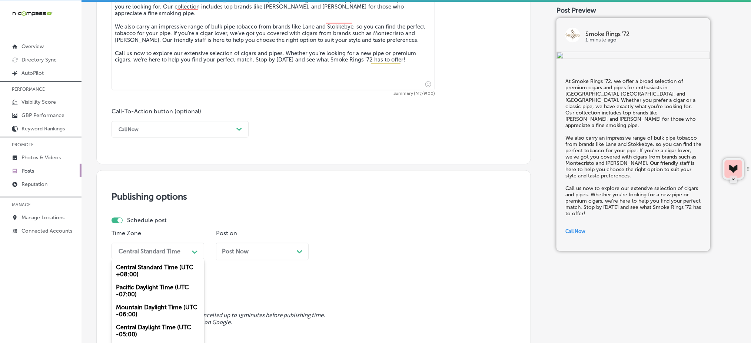
scroll to position [487, 0]
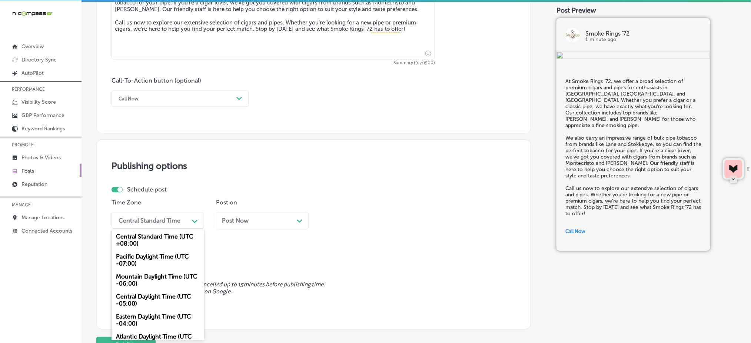
click at [135, 279] on div "Mountain Daylight Time (UTC -06:00)" at bounding box center [158, 281] width 93 height 20
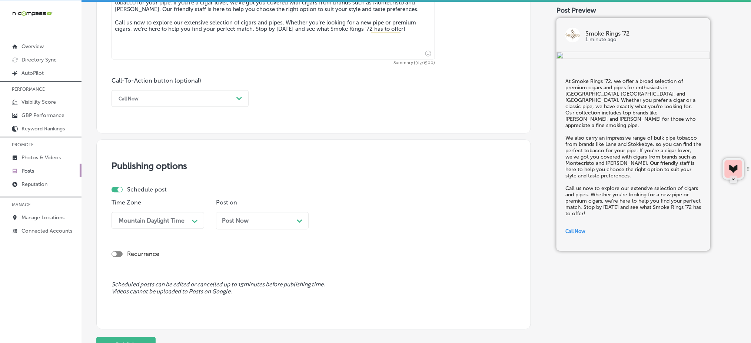
click at [236, 221] on span "Post Now" at bounding box center [235, 221] width 27 height 7
click at [369, 220] on div "08:15 PM" at bounding box center [361, 220] width 74 height 13
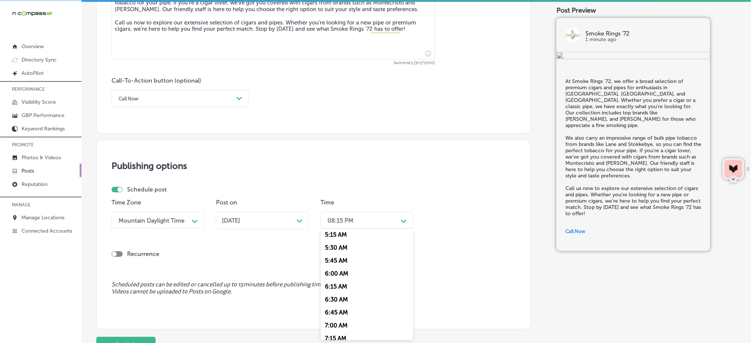
scroll to position [297, 0]
click at [340, 303] on div "7:00 AM" at bounding box center [367, 303] width 93 height 13
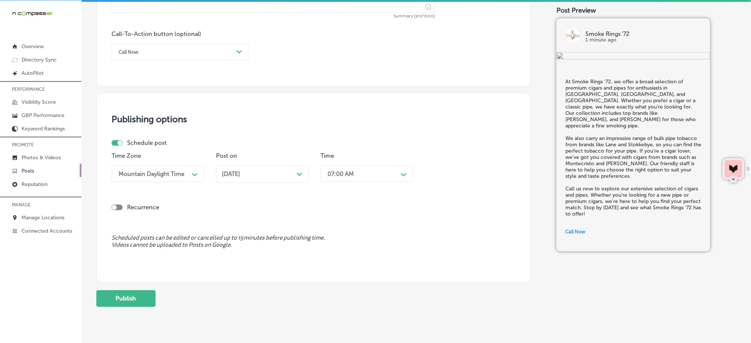
scroll to position [537, 0]
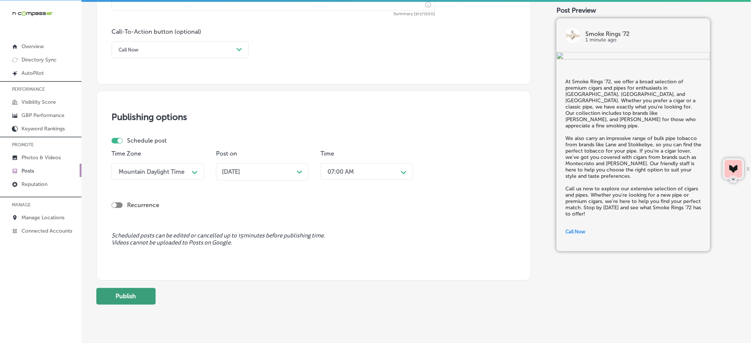
click at [135, 302] on button "Publish" at bounding box center [125, 296] width 59 height 17
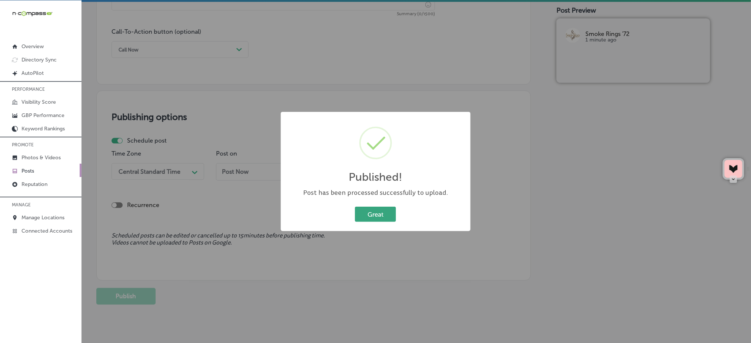
click at [365, 219] on button "Great" at bounding box center [375, 214] width 41 height 15
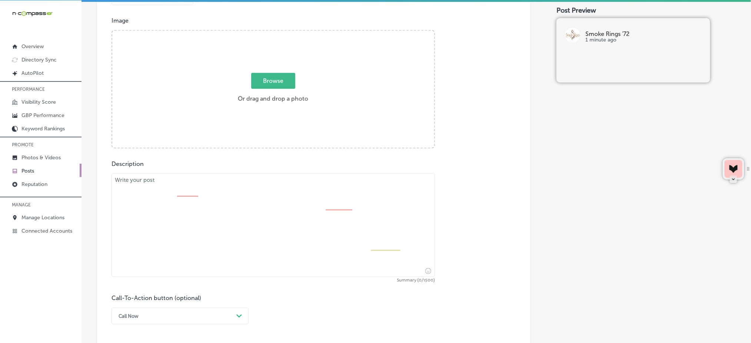
scroll to position [191, 0]
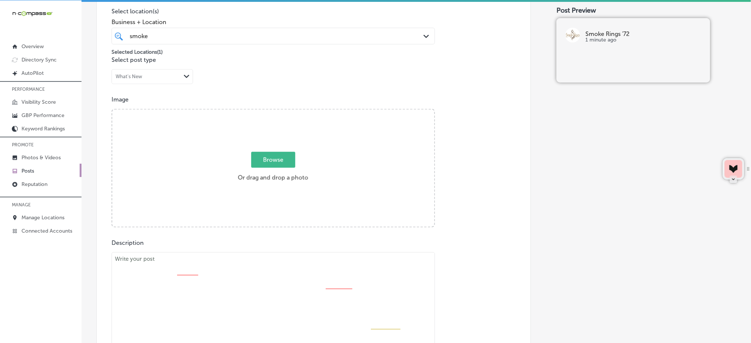
click at [274, 164] on span "Browse" at bounding box center [273, 160] width 44 height 16
click at [274, 112] on input "Browse Or drag and drop a photo" at bounding box center [273, 111] width 322 height 2
type input "C:\fakepath\premium-cigars-tobacco-cocoa-beach-smoke-rings-72 (2).JPG"
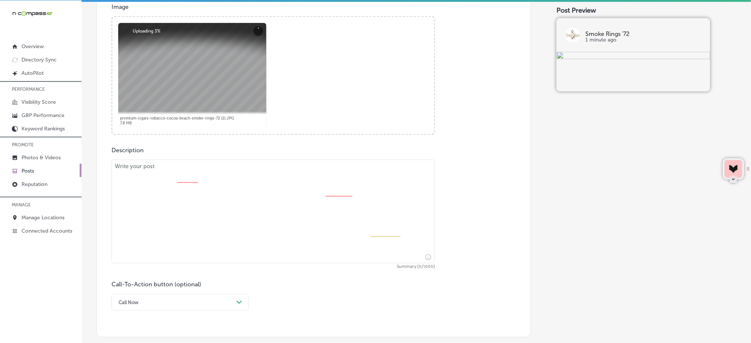
scroll to position [289, 0]
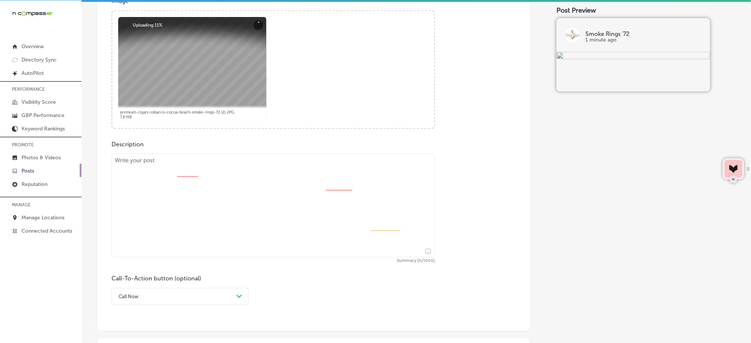
click at [163, 196] on textarea at bounding box center [274, 206] width 324 height 104
paste textarea "Looking for premium cigar accessories? Whether you're coming from [GEOGRAPHIC_D…"
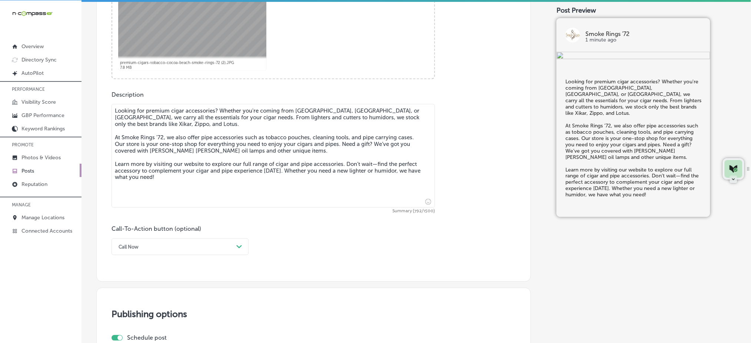
type textarea "Looking for premium cigar accessories? Whether you're coming from [GEOGRAPHIC_D…"
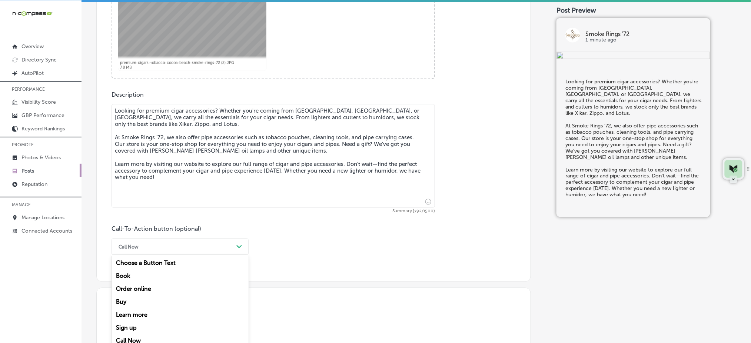
scroll to position [348, 0]
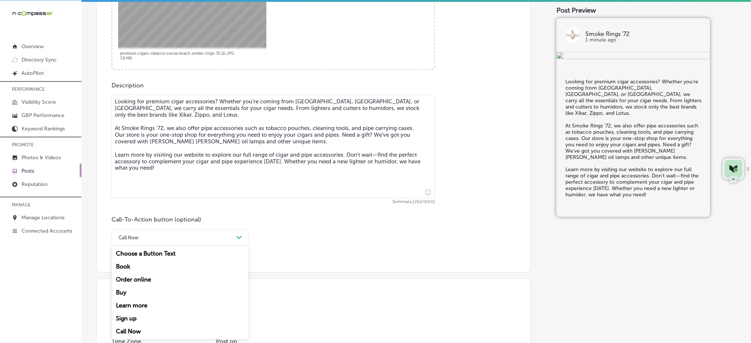
click at [133, 246] on div "option Call Now, selected. option Call Now focused, 7 of 7. 7 results available…" at bounding box center [180, 237] width 137 height 17
click at [127, 304] on div "Learn more" at bounding box center [180, 306] width 137 height 13
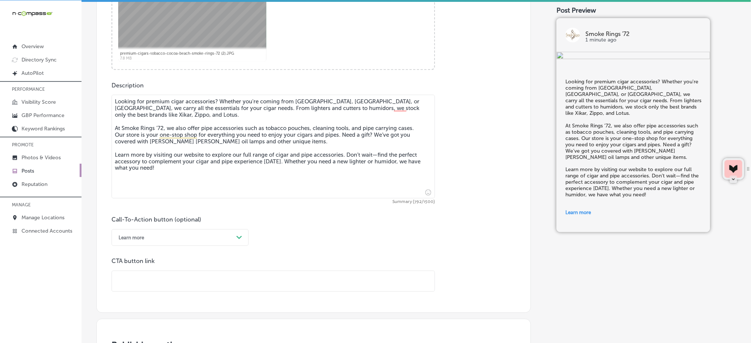
click at [132, 284] on input "text" at bounding box center [273, 281] width 323 height 20
paste input "[URL][DOMAIN_NAME]"
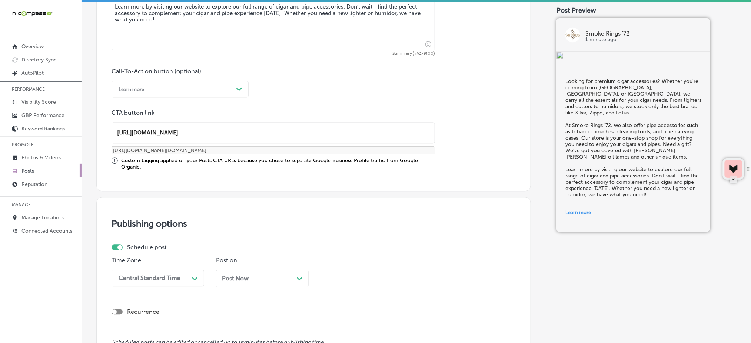
type input "[URL][DOMAIN_NAME]"
click at [138, 270] on div "Central Standard Time Path Created with Sketch." at bounding box center [158, 278] width 93 height 17
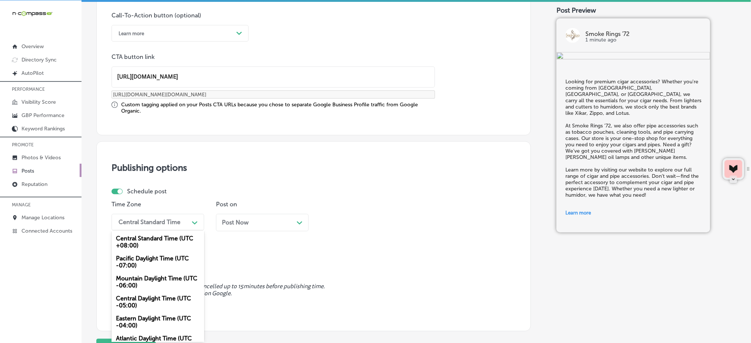
click at [137, 275] on div "Mountain Daylight Time (UTC -06:00)" at bounding box center [158, 282] width 93 height 20
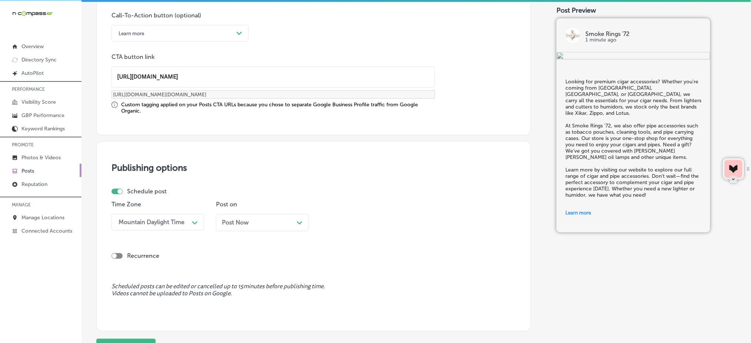
click at [246, 223] on span "Post Now" at bounding box center [235, 222] width 27 height 7
click at [337, 230] on div "Time 08:15 PM Path Created with Sketch." at bounding box center [367, 219] width 93 height 36
click at [338, 228] on div "08:15 PM Path Created with Sketch." at bounding box center [367, 222] width 93 height 17
click at [343, 302] on div "7:00 AM" at bounding box center [367, 305] width 93 height 13
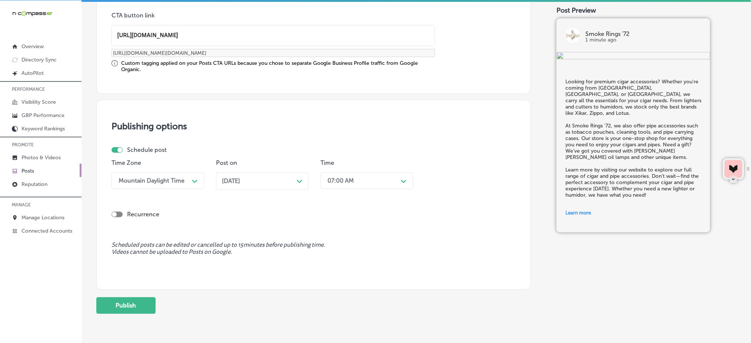
scroll to position [602, 0]
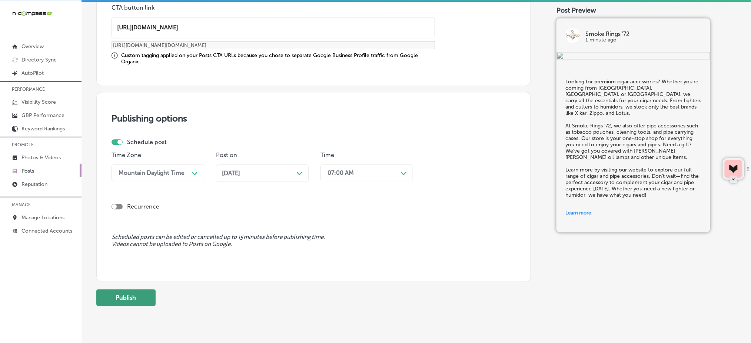
click at [142, 296] on button "Publish" at bounding box center [125, 297] width 59 height 17
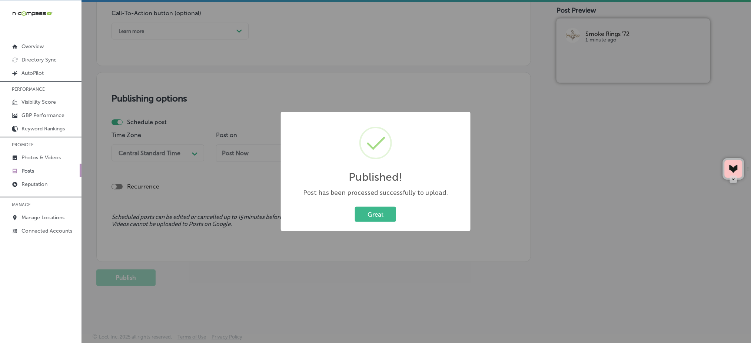
scroll to position [555, 0]
click at [377, 217] on button "Great" at bounding box center [375, 214] width 41 height 15
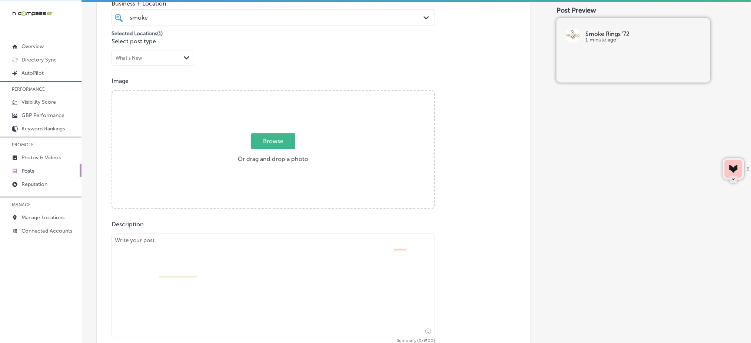
scroll to position [160, 0]
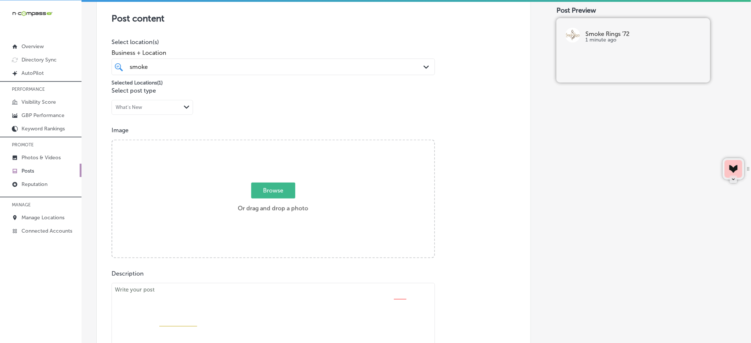
click at [268, 195] on span "Browse" at bounding box center [273, 191] width 44 height 16
click at [268, 143] on input "Browse Or drag and drop a photo" at bounding box center [273, 141] width 322 height 2
type input "C:\fakepath\premium-cigars-tobacco-cocoa-beach-smoke-rings-72 (3).JPG"
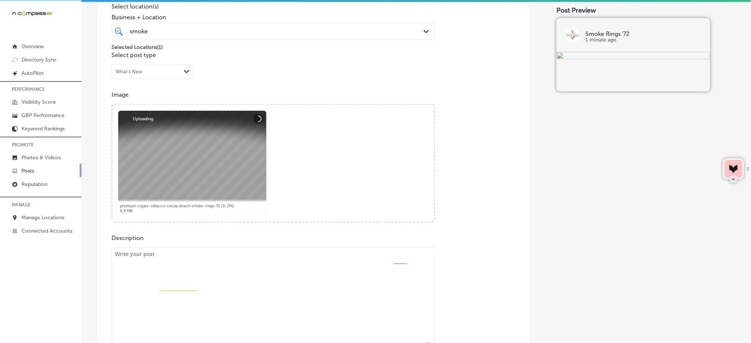
scroll to position [209, 0]
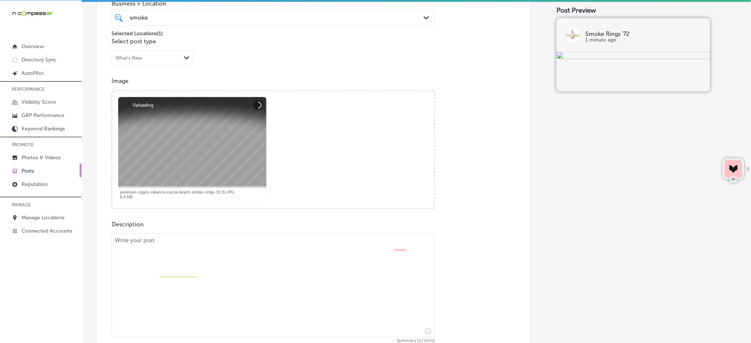
click at [194, 280] on textarea at bounding box center [274, 286] width 324 height 104
paste textarea "Searching for a unique gift? Whether you're coming from [GEOGRAPHIC_DATA][PERSO…"
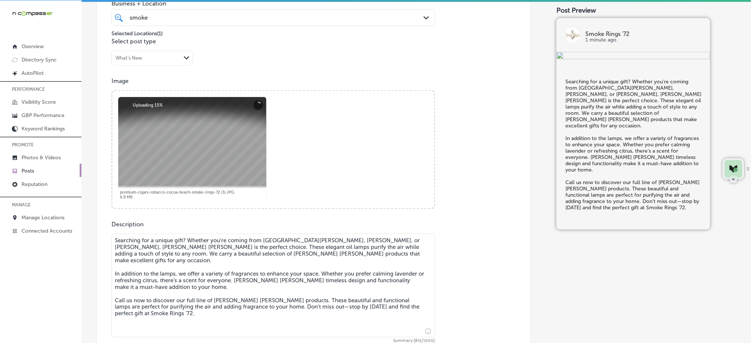
scroll to position [358, 0]
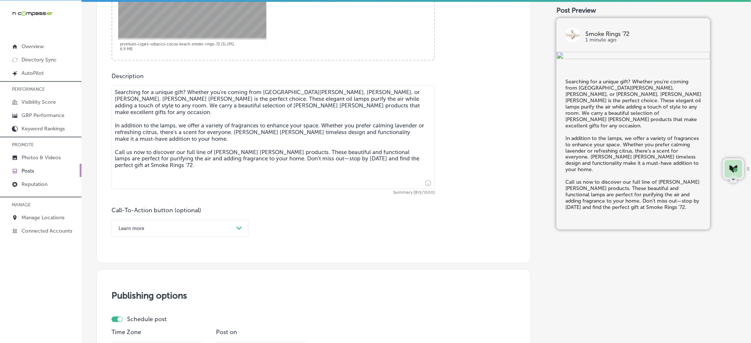
type textarea "Searching for a unique gift? Whether you're coming from [GEOGRAPHIC_DATA][PERSO…"
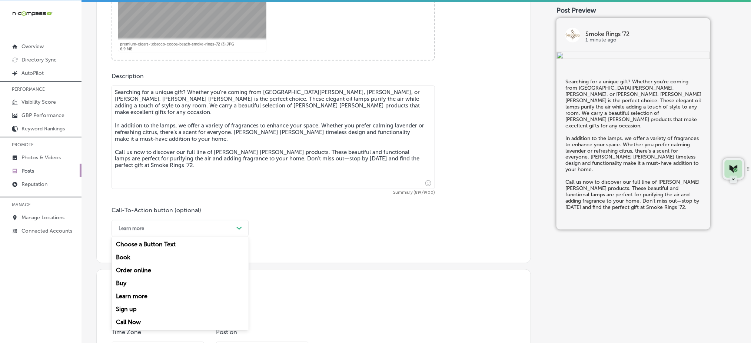
click at [173, 227] on div "Learn more" at bounding box center [174, 228] width 119 height 11
click at [138, 322] on div "Call Now" at bounding box center [180, 322] width 137 height 13
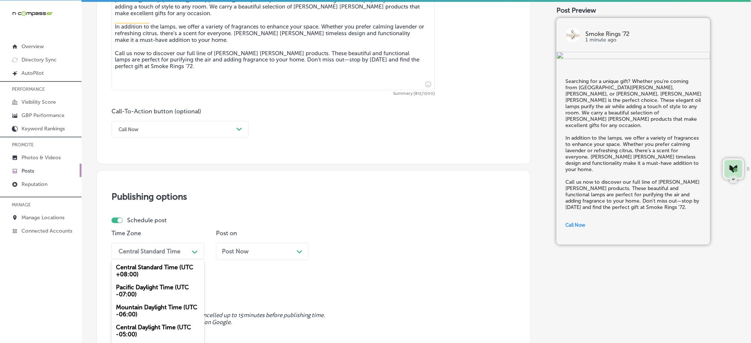
click at [162, 254] on div "option Mountain Daylight Time (UTC -06:00), selected. option Pacific Daylight T…" at bounding box center [158, 251] width 93 height 17
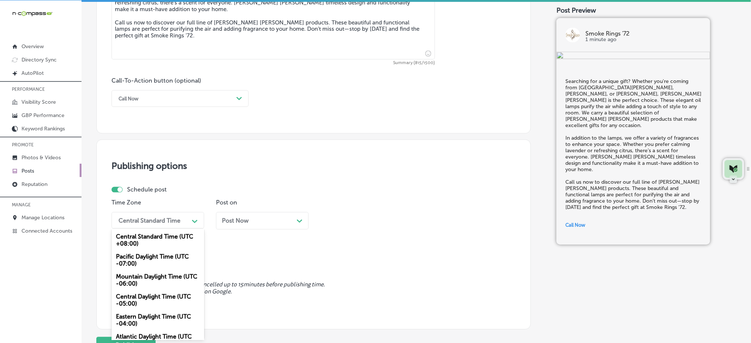
click at [154, 279] on div "Mountain Daylight Time (UTC -06:00)" at bounding box center [158, 281] width 93 height 20
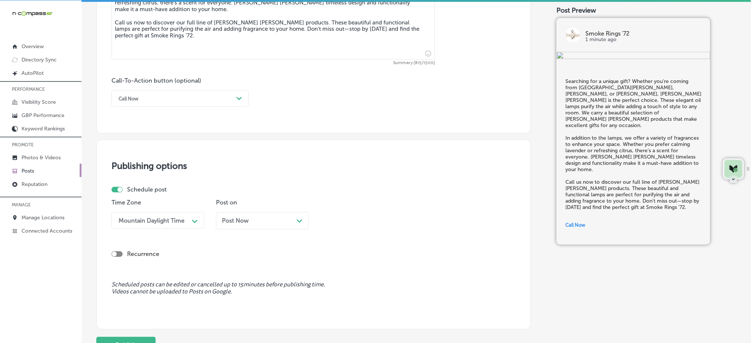
click at [257, 219] on div "Post Now Path Created with Sketch." at bounding box center [262, 221] width 81 height 7
click at [358, 222] on div "08:15 PM" at bounding box center [361, 220] width 74 height 13
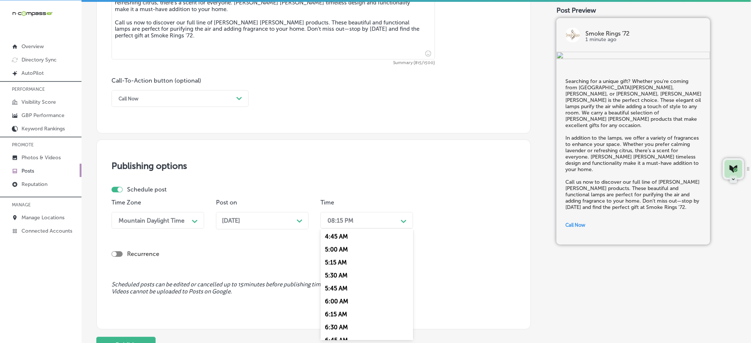
scroll to position [297, 0]
click at [334, 302] on div "7:00 AM" at bounding box center [367, 303] width 93 height 13
click at [240, 218] on span "[DATE]" at bounding box center [231, 221] width 18 height 7
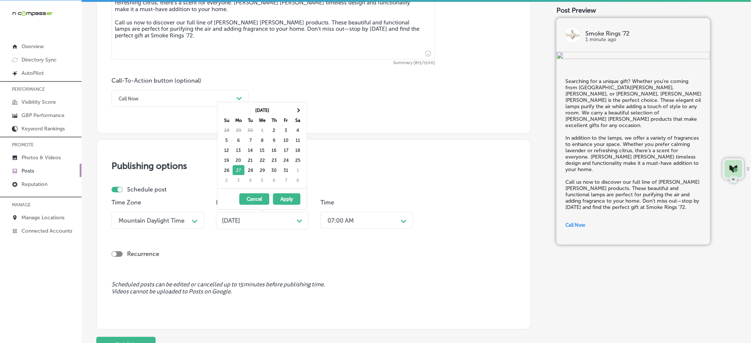
click at [338, 173] on div "Publishing options Schedule post Time Zone Mountain Daylight Time Path Created …" at bounding box center [313, 235] width 435 height 190
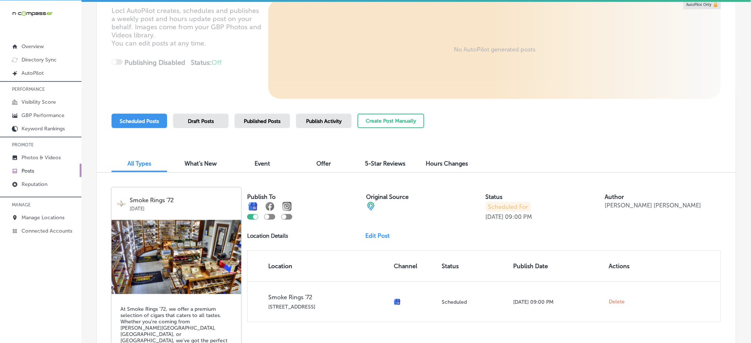
scroll to position [58, 0]
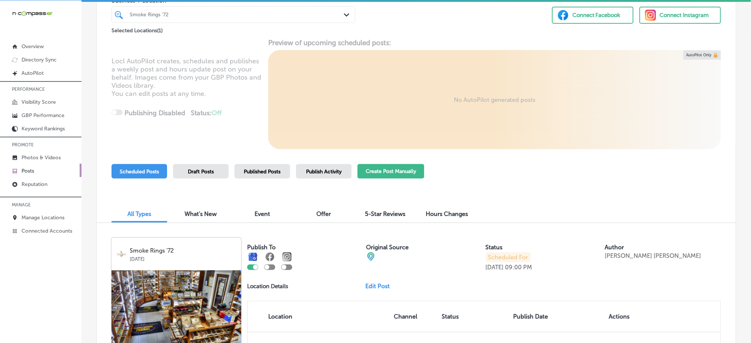
click at [367, 175] on button "Create Post Manually" at bounding box center [391, 171] width 67 height 14
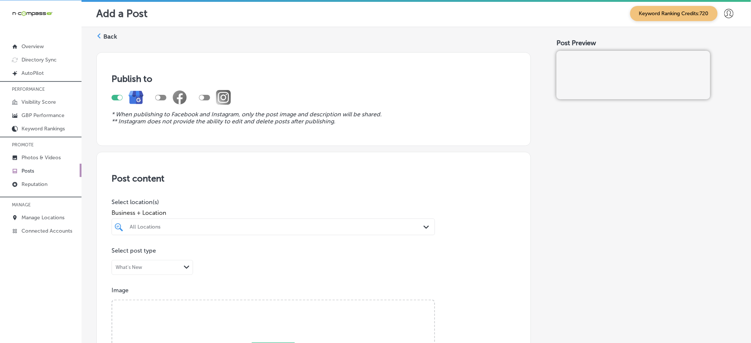
click at [247, 230] on div "All Locations Path Created with Sketch." at bounding box center [274, 227] width 324 height 17
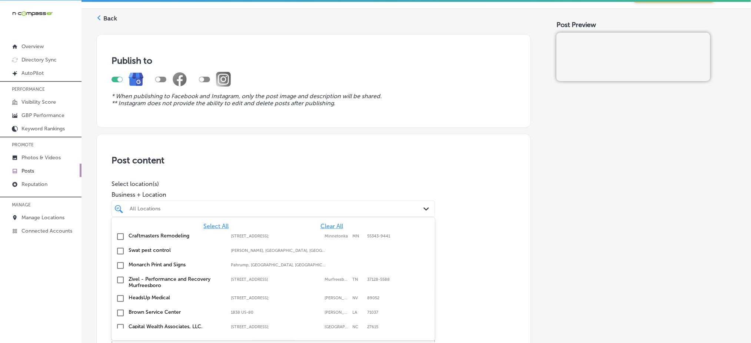
scroll to position [18, 0]
click at [321, 224] on span "Clear All" at bounding box center [332, 226] width 23 height 7
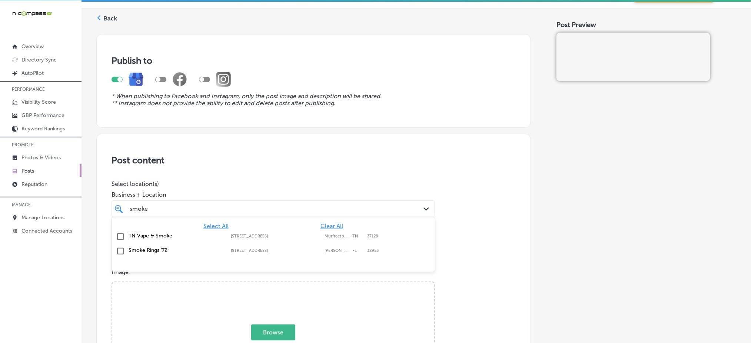
click at [293, 253] on div "Smoke Rings '72 [STREET_ADDRESS][GEOGRAPHIC_DATA][STREET_ADDRESS]" at bounding box center [274, 251] width 318 height 11
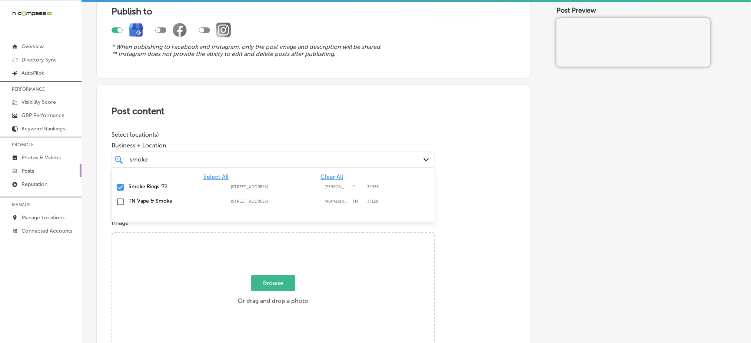
type input "smoke"
click at [437, 216] on div "Post content Select location(s) Business + Location option [STREET_ADDRESS]. op…" at bounding box center [313, 319] width 435 height 469
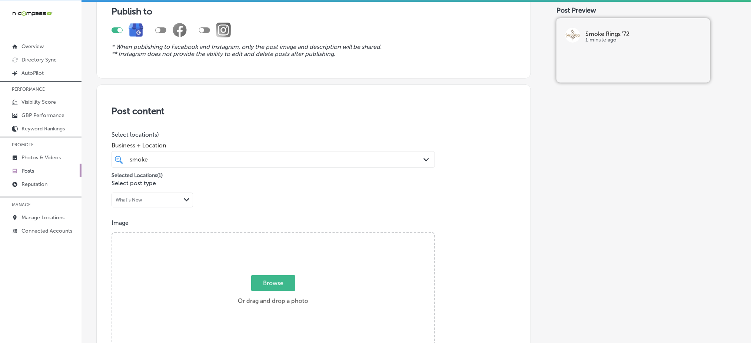
click at [272, 282] on span "Browse" at bounding box center [273, 283] width 44 height 16
click at [272, 235] on input "Browse Or drag and drop a photo" at bounding box center [273, 234] width 322 height 2
type input "C:\fakepath\premium-cigars-tobacco-cocoa-beach-smoke-rings-72 (3).JPG"
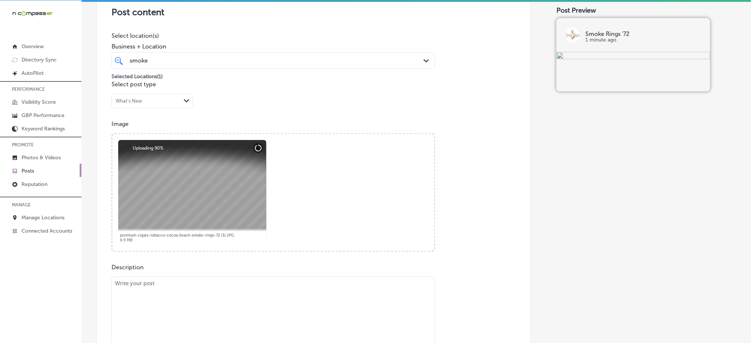
click at [176, 308] on textarea at bounding box center [274, 329] width 324 height 104
paste textarea "Searching for a unique gift? Whether you're coming from [GEOGRAPHIC_DATA][PERSO…"
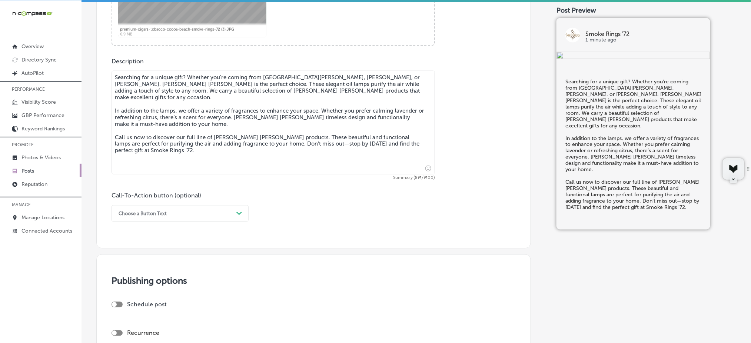
scroll to position [375, 0]
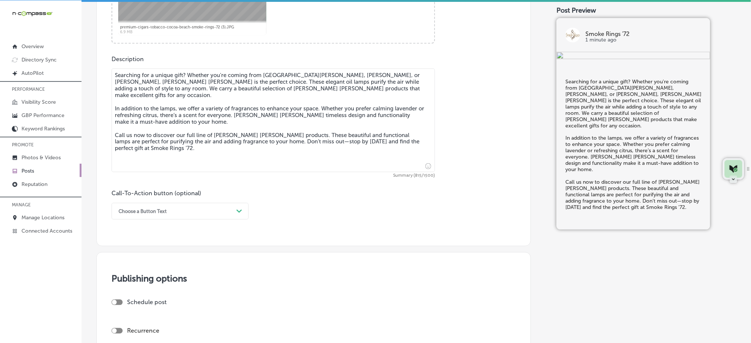
type textarea "Searching for a unique gift? Whether you're coming from [GEOGRAPHIC_DATA][PERSO…"
click at [183, 206] on div "Choose a Button Text" at bounding box center [174, 211] width 119 height 11
click at [141, 304] on div "Call Now" at bounding box center [180, 305] width 137 height 13
click at [119, 303] on div at bounding box center [117, 303] width 11 height 6
checkbox input "true"
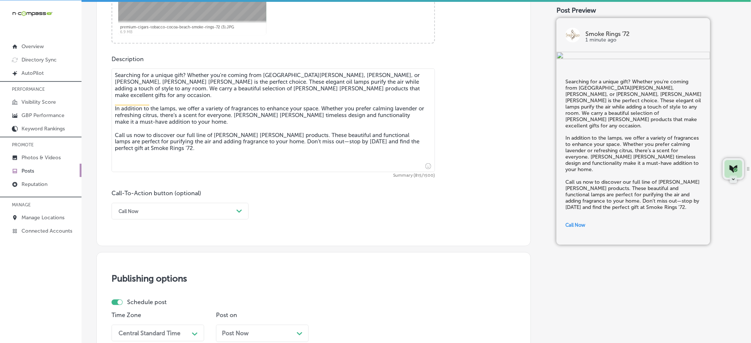
click at [150, 335] on div "Central Standard Time Path Created with Sketch." at bounding box center [158, 333] width 93 height 17
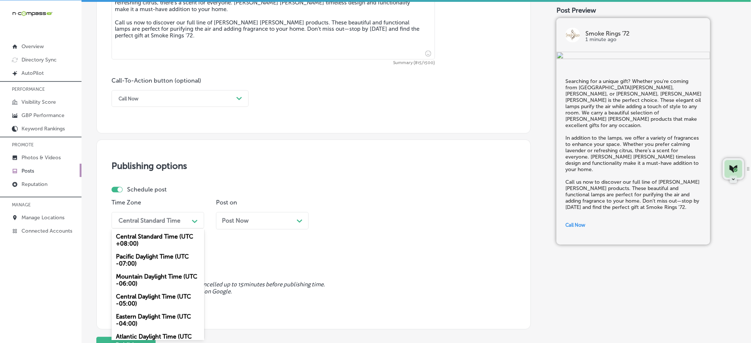
click at [151, 282] on div "Mountain Daylight Time (UTC -06:00)" at bounding box center [158, 281] width 93 height 20
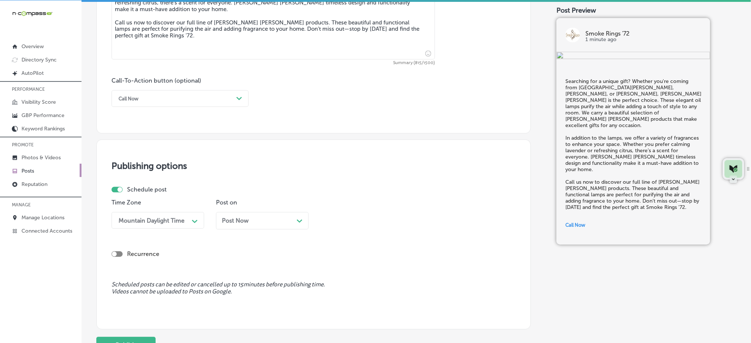
click at [278, 228] on div "Post Now Path Created with Sketch." at bounding box center [262, 220] width 93 height 17
click at [238, 220] on span "[DATE]" at bounding box center [231, 221] width 18 height 7
click at [378, 223] on div "08:30 PM" at bounding box center [361, 220] width 74 height 13
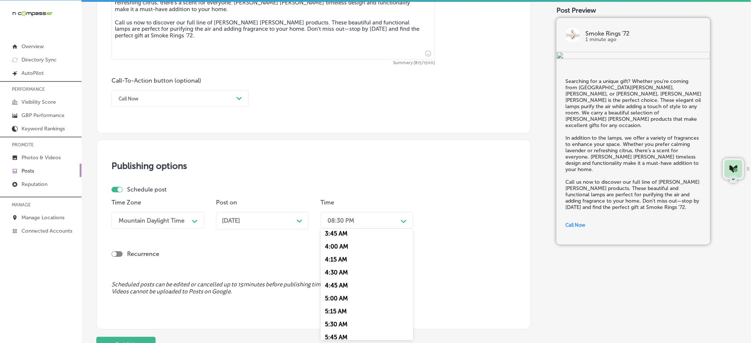
scroll to position [297, 0]
click at [348, 308] on div "7:00 AM" at bounding box center [367, 303] width 93 height 13
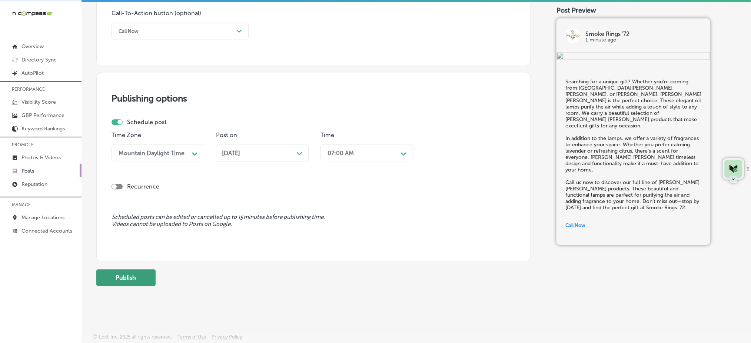
click at [145, 281] on button "Publish" at bounding box center [125, 277] width 59 height 17
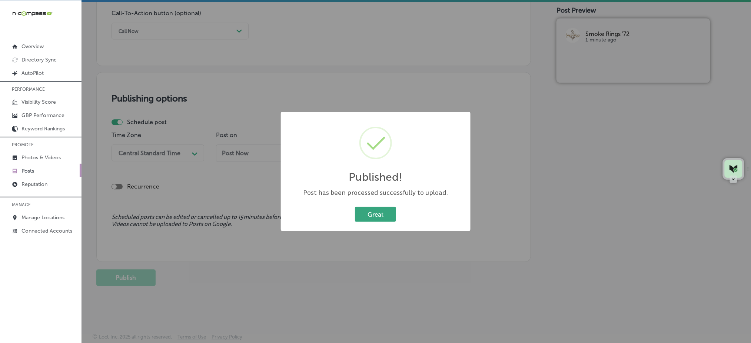
click at [382, 219] on button "Great" at bounding box center [375, 214] width 41 height 15
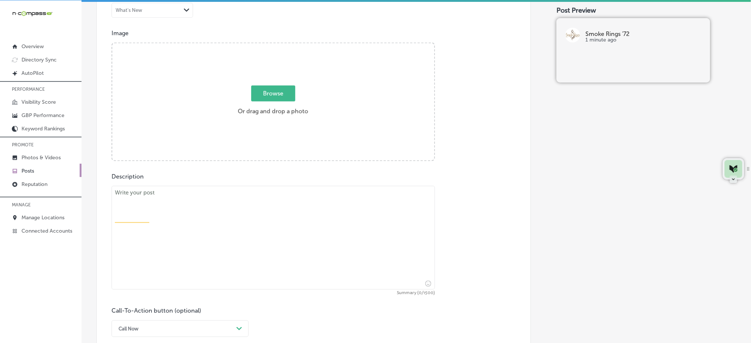
scroll to position [209, 0]
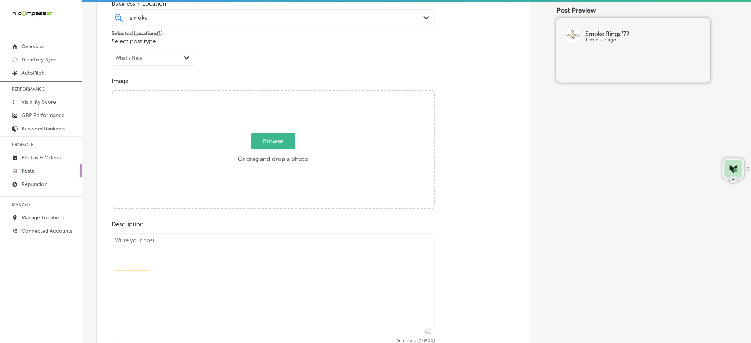
click at [284, 139] on span "Browse" at bounding box center [273, 141] width 44 height 16
click at [284, 93] on input "Browse Or drag and drop a photo" at bounding box center [273, 92] width 322 height 2
type input "C:\fakepath\premium-cigars-tobacco-cocoa-beach-smoke-rings-72 (5).JPG"
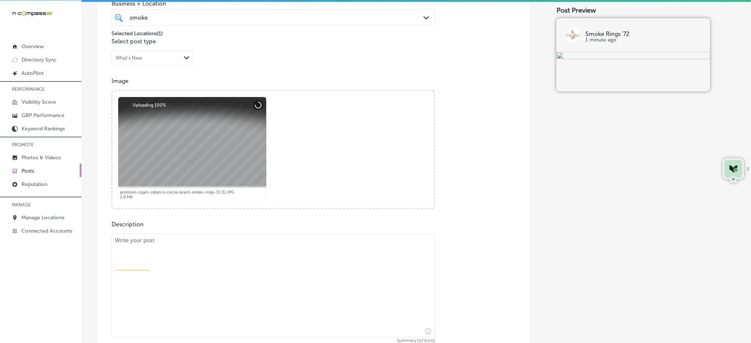
click at [170, 278] on textarea at bounding box center [274, 286] width 324 height 104
paste textarea "If you’re a cigar lover, Smoke Rings '72 has you covered. Whether you’re coming…"
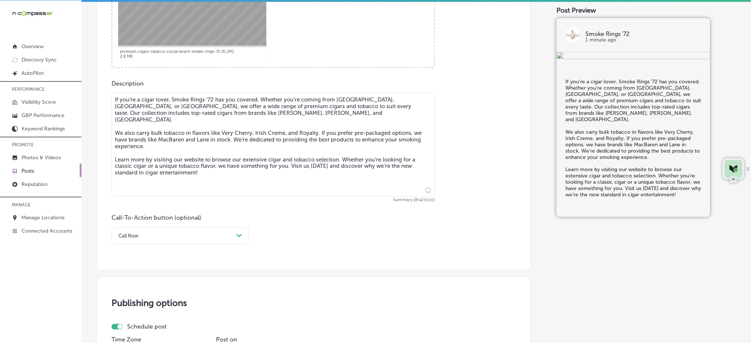
scroll to position [358, 0]
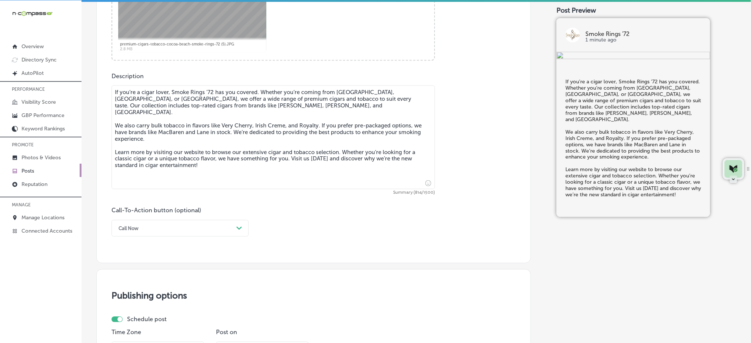
type textarea "If you’re a cigar lover, Smoke Rings '72 has you covered. Whether you’re coming…"
click at [182, 224] on div "Call Now" at bounding box center [174, 228] width 119 height 11
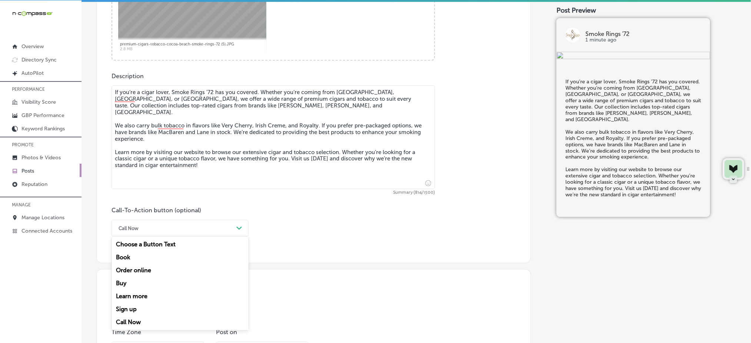
click at [147, 298] on div "Learn more" at bounding box center [180, 296] width 137 height 13
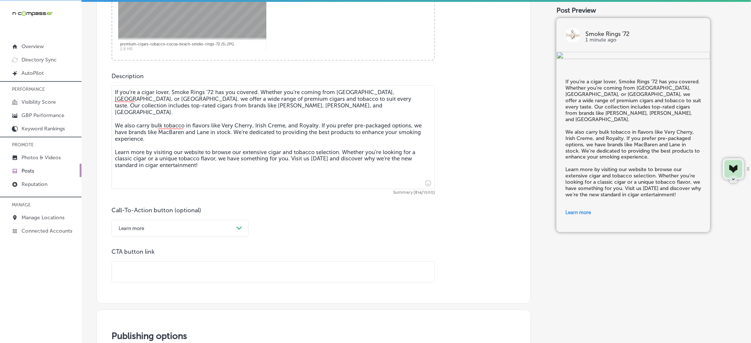
click at [148, 266] on input "text" at bounding box center [273, 272] width 323 height 20
paste input "[URL][DOMAIN_NAME]"
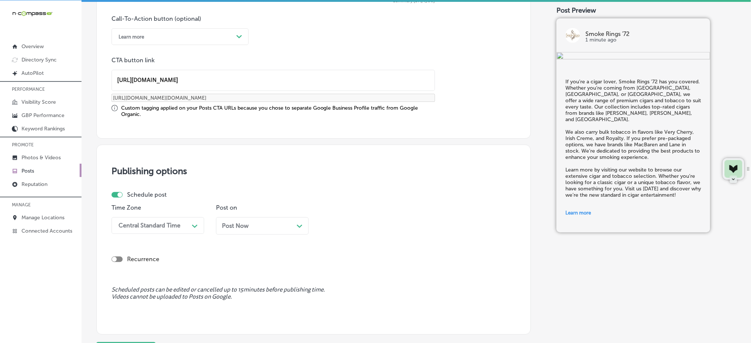
scroll to position [555, 0]
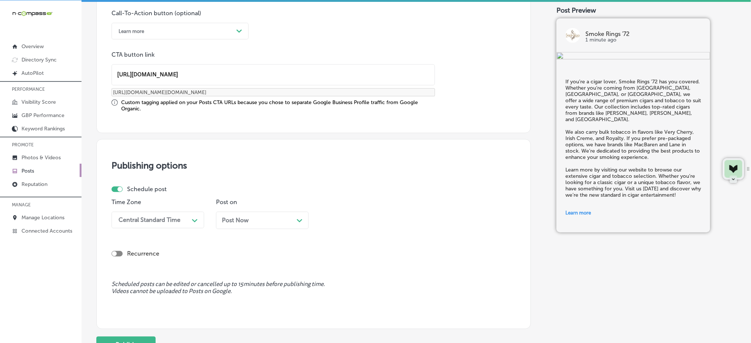
type input "[URL][DOMAIN_NAME]"
click at [163, 229] on div "Time Zone Central Standard Time Path Created with Sketch." at bounding box center [158, 217] width 93 height 36
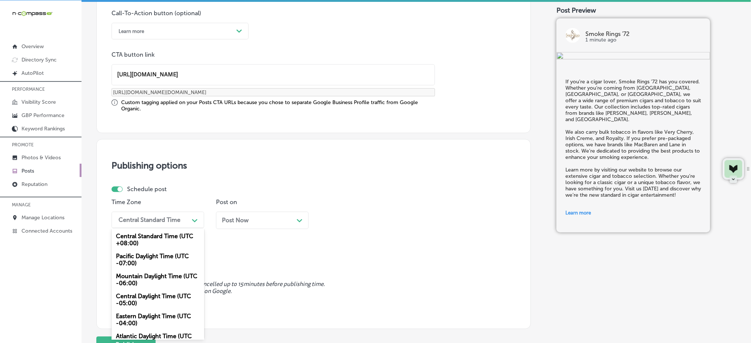
click at [165, 223] on div "Central Standard Time" at bounding box center [152, 220] width 74 height 13
click at [153, 279] on div "Mountain Daylight Time (UTC -06:00)" at bounding box center [158, 280] width 93 height 20
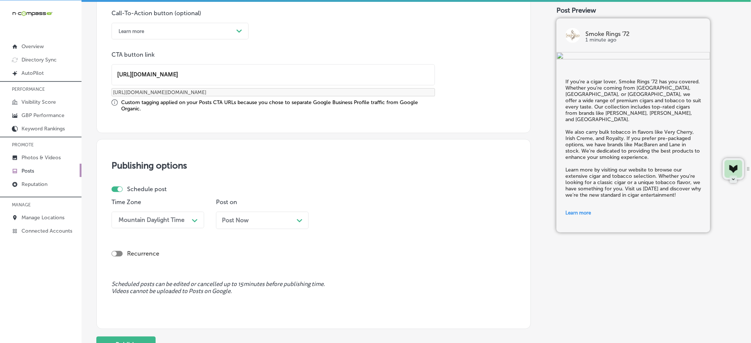
click at [244, 222] on div "Post Now Path Created with Sketch." at bounding box center [262, 220] width 93 height 17
click at [338, 219] on div "08:30 PM" at bounding box center [341, 219] width 27 height 7
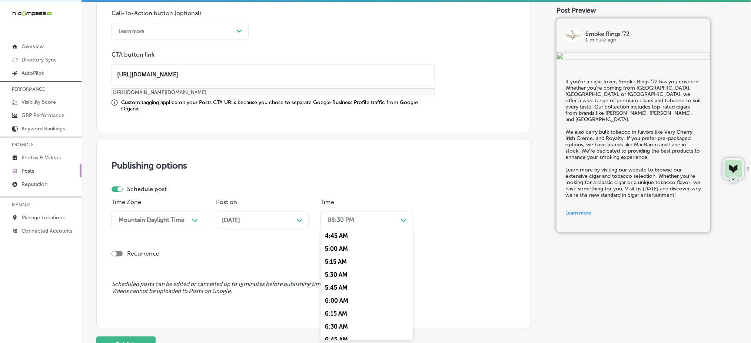
scroll to position [346, 0]
click at [345, 255] on div "7:00 AM" at bounding box center [367, 253] width 93 height 13
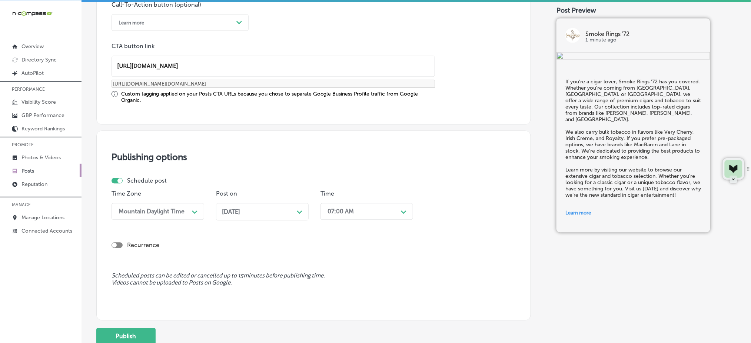
scroll to position [621, 0]
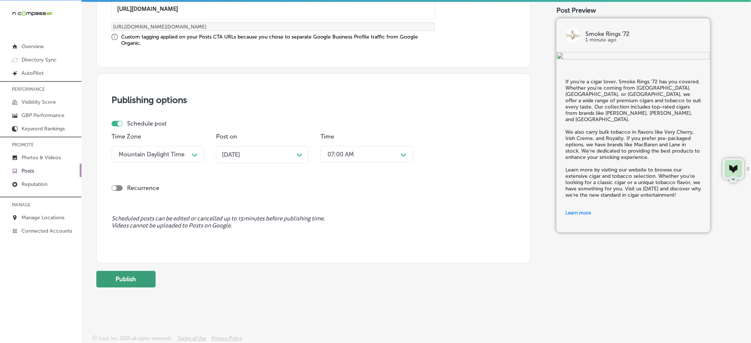
click at [145, 284] on button "Publish" at bounding box center [125, 279] width 59 height 17
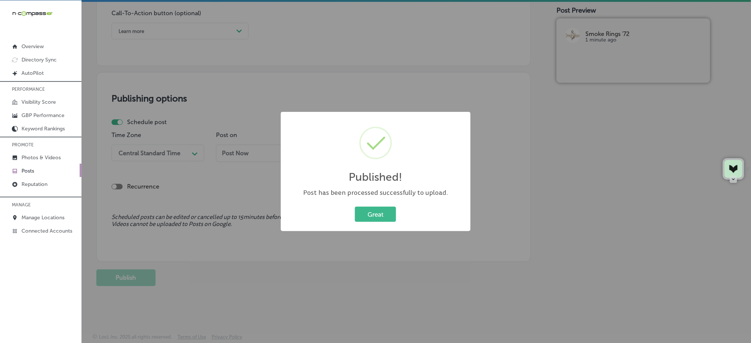
scroll to position [555, 0]
click at [386, 212] on button "Great" at bounding box center [375, 214] width 41 height 15
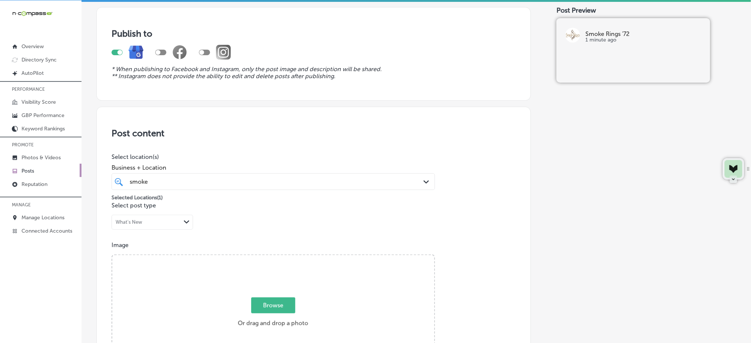
scroll to position [99, 0]
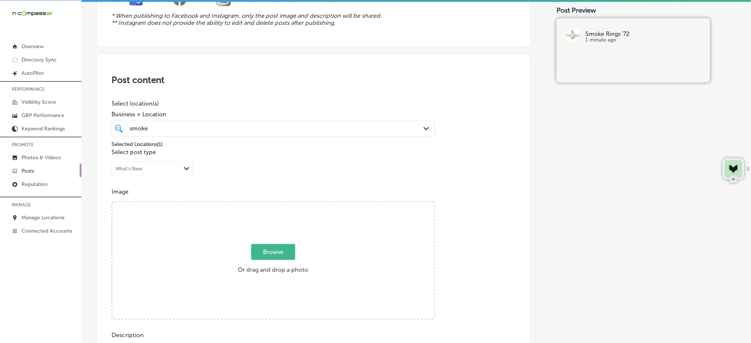
click at [269, 244] on span "Browse" at bounding box center [273, 252] width 44 height 16
click at [269, 204] on input "Browse Or drag and drop a photo" at bounding box center [273, 203] width 322 height 2
type input "C:\fakepath\premium-cigars-tobacco-cocoa-beach-smoke-rings-72 (6).JPG"
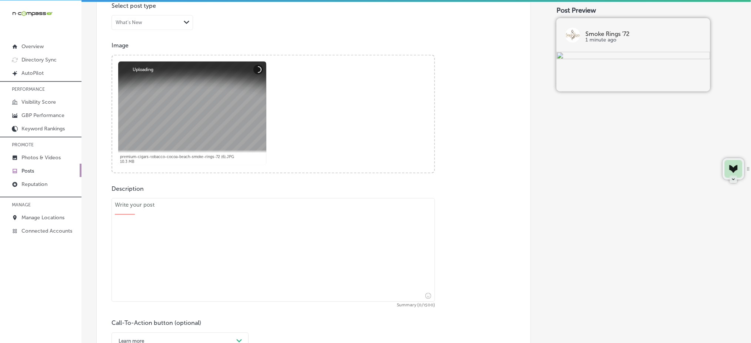
scroll to position [247, 0]
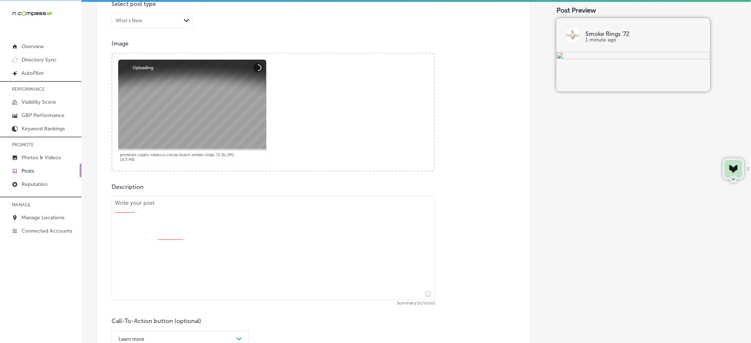
click at [224, 227] on textarea at bounding box center [274, 248] width 324 height 104
paste textarea "Looking for a delicious treat to enjoy with your cigar? Whether you're living i…"
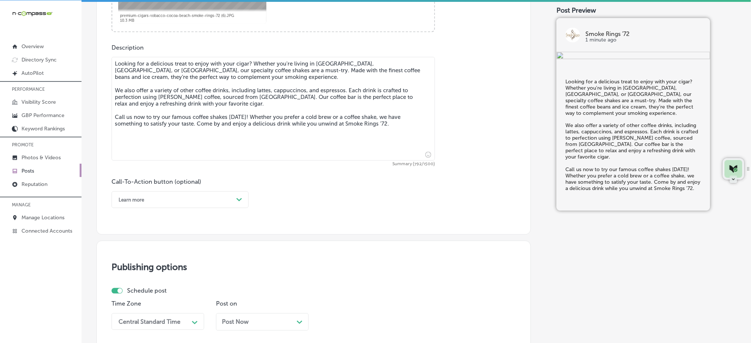
scroll to position [395, 0]
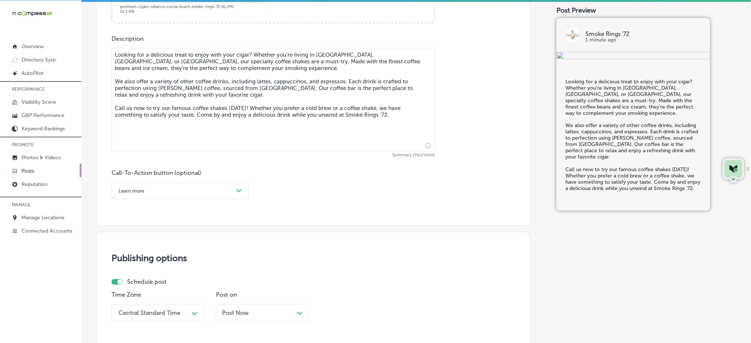
type textarea "Looking for a delicious treat to enjoy with your cigar? Whether you're living i…"
click at [200, 194] on div "Learn more" at bounding box center [174, 190] width 119 height 11
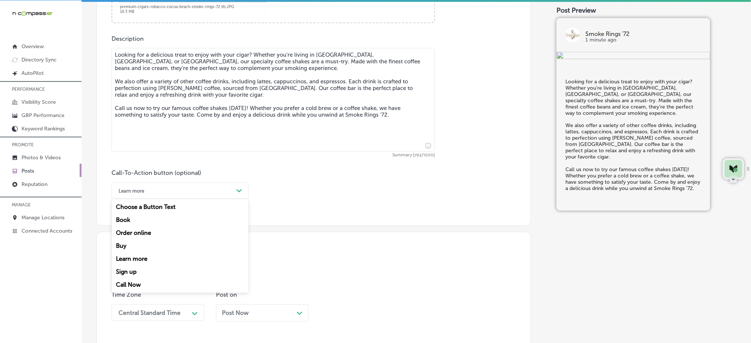
click at [151, 285] on div "Call Now" at bounding box center [180, 285] width 137 height 13
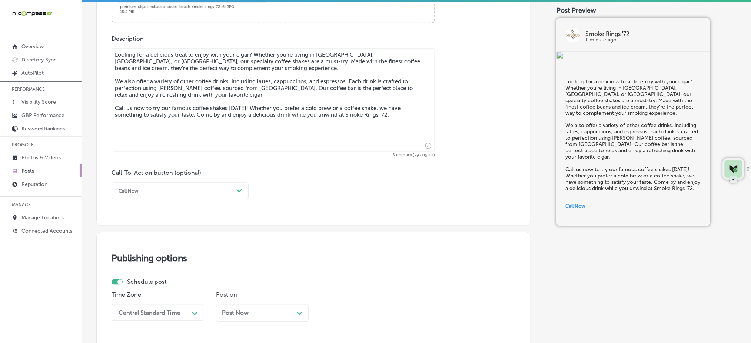
scroll to position [445, 0]
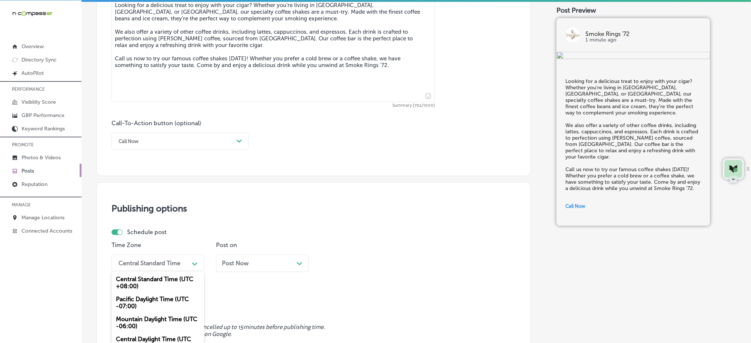
click at [169, 259] on div "option Mountain Daylight Time (UTC -06:00), selected. option Pacific Daylight T…" at bounding box center [158, 263] width 93 height 17
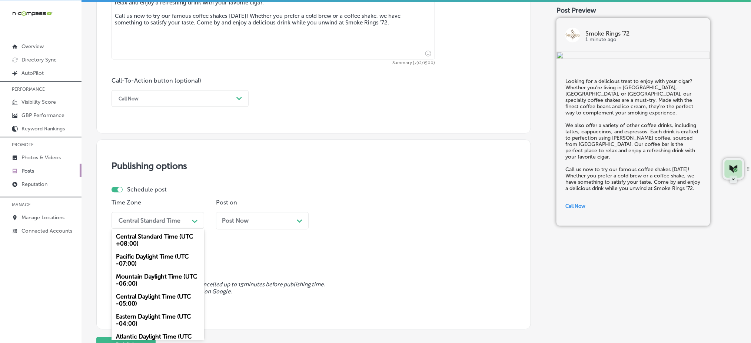
click at [156, 277] on div "Mountain Daylight Time (UTC -06:00)" at bounding box center [158, 281] width 93 height 20
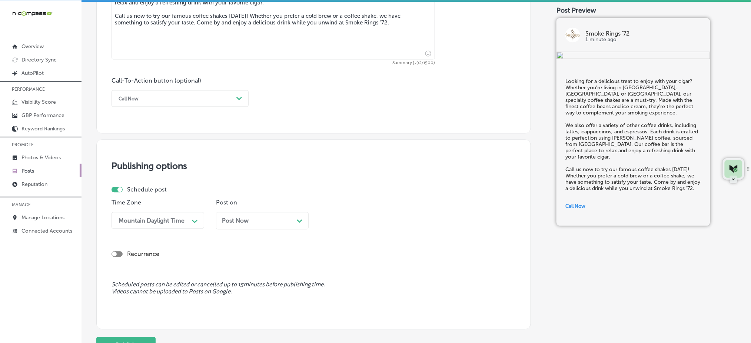
click at [232, 223] on span "Post Now" at bounding box center [235, 221] width 27 height 7
click at [397, 218] on div "08:30 PM" at bounding box center [361, 220] width 74 height 13
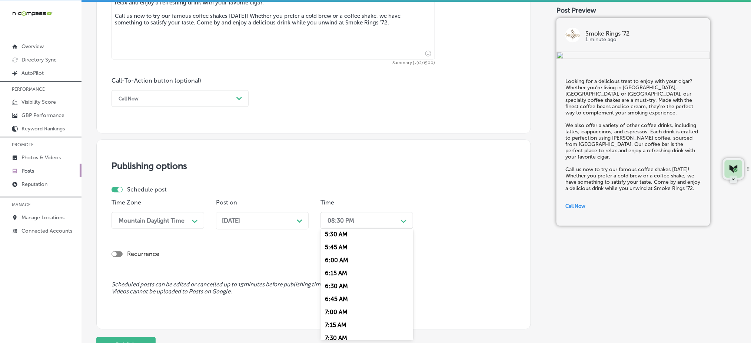
scroll to position [346, 0]
click at [345, 259] on div "7:00 AM" at bounding box center [367, 254] width 93 height 13
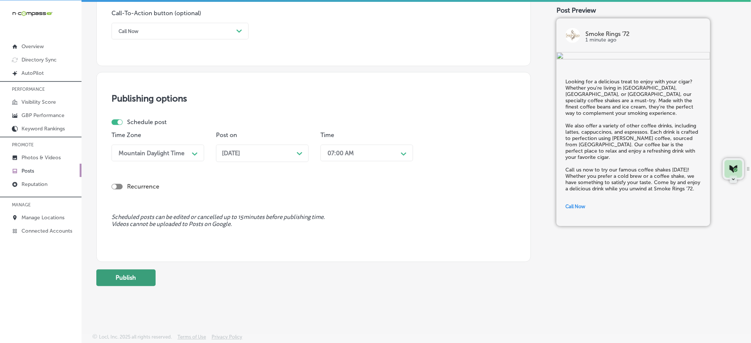
click at [148, 284] on button "Publish" at bounding box center [125, 277] width 59 height 17
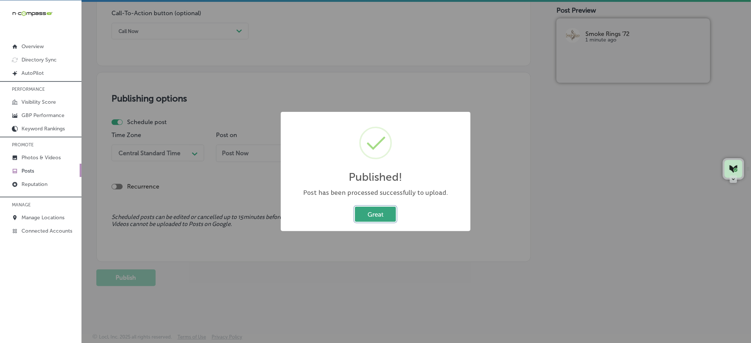
click at [377, 217] on button "Great" at bounding box center [375, 214] width 41 height 15
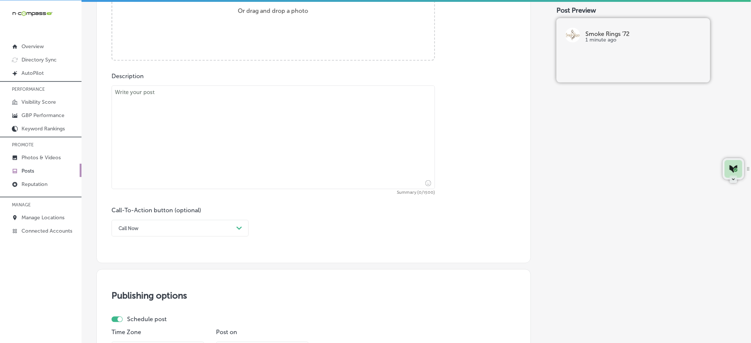
scroll to position [209, 0]
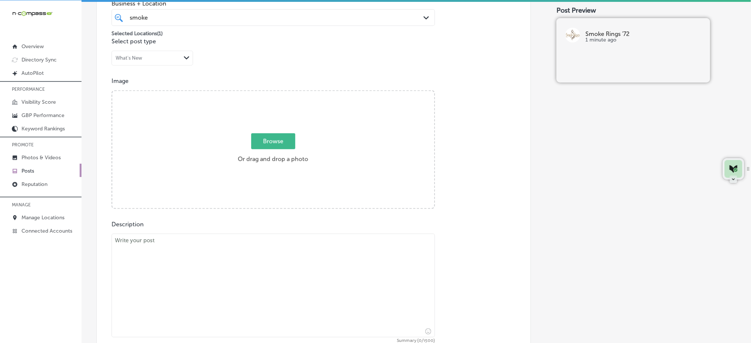
click at [269, 138] on span "Browse" at bounding box center [273, 141] width 44 height 16
click at [269, 93] on input "Browse Or drag and drop a photo" at bounding box center [273, 92] width 322 height 2
type input "C:\fakepath\pipe-tobacco-cigar-accessories-brevard-county-smoke-rings-72 (1).jpg"
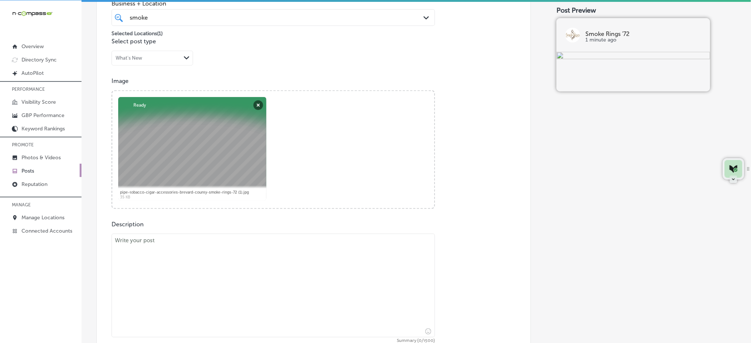
click at [162, 272] on textarea at bounding box center [274, 286] width 324 height 104
paste textarea "Relax and unwind in our expansive lounge, where comfort and quality come togeth…"
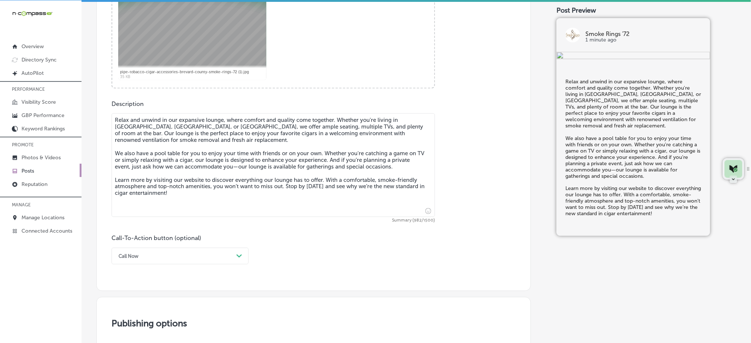
scroll to position [358, 0]
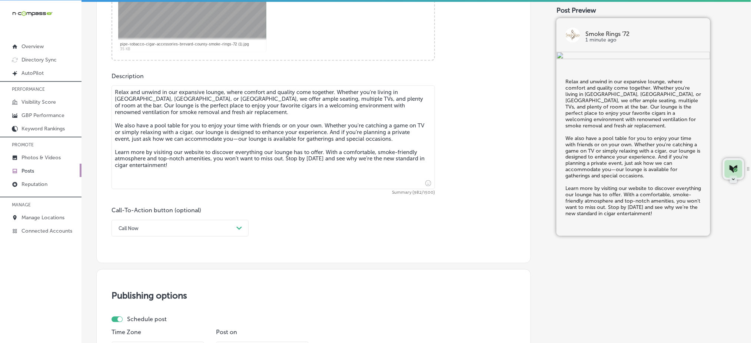
type textarea "Relax and unwind in our expansive lounge, where comfort and quality come togeth…"
click at [191, 232] on div "Call Now" at bounding box center [174, 228] width 119 height 11
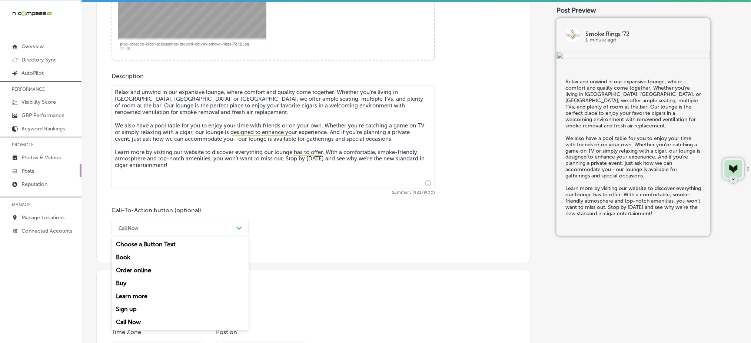
click at [152, 297] on div "Learn more" at bounding box center [180, 296] width 137 height 13
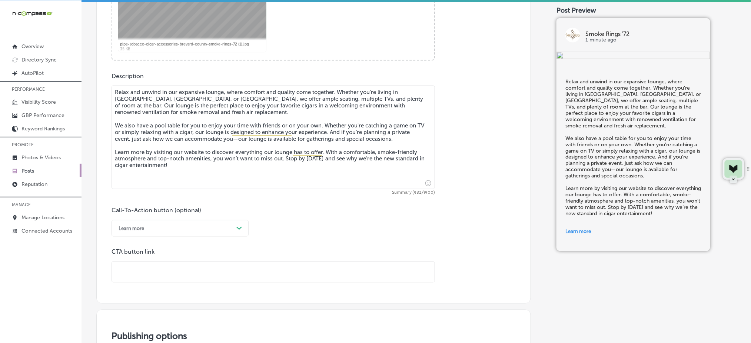
click at [155, 276] on input "text" at bounding box center [273, 272] width 323 height 20
paste input "[URL][DOMAIN_NAME]"
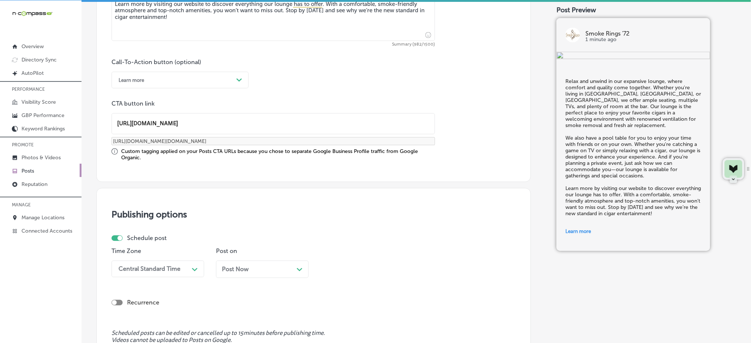
type input "[URL][DOMAIN_NAME]"
click at [165, 268] on div "Central Standard Time Path Created with Sketch." at bounding box center [158, 269] width 93 height 17
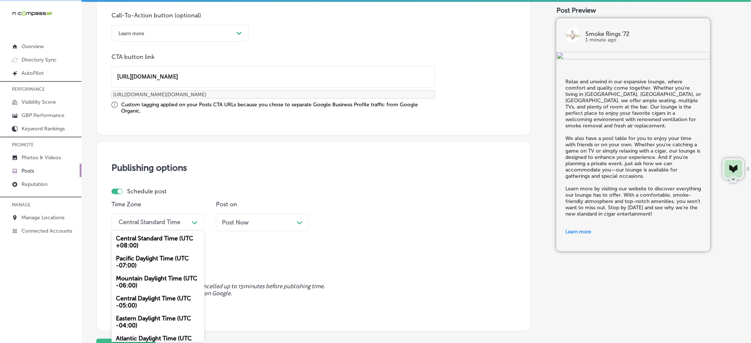
click at [152, 273] on div "Mountain Daylight Time (UTC -06:00)" at bounding box center [158, 282] width 93 height 20
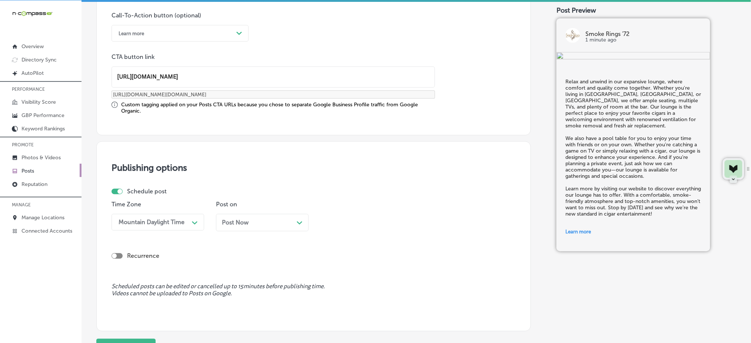
click at [236, 227] on div "Post Now Path Created with Sketch." at bounding box center [262, 222] width 93 height 17
click at [351, 224] on div "08:30 PM" at bounding box center [361, 222] width 74 height 13
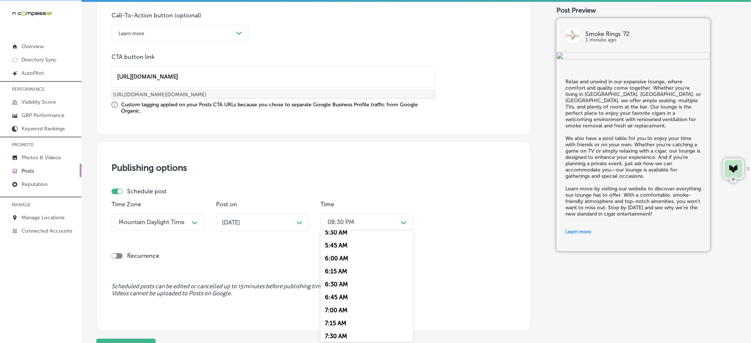
scroll to position [346, 0]
click at [330, 257] on div "7:00 AM" at bounding box center [367, 255] width 93 height 13
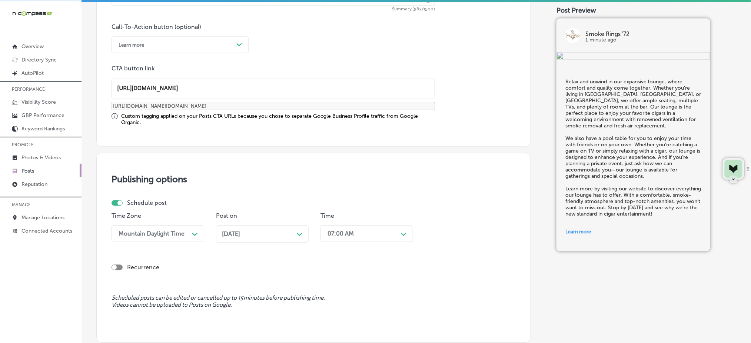
scroll to position [602, 0]
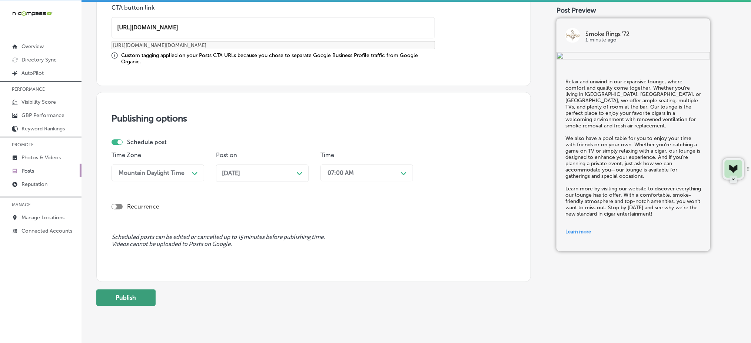
click at [132, 300] on button "Publish" at bounding box center [125, 297] width 59 height 17
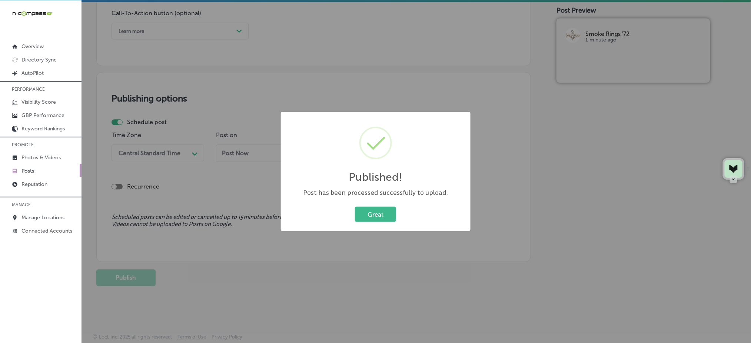
scroll to position [555, 0]
click at [382, 218] on button "Great" at bounding box center [375, 214] width 41 height 15
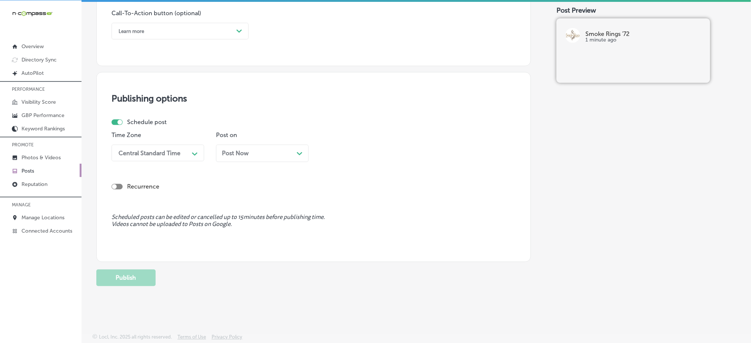
scroll to position [259, 0]
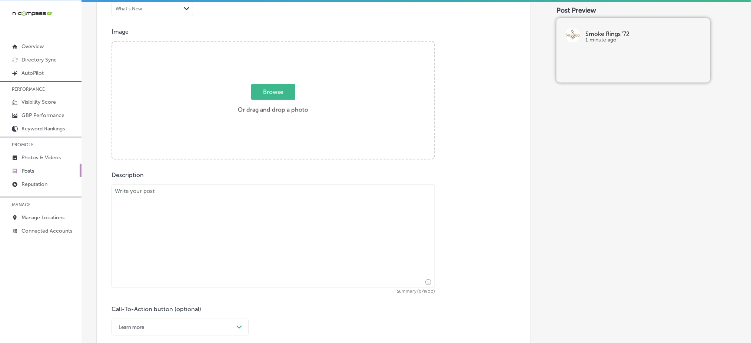
click at [266, 96] on span "Browse" at bounding box center [273, 92] width 44 height 16
click at [266, 44] on input "Browse Or drag and drop a photo" at bounding box center [273, 43] width 322 height 2
type input "C:\fakepath\image (76).png"
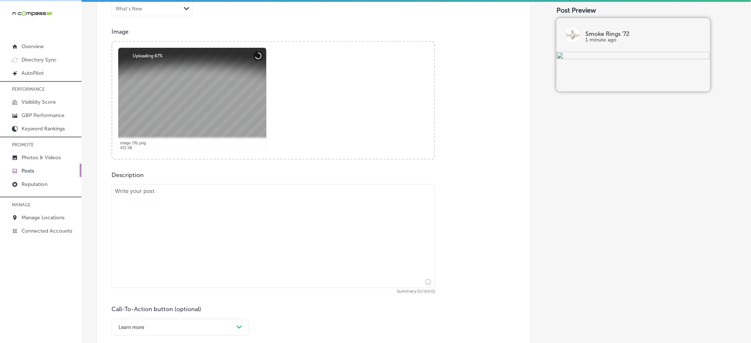
click at [203, 245] on textarea at bounding box center [274, 237] width 324 height 104
paste textarea "Keep your cigars fresh and flavorful with our premium selection of humidors and…"
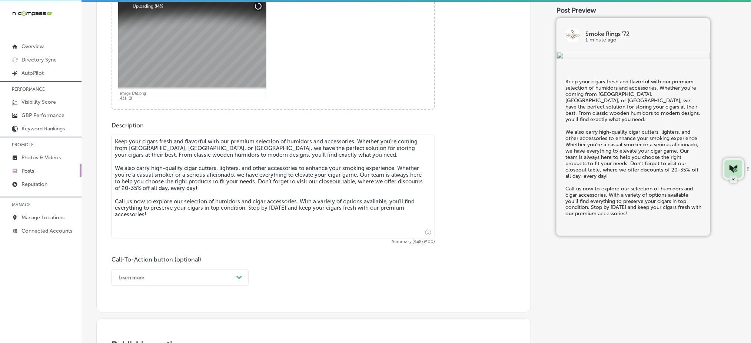
type textarea "Keep your cigars fresh and flavorful with our premium selection of humidors and…"
click at [170, 281] on div "Learn more Path Created with Sketch." at bounding box center [180, 277] width 137 height 17
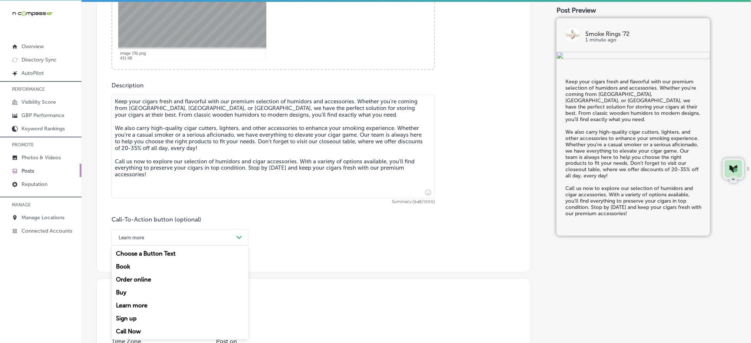
click at [139, 332] on div "Call Now" at bounding box center [180, 331] width 137 height 13
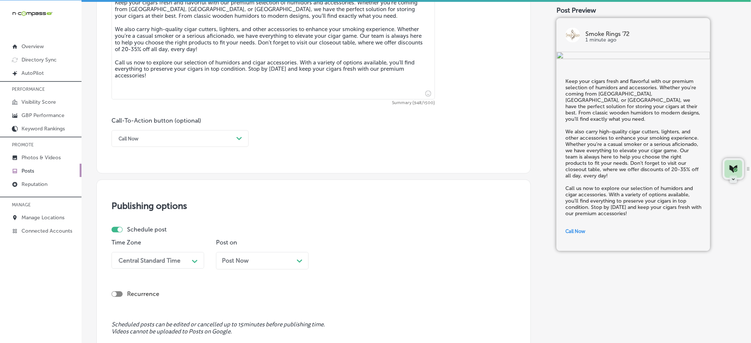
click at [155, 268] on div "Central Standard Time Path Created with Sketch." at bounding box center [158, 260] width 93 height 17
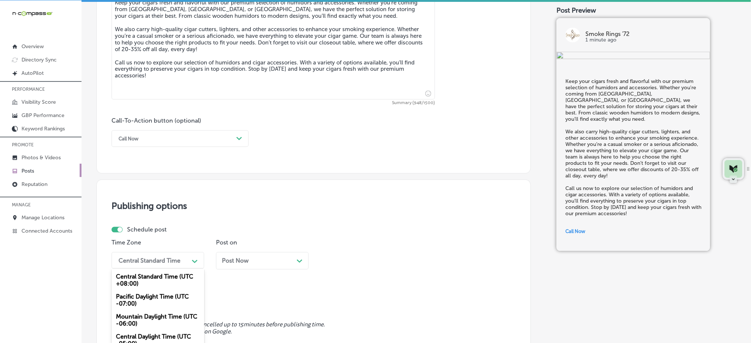
scroll to position [487, 0]
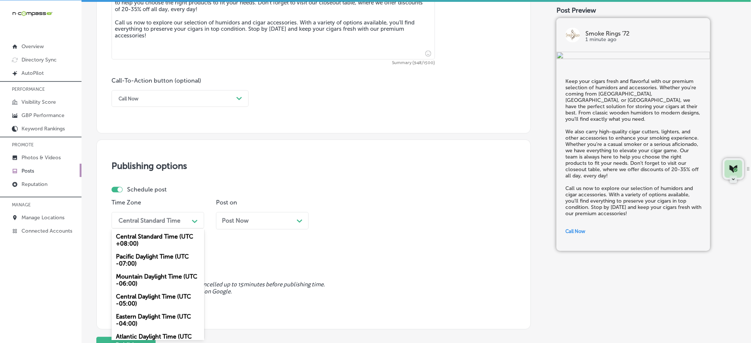
click at [152, 285] on div "Mountain Daylight Time (UTC -06:00)" at bounding box center [158, 281] width 93 height 20
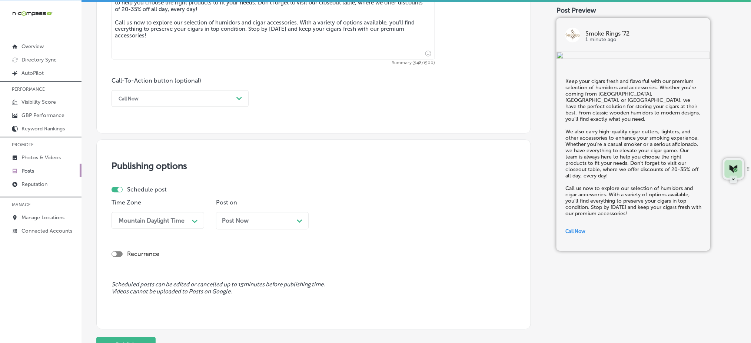
click at [235, 215] on div "Post Now Path Created with Sketch." at bounding box center [262, 220] width 93 height 17
click at [373, 221] on div "08:30 PM" at bounding box center [361, 220] width 74 height 13
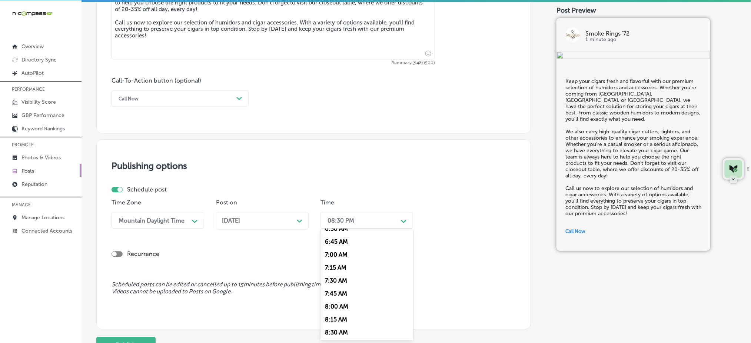
scroll to position [346, 0]
click at [341, 257] on div "7:00 AM" at bounding box center [367, 254] width 93 height 13
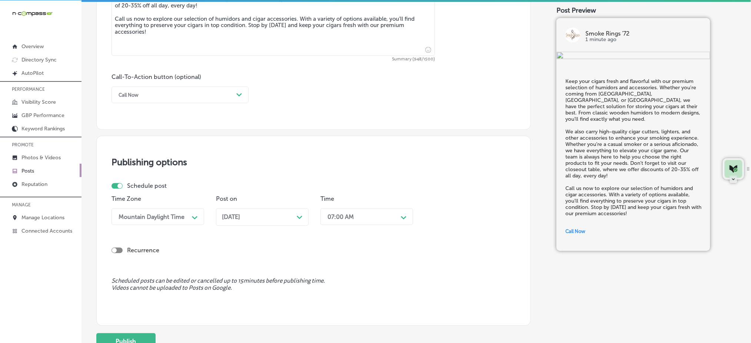
scroll to position [555, 0]
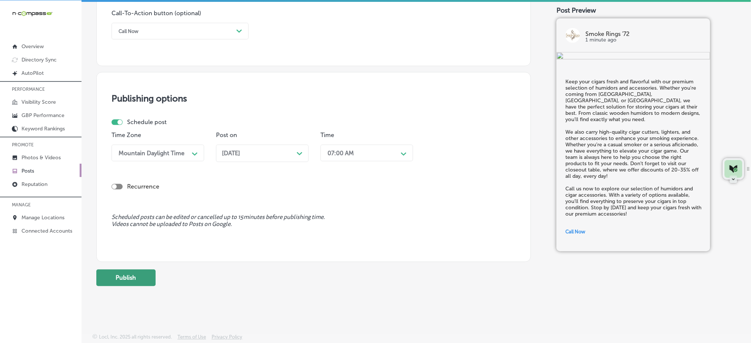
click at [153, 279] on button "Publish" at bounding box center [125, 277] width 59 height 17
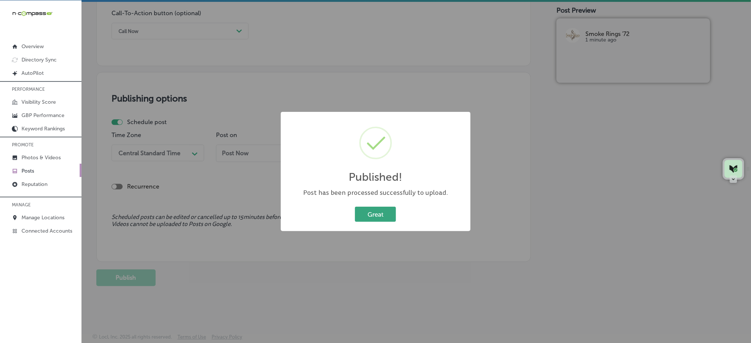
click at [361, 214] on button "Great" at bounding box center [375, 214] width 41 height 15
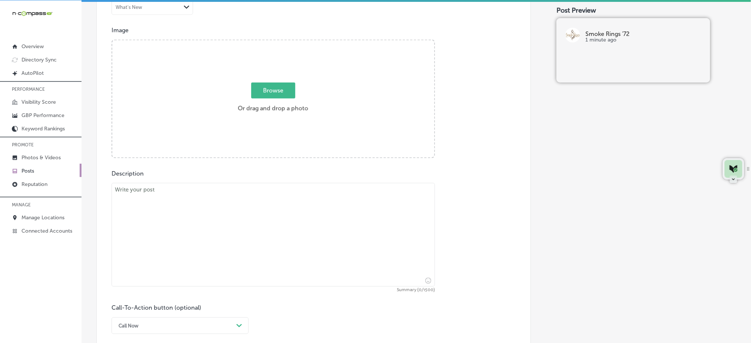
scroll to position [209, 0]
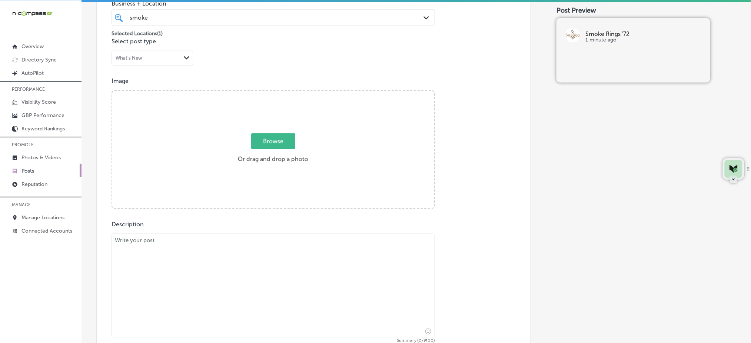
click at [260, 141] on span "Browse" at bounding box center [273, 141] width 44 height 16
click at [260, 93] on input "Browse Or drag and drop a photo" at bounding box center [273, 92] width 322 height 2
type input "C:\fakepath\pipe-tobacco-cigar-accessories-brevard-county-smoke-rings-72 (3).JPG"
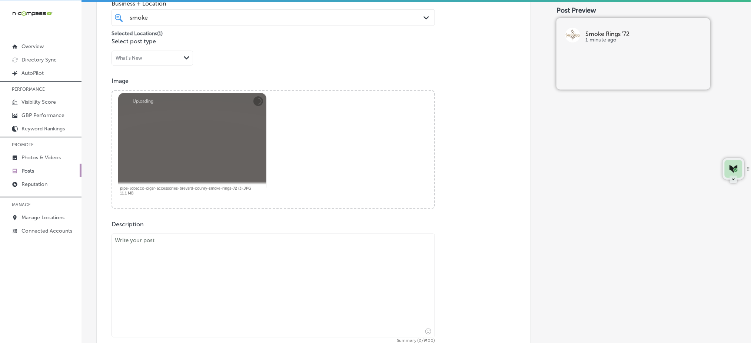
scroll to position [358, 0]
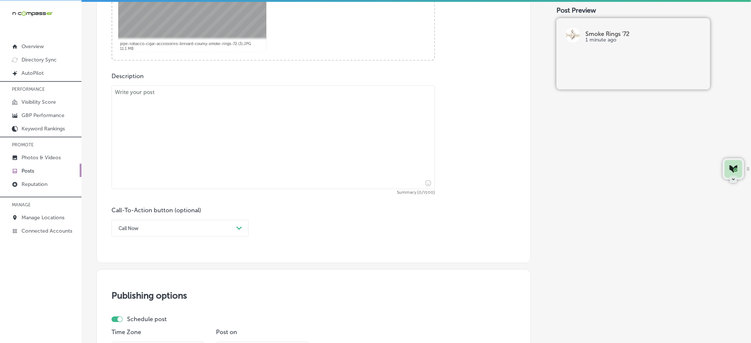
click at [255, 157] on textarea at bounding box center [274, 138] width 324 height 104
paste textarea "Discover the finest pipe tobacco that suits your taste and preferences. Whether…"
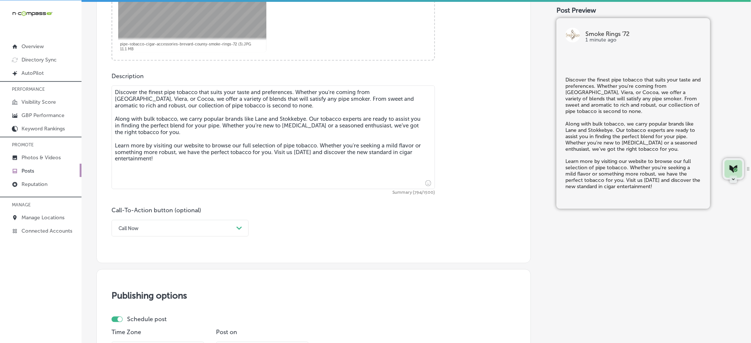
type textarea "Discover the finest pipe tobacco that suits your taste and preferences. Whether…"
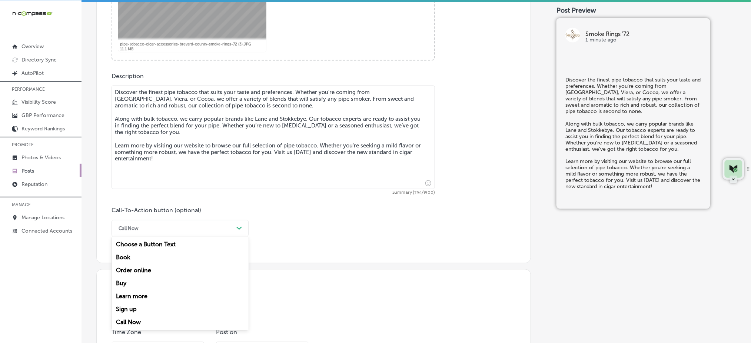
click at [177, 231] on div "Call Now" at bounding box center [174, 228] width 119 height 11
click at [150, 294] on div "Learn more" at bounding box center [180, 296] width 137 height 13
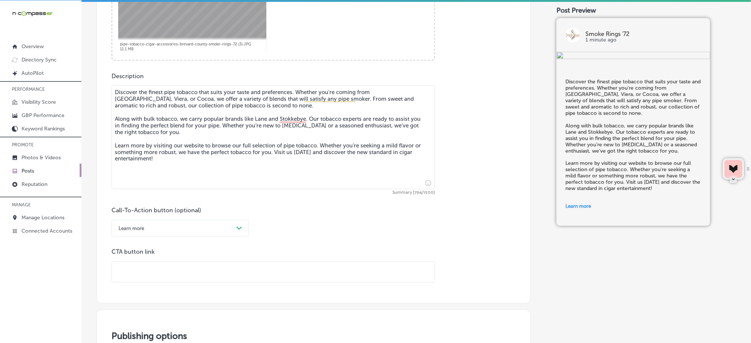
click at [146, 274] on input "text" at bounding box center [273, 272] width 323 height 20
paste input "[URL][DOMAIN_NAME]"
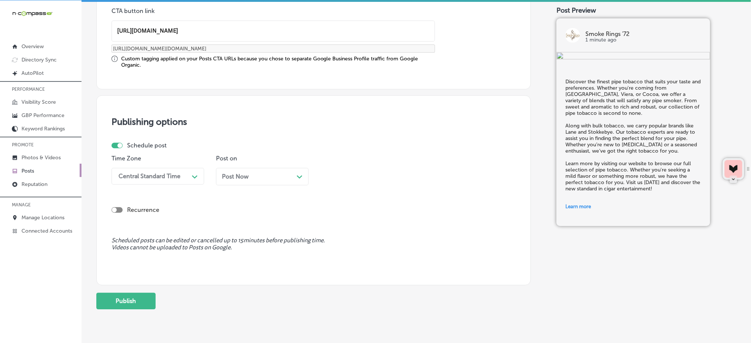
scroll to position [621, 0]
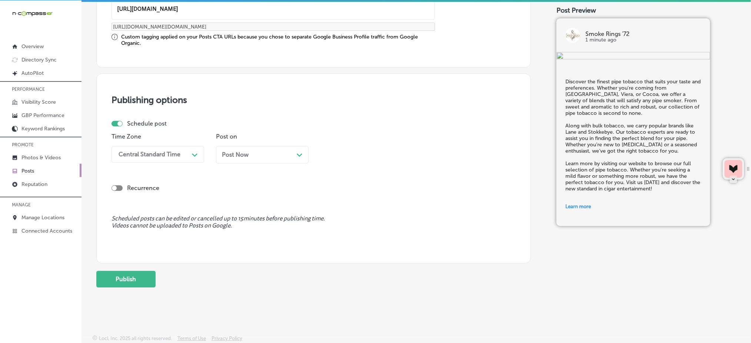
type input "[URL][DOMAIN_NAME]"
click at [156, 156] on div "Central Standard Time" at bounding box center [152, 154] width 74 height 13
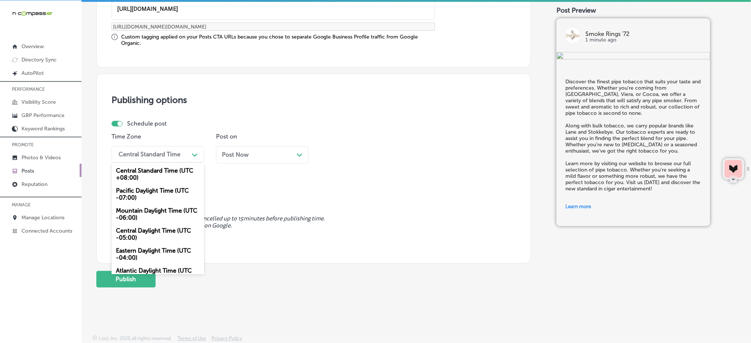
click at [143, 211] on div "Mountain Daylight Time (UTC -06:00)" at bounding box center [158, 214] width 93 height 20
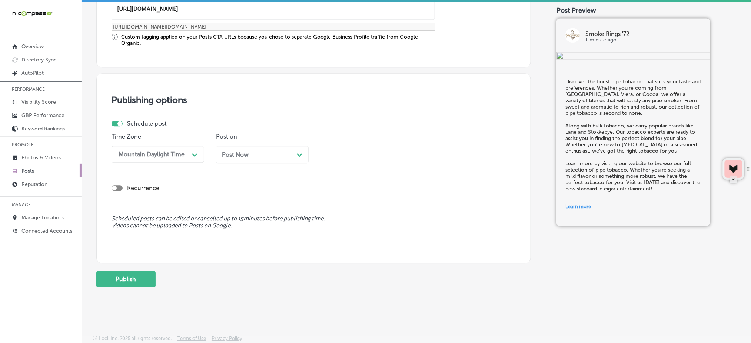
click at [227, 152] on span "Post Now" at bounding box center [235, 154] width 27 height 7
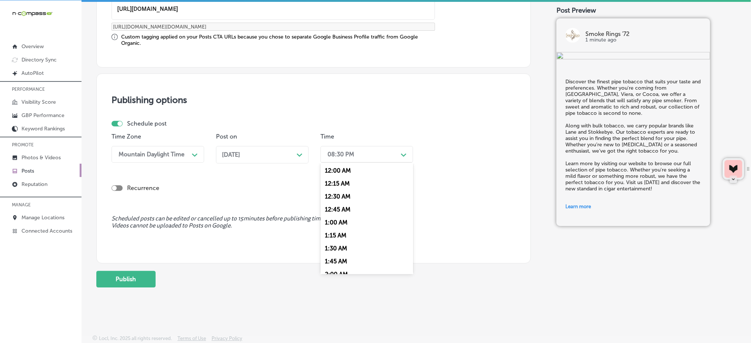
click at [329, 157] on div "08:30 PM" at bounding box center [361, 154] width 74 height 13
click at [343, 242] on div "7:00 AM" at bounding box center [367, 237] width 93 height 13
click at [277, 156] on div "[DATE] Path Created with Sketch." at bounding box center [262, 154] width 81 height 7
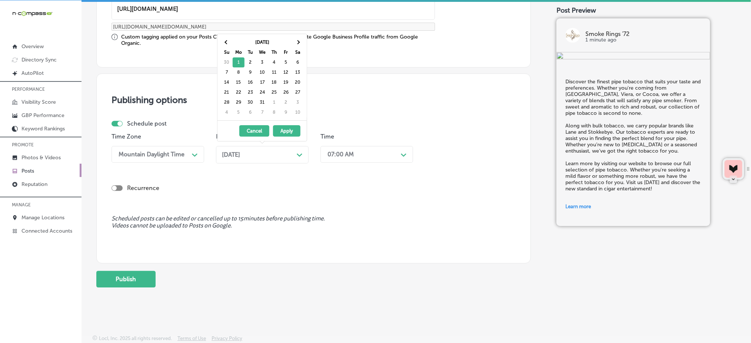
click at [277, 156] on div "[DATE] Path Created with Sketch." at bounding box center [262, 154] width 81 height 7
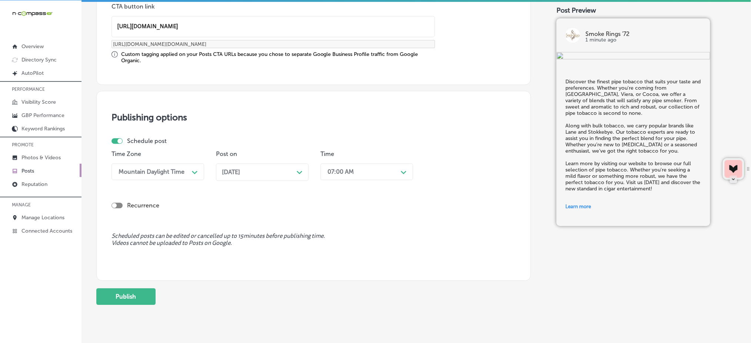
scroll to position [621, 0]
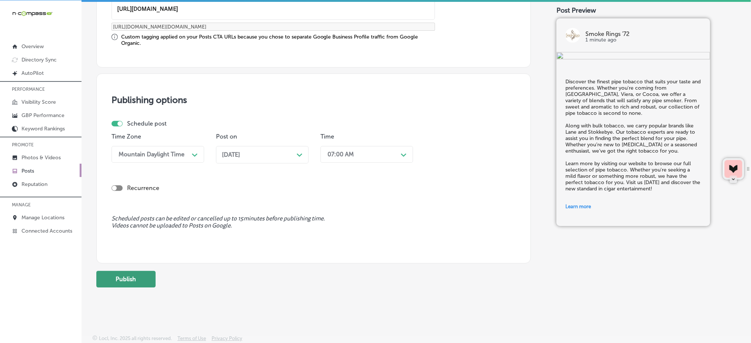
click at [140, 275] on button "Publish" at bounding box center [125, 279] width 59 height 17
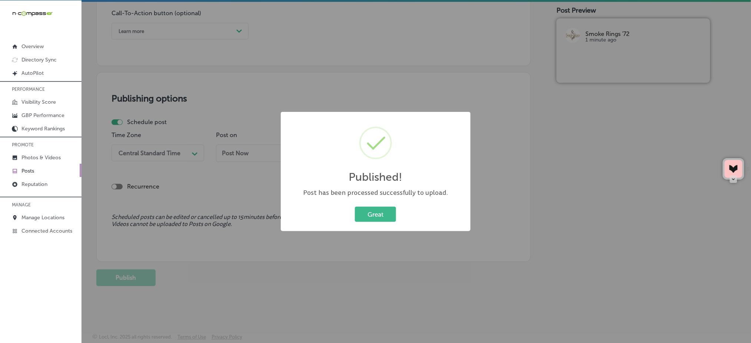
scroll to position [555, 0]
click at [363, 214] on button "Great" at bounding box center [375, 214] width 41 height 15
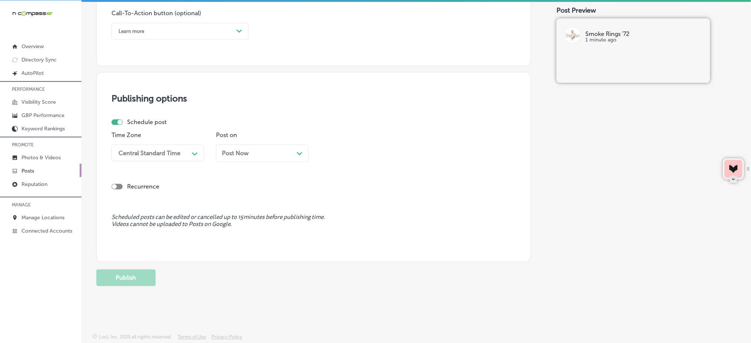
scroll to position [407, 0]
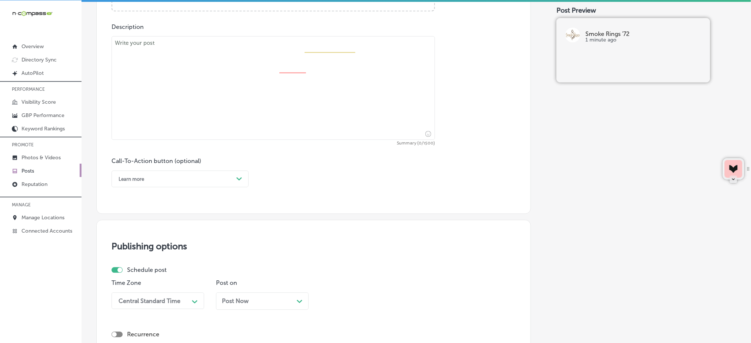
click at [217, 122] on textarea at bounding box center [274, 88] width 324 height 104
paste textarea "Pressed for time but still crave a great cigar experience? Whether you're comin…"
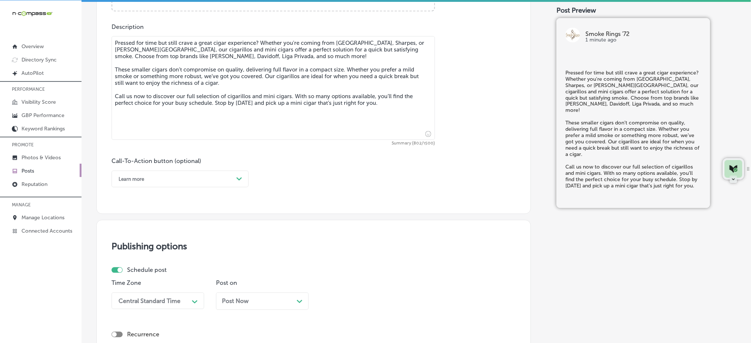
scroll to position [259, 0]
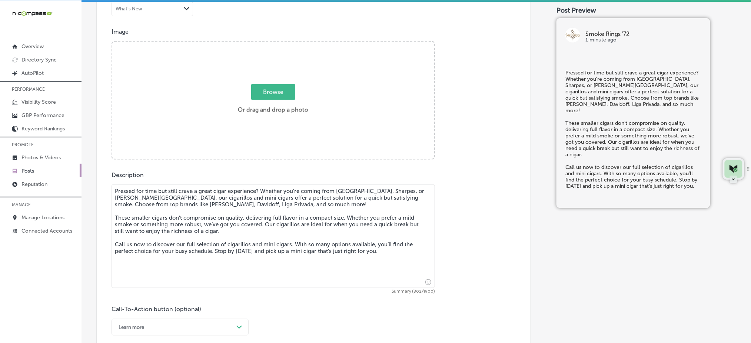
type textarea "Pressed for time but still crave a great cigar experience? Whether you're comin…"
click at [256, 94] on span "Browse" at bounding box center [273, 92] width 44 height 16
click at [256, 44] on input "Browse Or drag and drop a photo" at bounding box center [273, 43] width 322 height 2
type input "C:\fakepath\image (77).png"
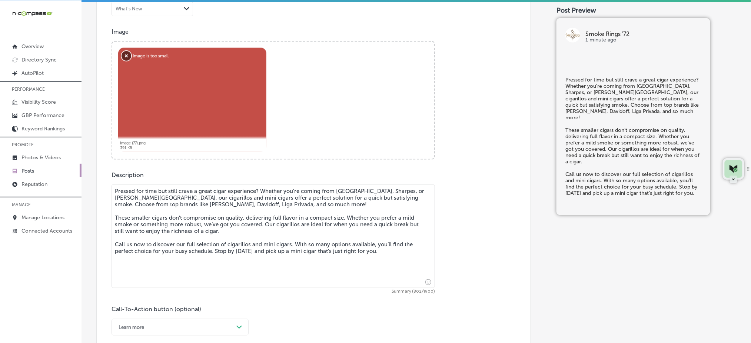
click at [125, 57] on button "Remove" at bounding box center [127, 56] width 10 height 10
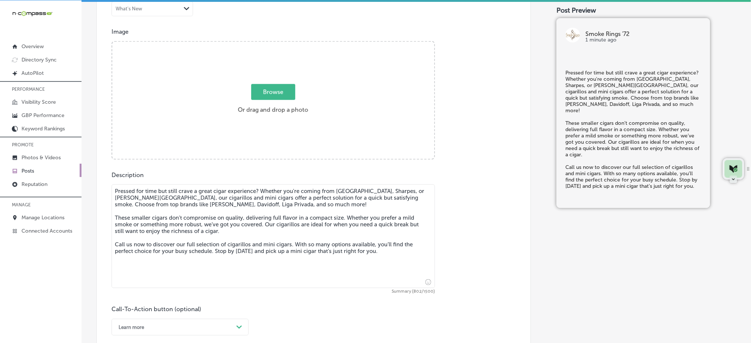
click at [254, 85] on span "Browse" at bounding box center [273, 92] width 44 height 16
click at [254, 44] on input "Browse Or drag and drop a photo" at bounding box center [273, 43] width 322 height 2
type input "C:\fakepath\image (77) (1).png"
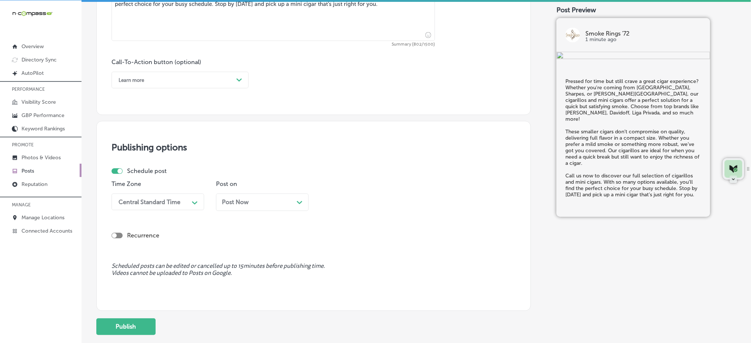
scroll to position [407, 0]
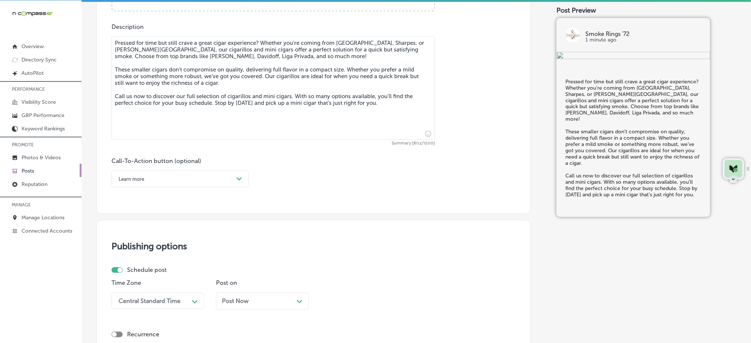
click at [164, 178] on div "Learn more" at bounding box center [174, 178] width 119 height 11
click at [139, 272] on div "Call Now" at bounding box center [180, 273] width 137 height 13
click at [143, 299] on div "Central Standard Time Path Created with Sketch." at bounding box center [158, 301] width 93 height 17
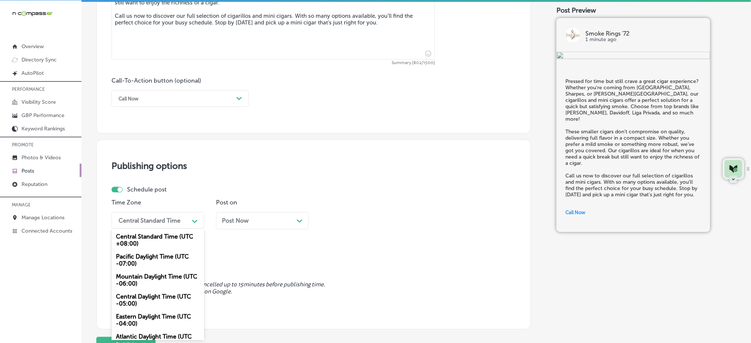
click at [144, 282] on div "Mountain Daylight Time (UTC -06:00)" at bounding box center [158, 281] width 93 height 20
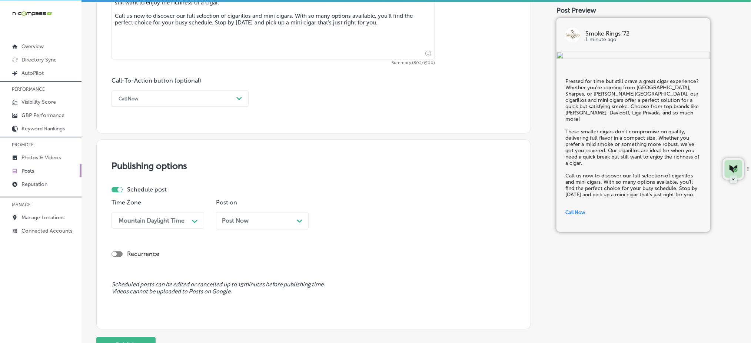
click at [230, 224] on span "Post Now" at bounding box center [235, 221] width 27 height 7
click at [344, 224] on div "08:30 PM" at bounding box center [341, 220] width 27 height 7
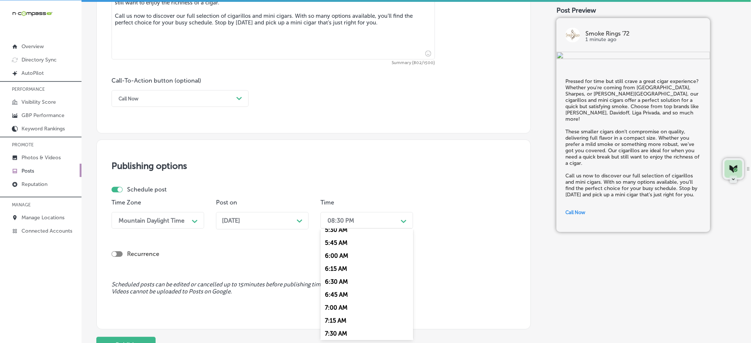
scroll to position [297, 0]
click at [339, 308] on div "7:00 AM" at bounding box center [367, 303] width 93 height 13
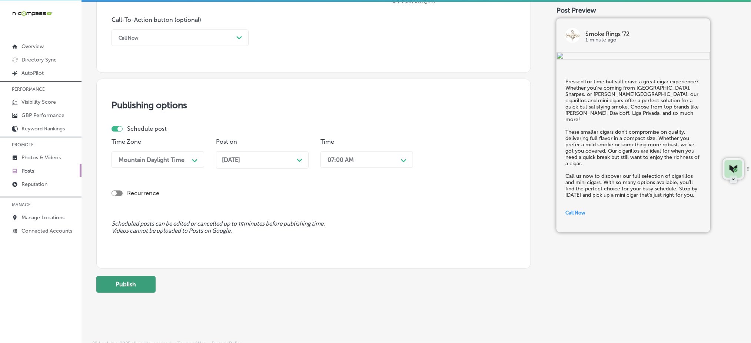
scroll to position [555, 0]
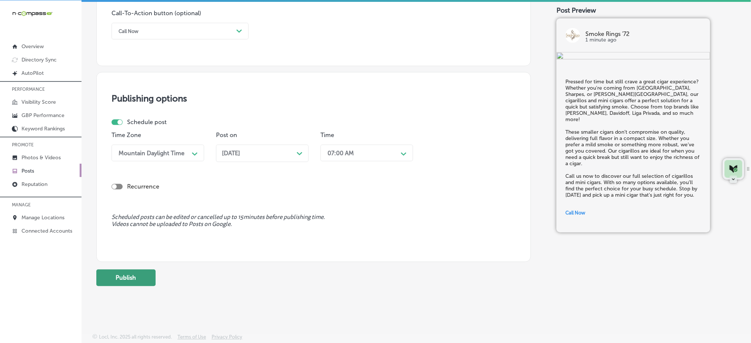
click at [146, 284] on button "Publish" at bounding box center [125, 277] width 59 height 17
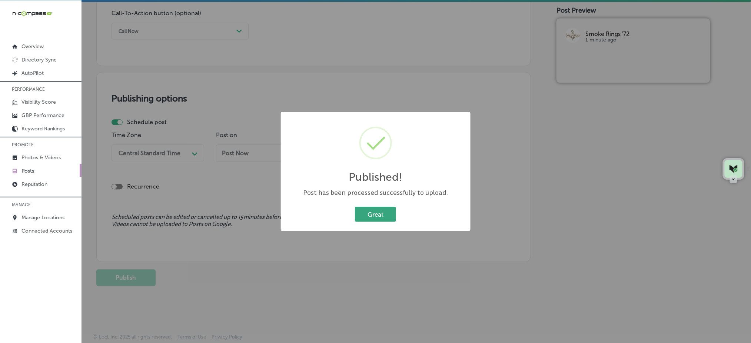
click at [368, 213] on button "Great" at bounding box center [375, 214] width 41 height 15
